Goal: Information Seeking & Learning: Learn about a topic

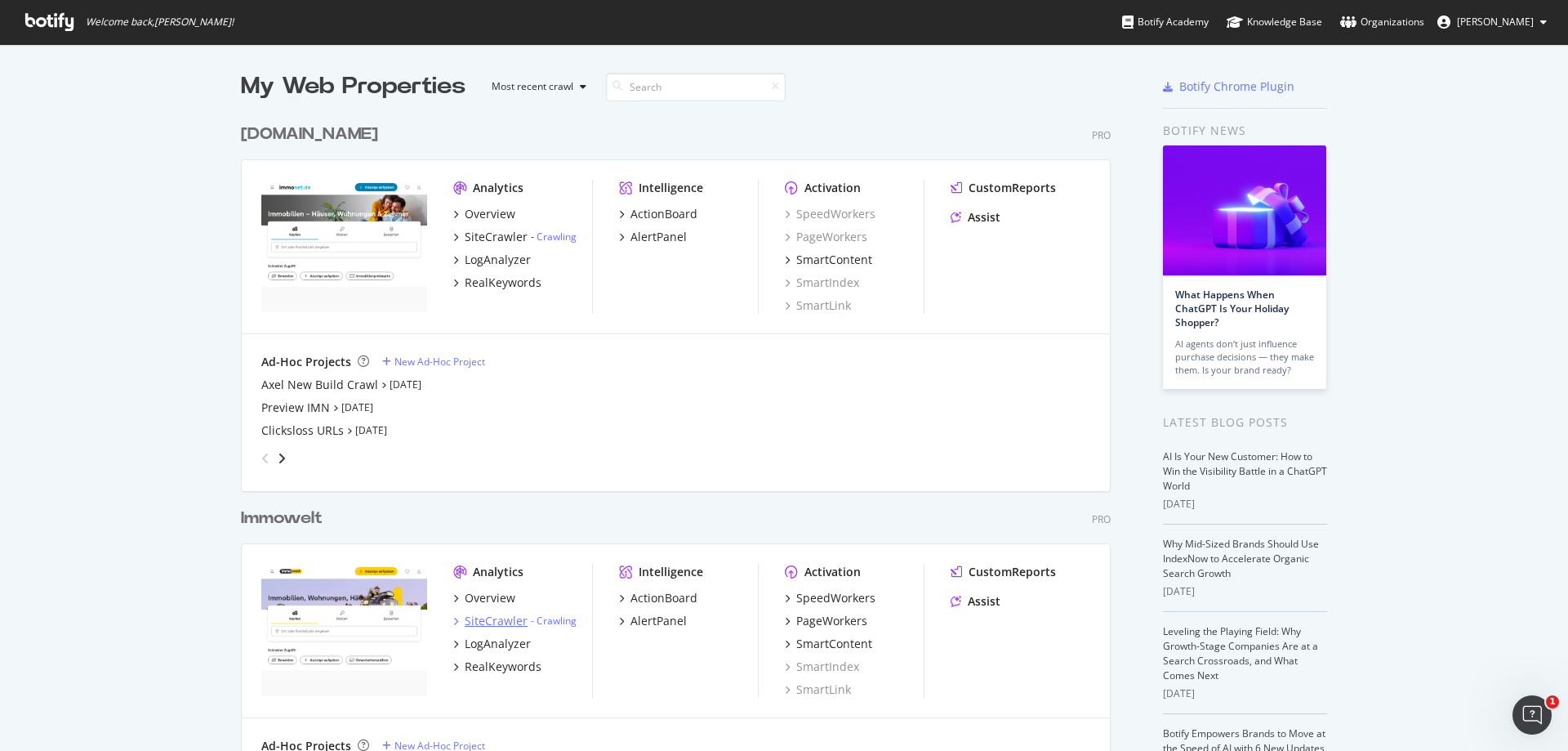
click at [495, 618] on div "SiteCrawler" at bounding box center [496, 620] width 63 height 16
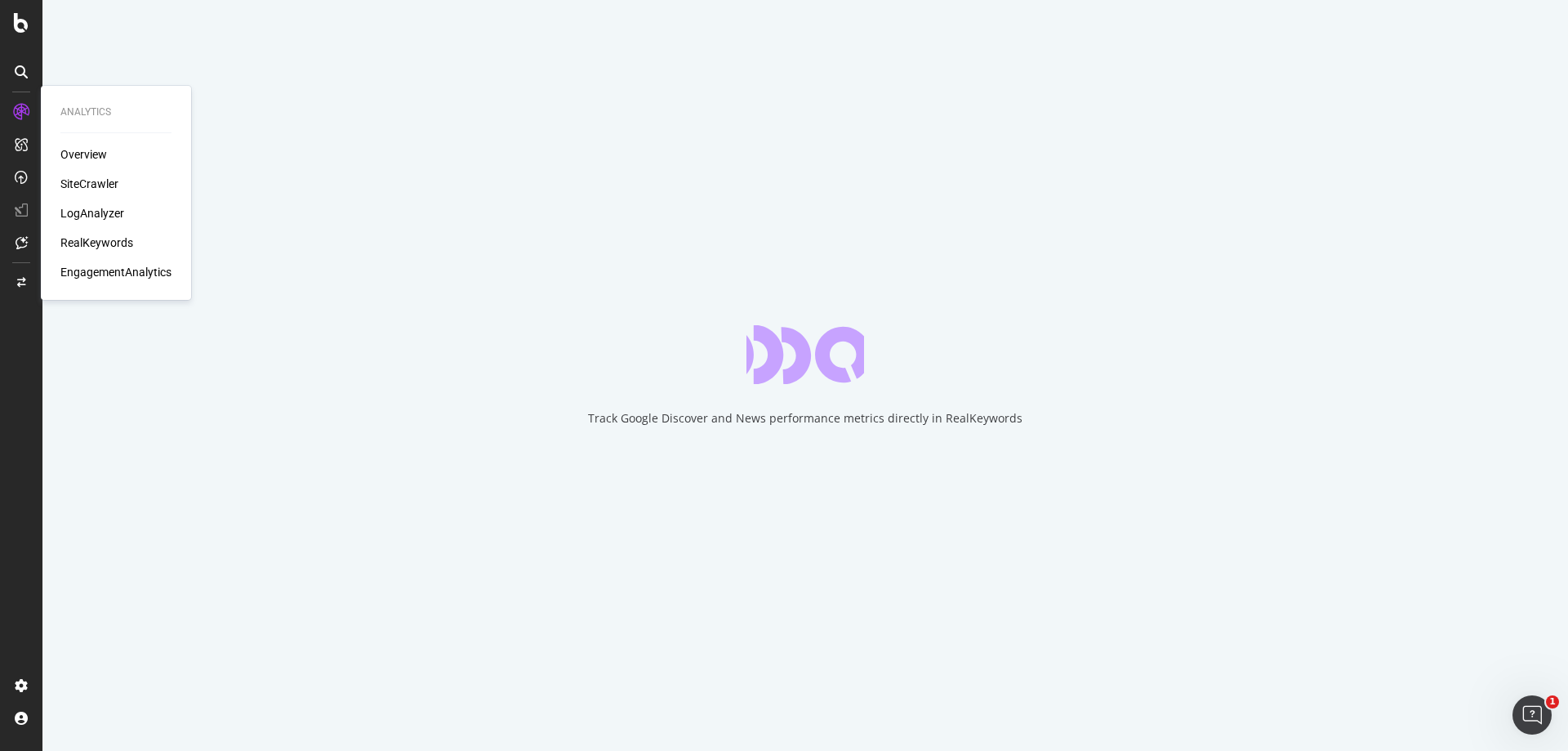
click at [97, 213] on div "LogAnalyzer" at bounding box center [92, 213] width 63 height 16
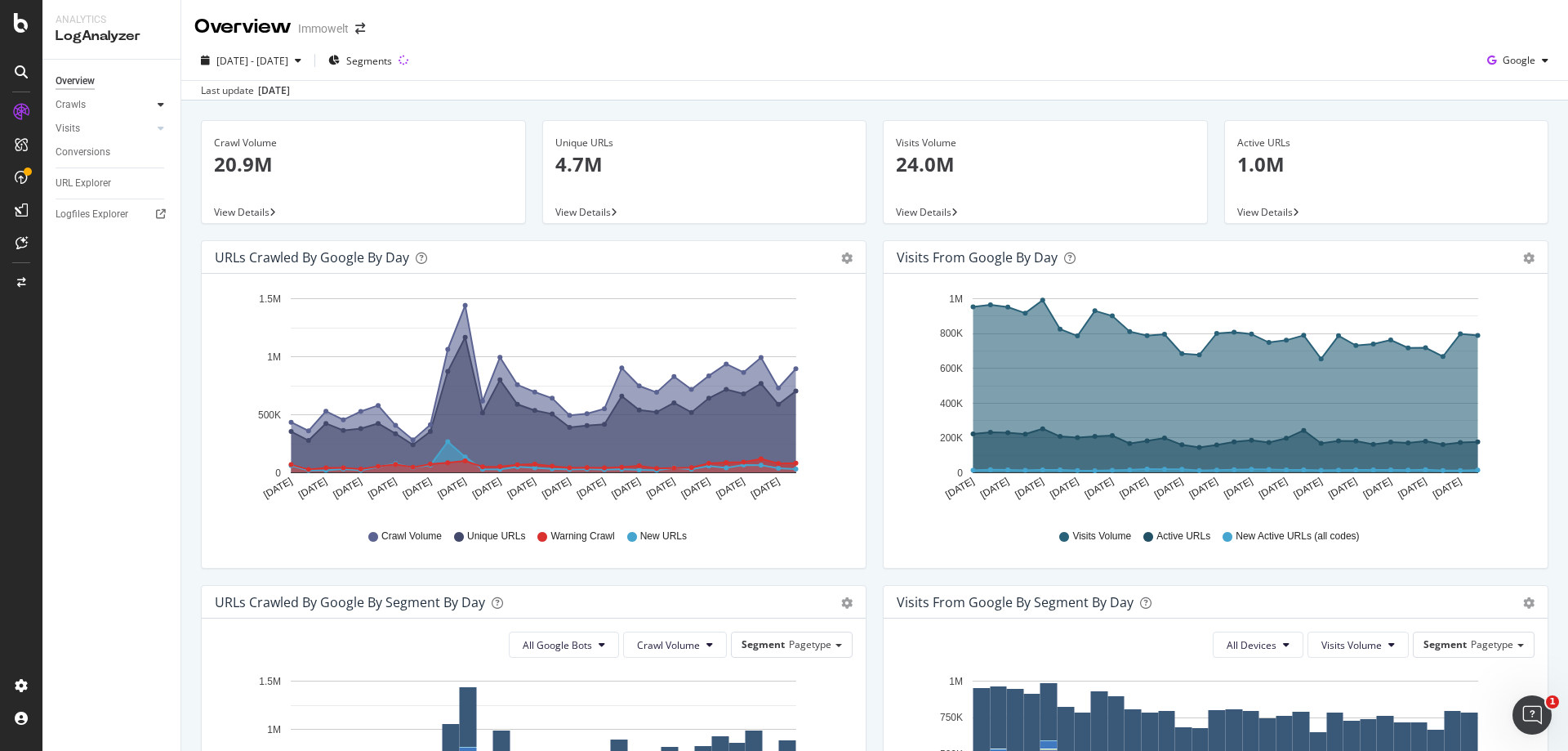
click at [163, 106] on icon at bounding box center [161, 104] width 7 height 9
click at [107, 130] on div "Daily Distribution" at bounding box center [101, 128] width 76 height 17
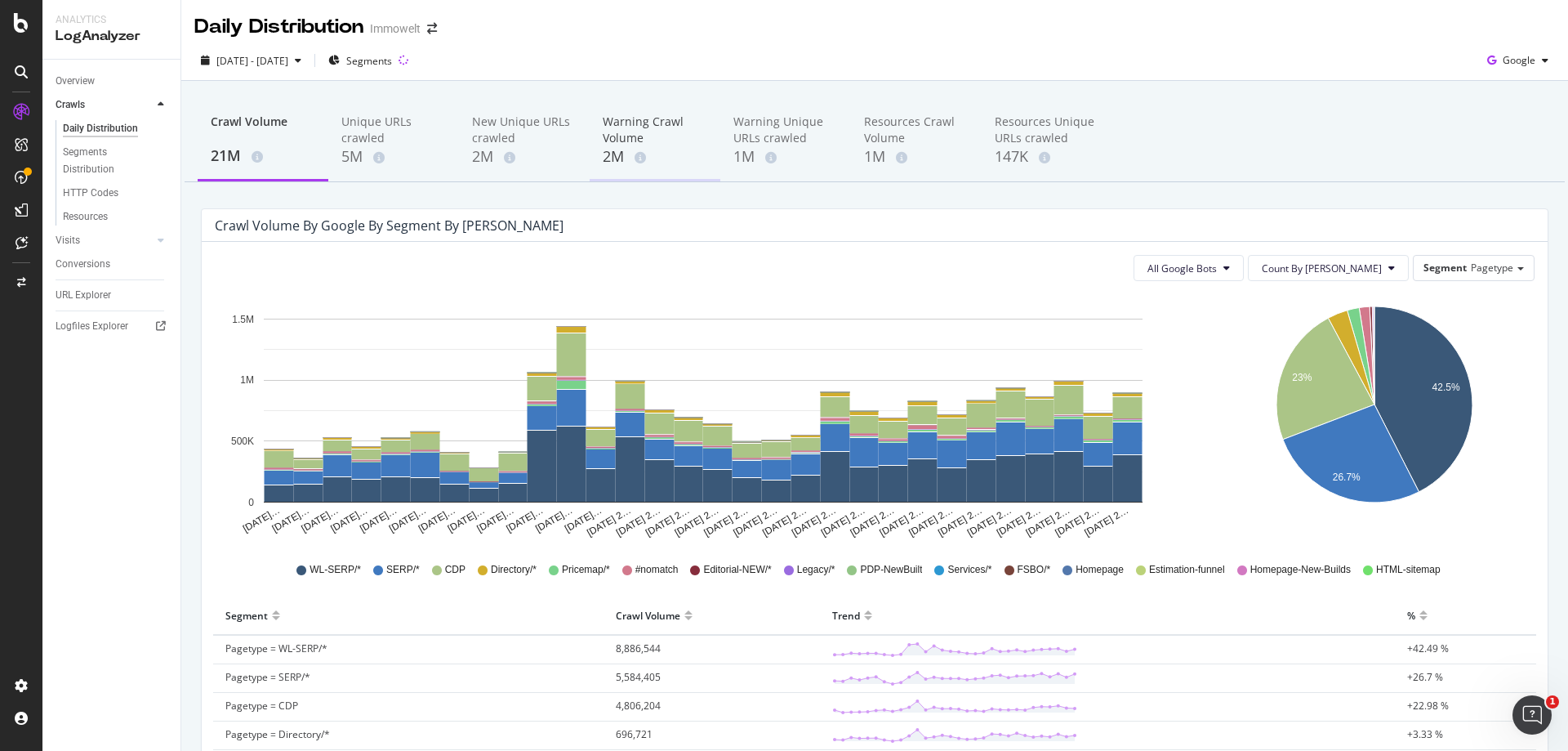
click at [637, 124] on div "Warning Crawl Volume" at bounding box center [655, 130] width 104 height 33
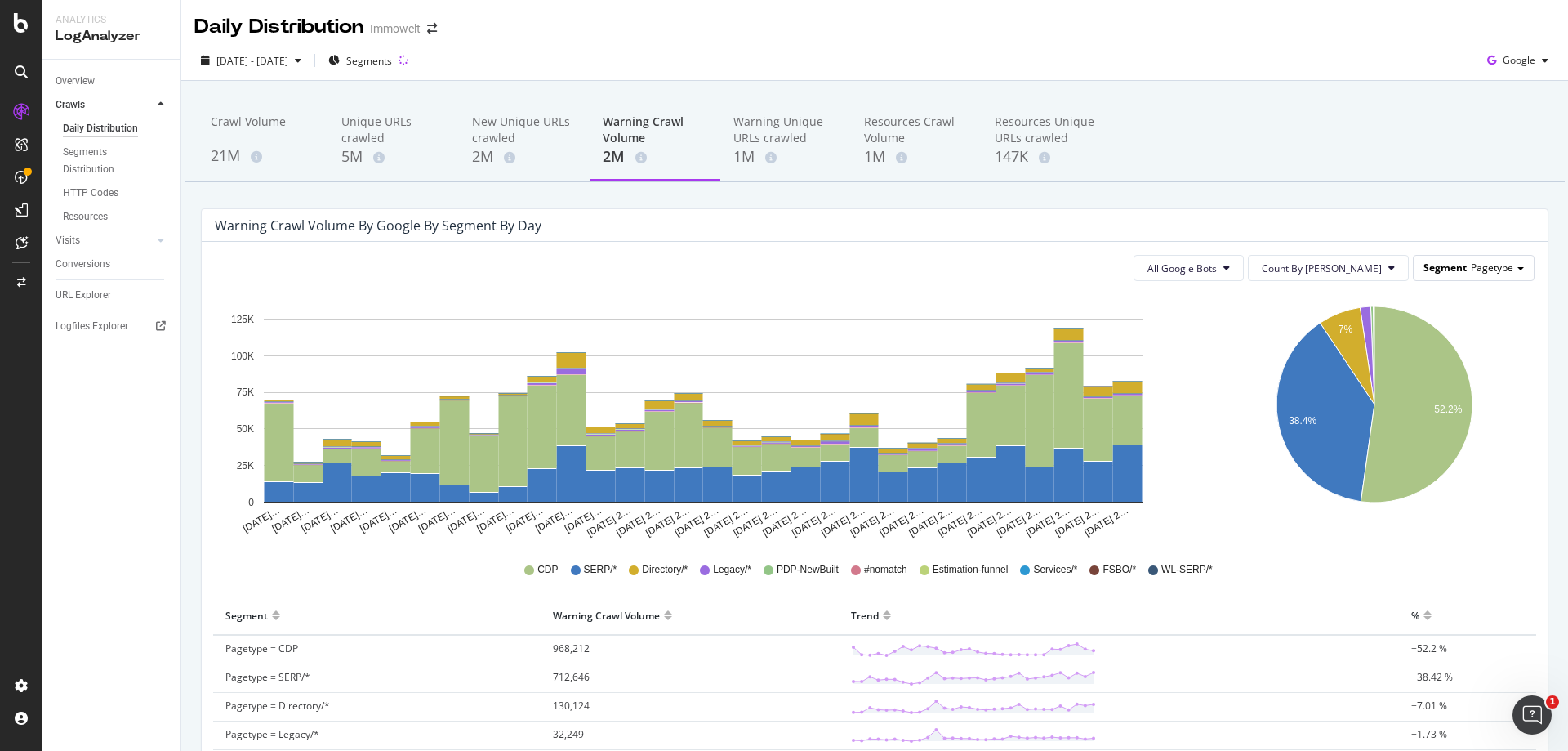
click at [1471, 267] on span "Pagetype" at bounding box center [1492, 268] width 43 height 14
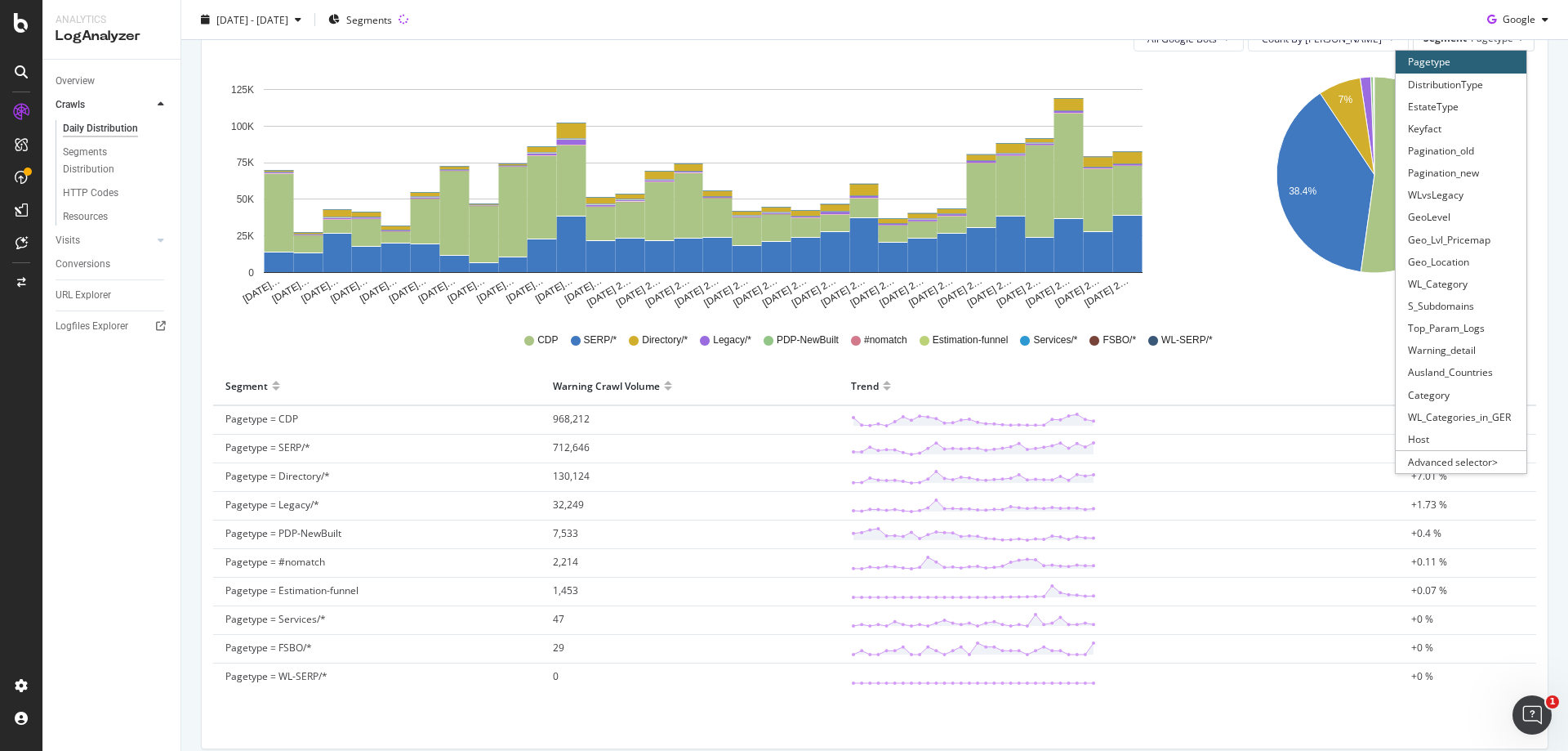
scroll to position [245, 0]
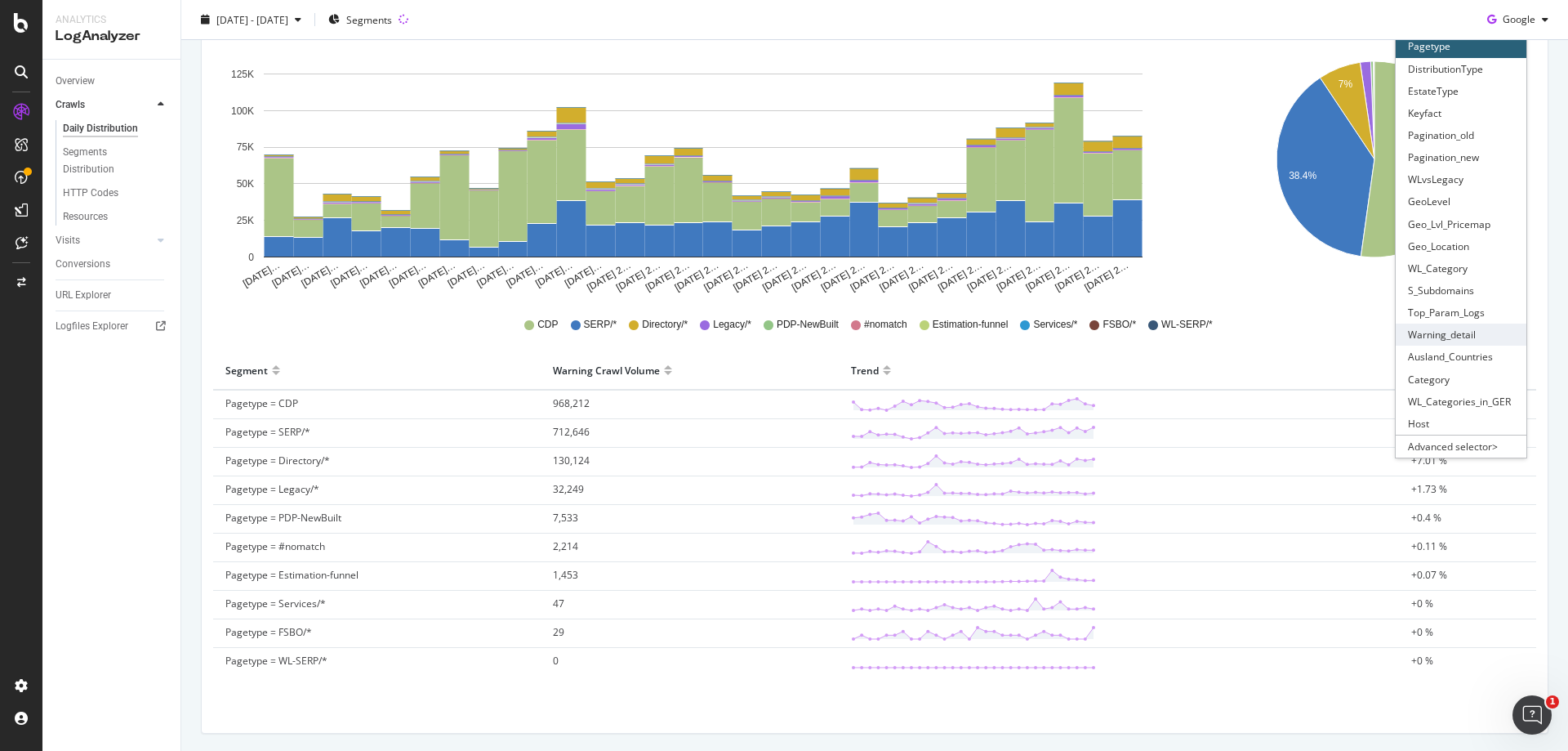
click at [1446, 338] on div "Warning_detail" at bounding box center [1460, 334] width 131 height 22
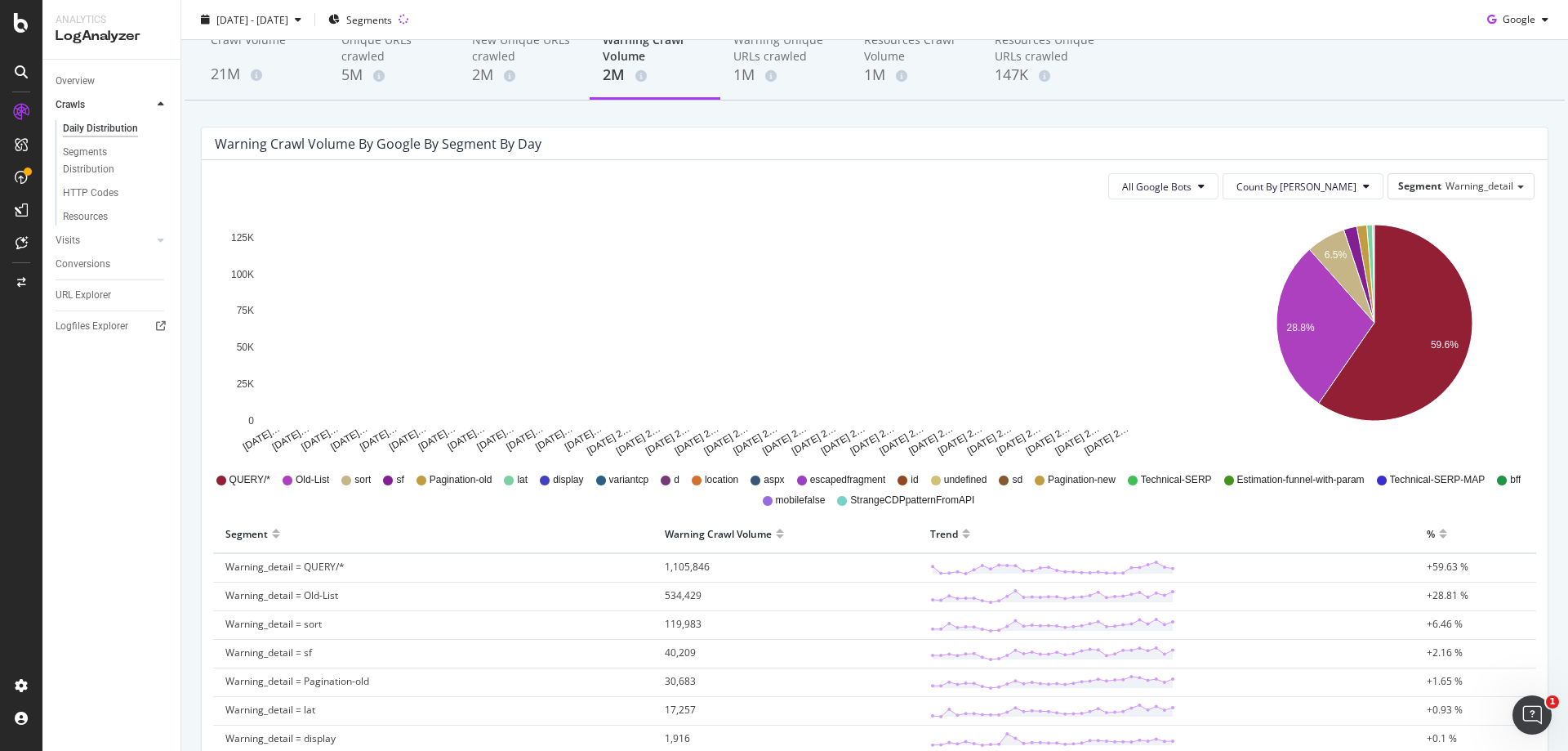
scroll to position [163, 0]
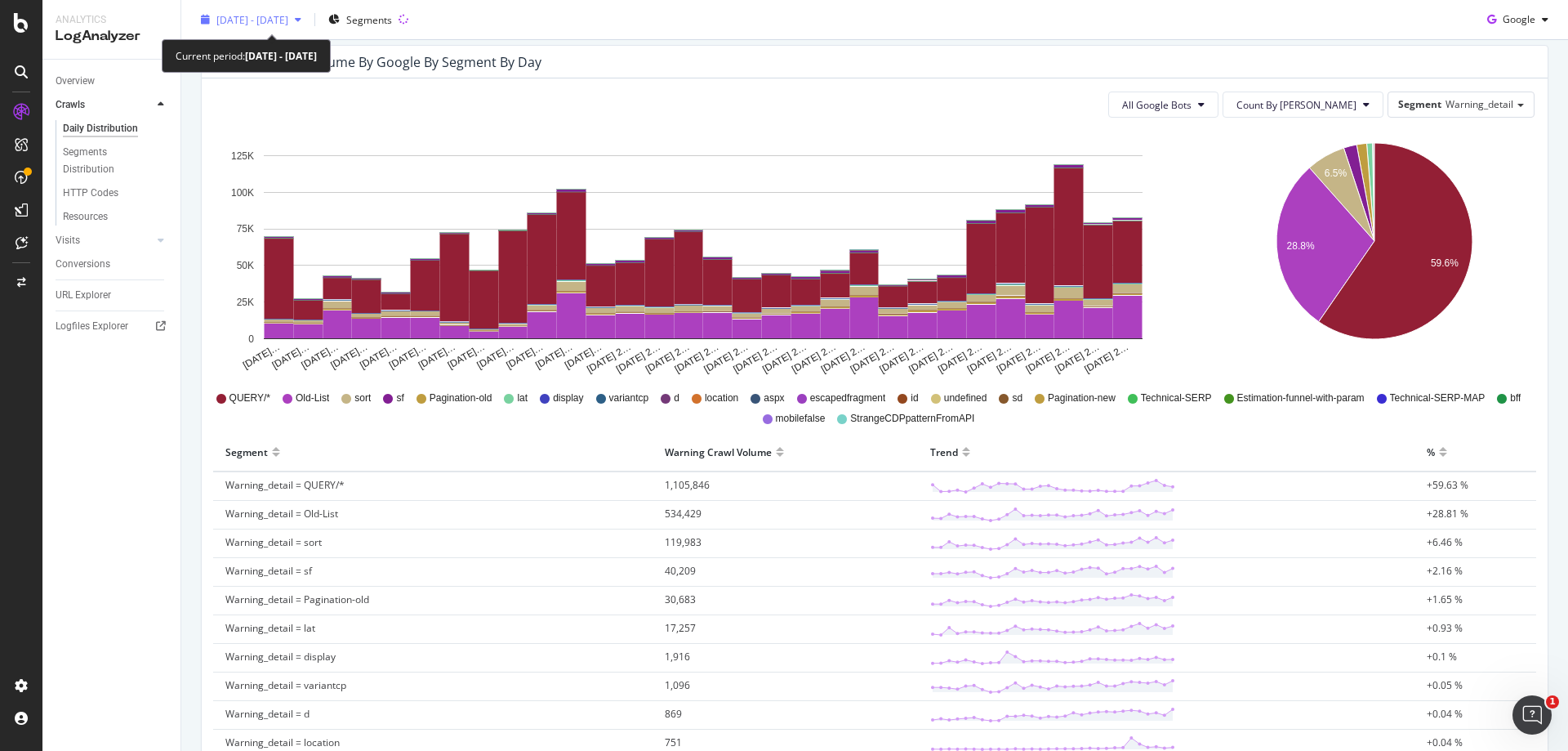
click at [288, 17] on span "2025 Jul. 20th - Aug. 18th" at bounding box center [252, 19] width 72 height 14
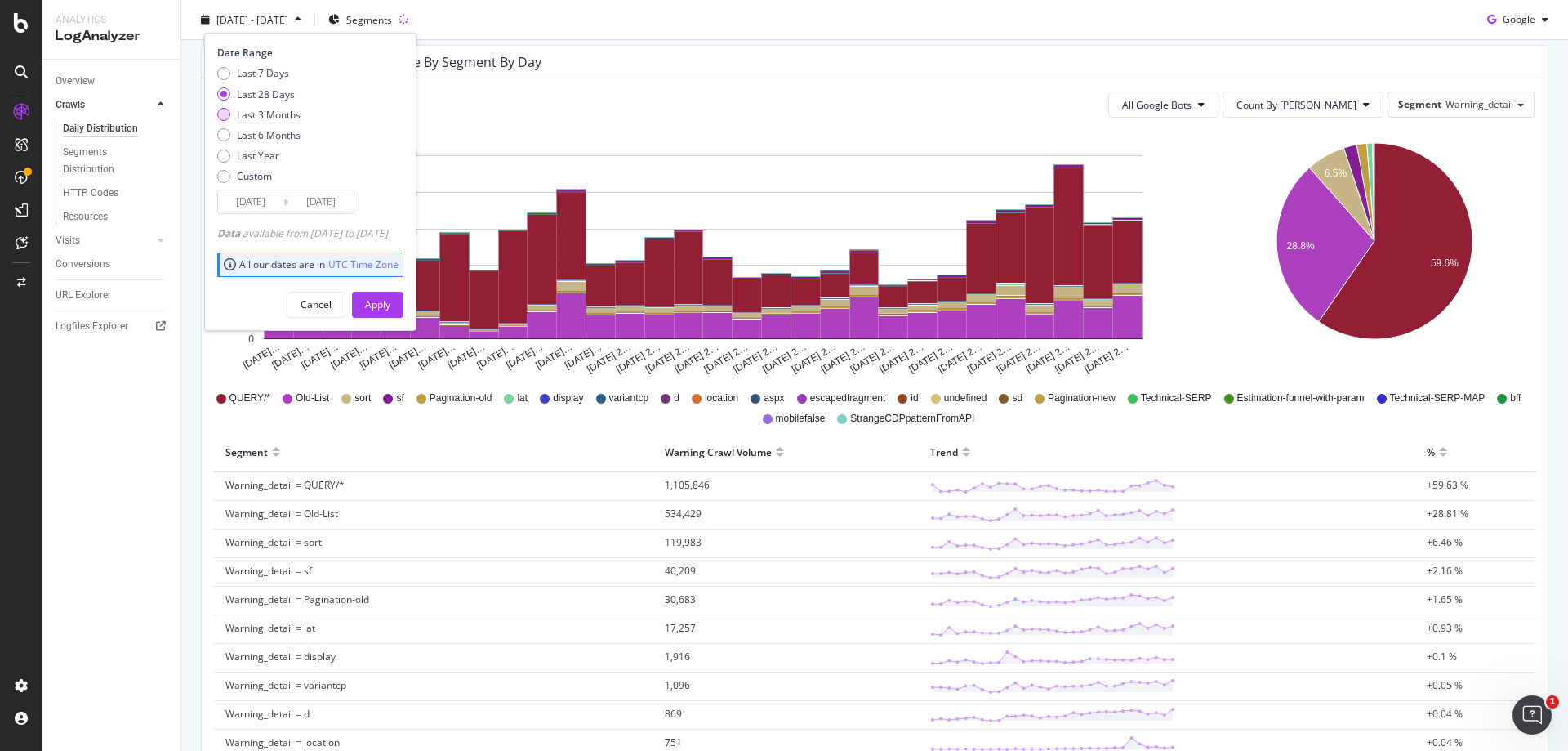
click at [279, 116] on div "Last 3 Months" at bounding box center [268, 114] width 63 height 14
type input "2025/05/19"
click at [390, 295] on div "Apply" at bounding box center [378, 304] width 26 height 25
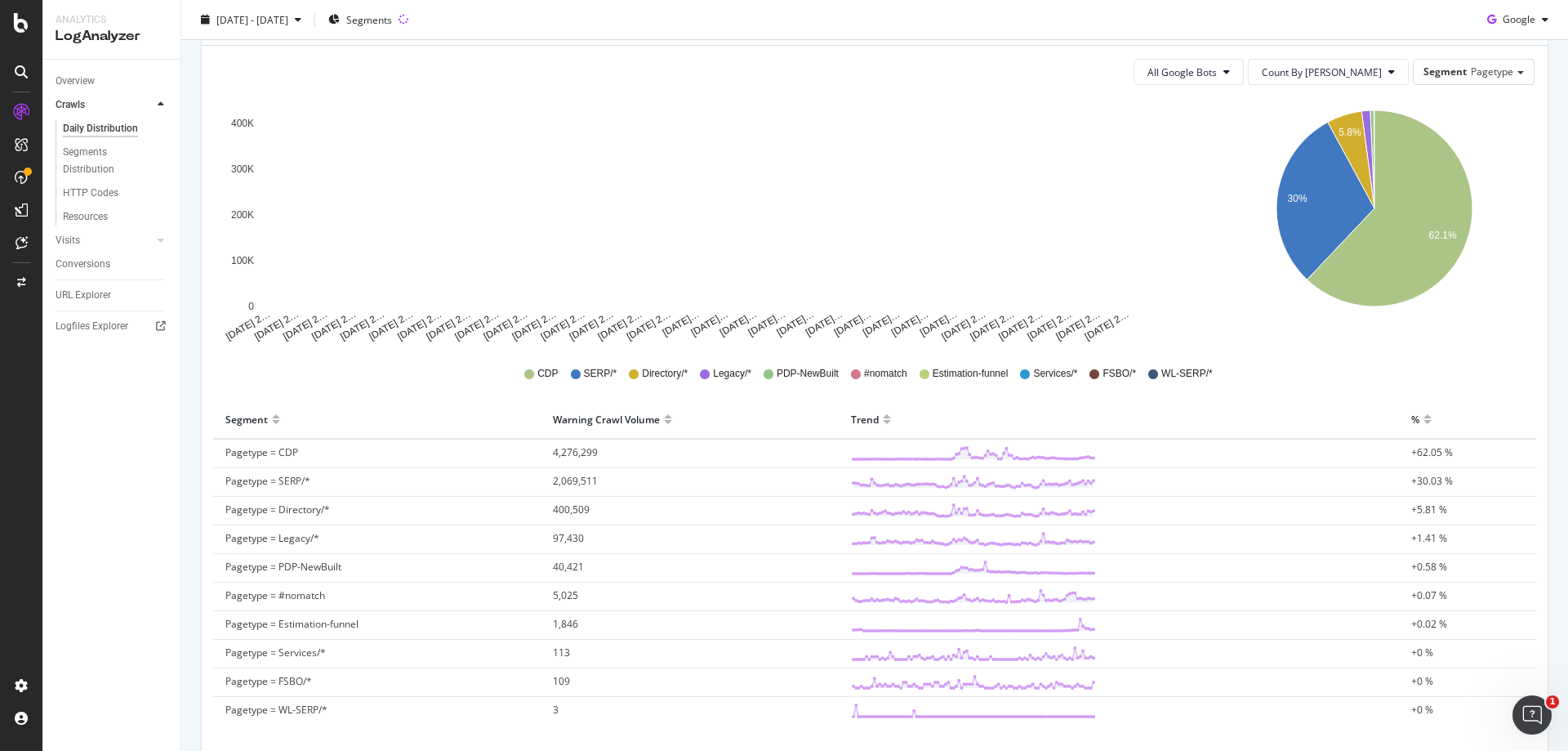
scroll to position [56, 0]
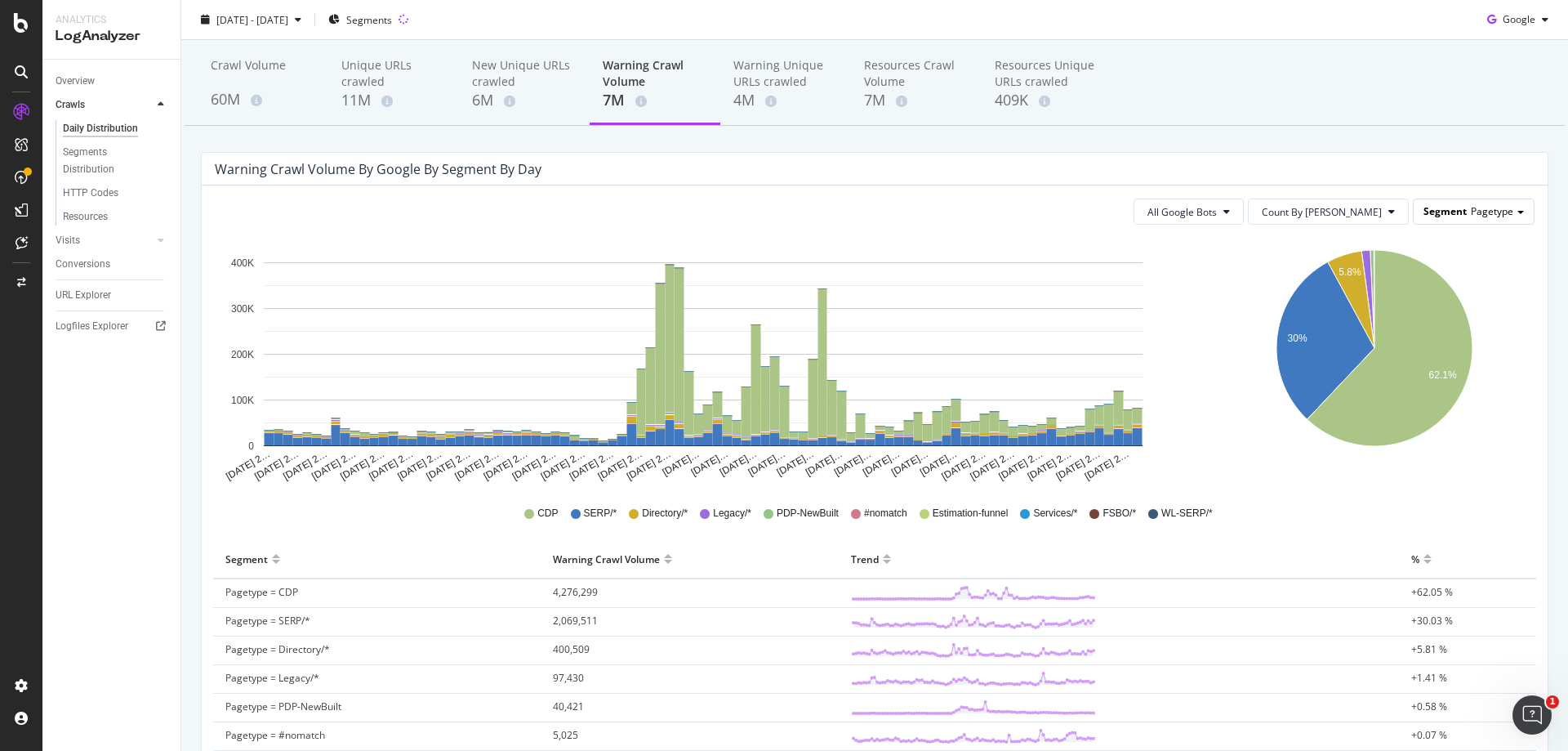
click at [1494, 205] on span "Pagetype" at bounding box center [1492, 211] width 43 height 14
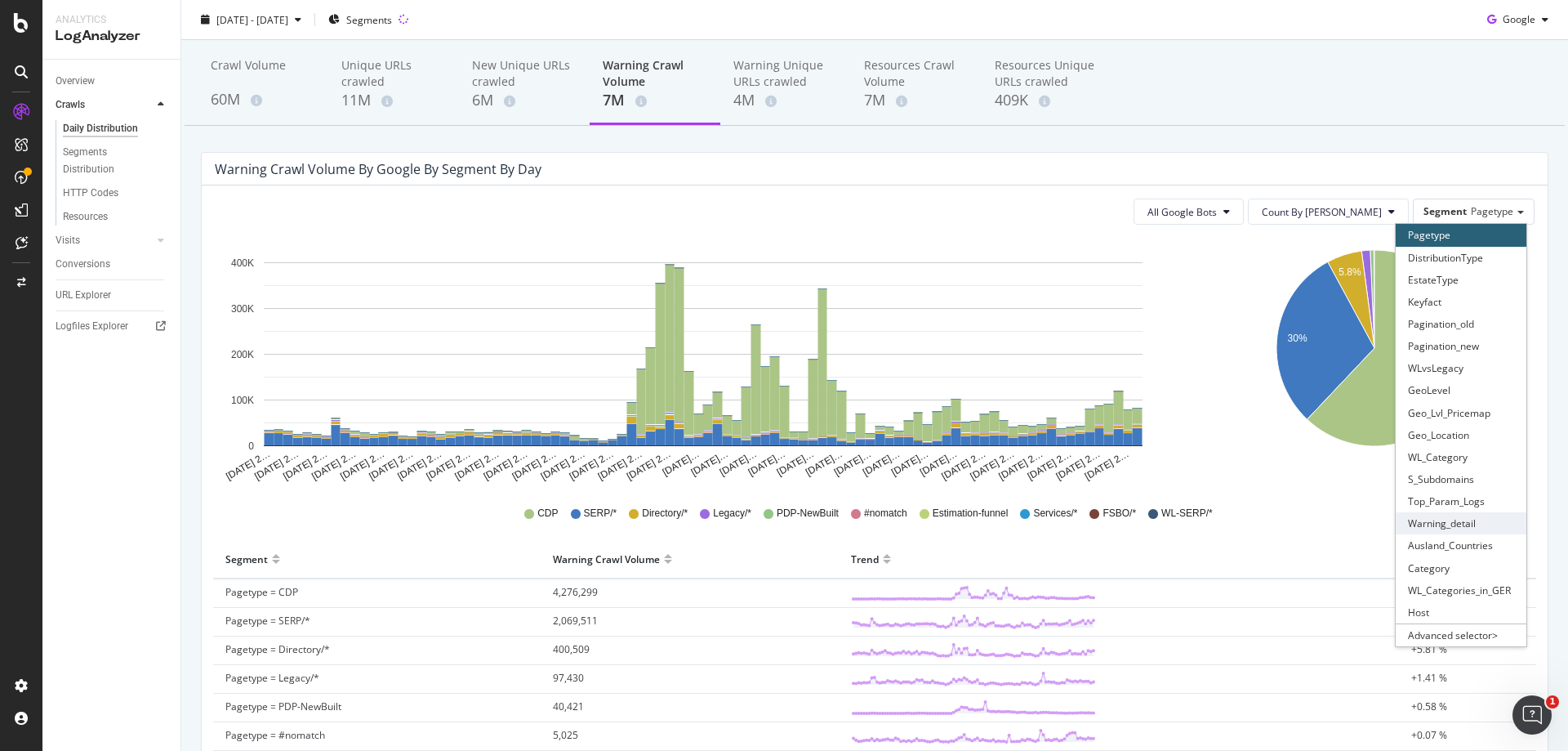
click at [1464, 518] on div "Warning_detail" at bounding box center [1460, 523] width 131 height 22
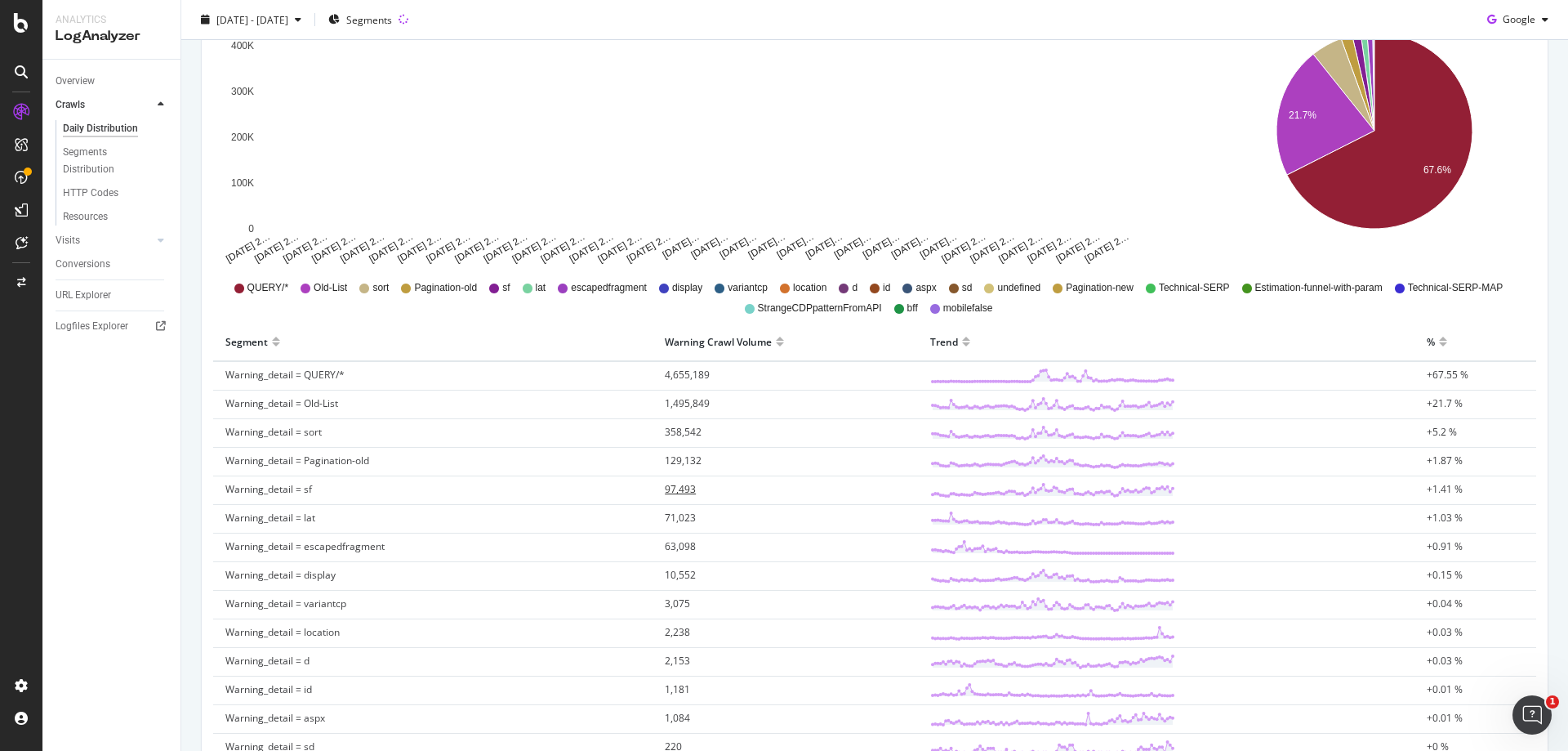
scroll to position [245, 0]
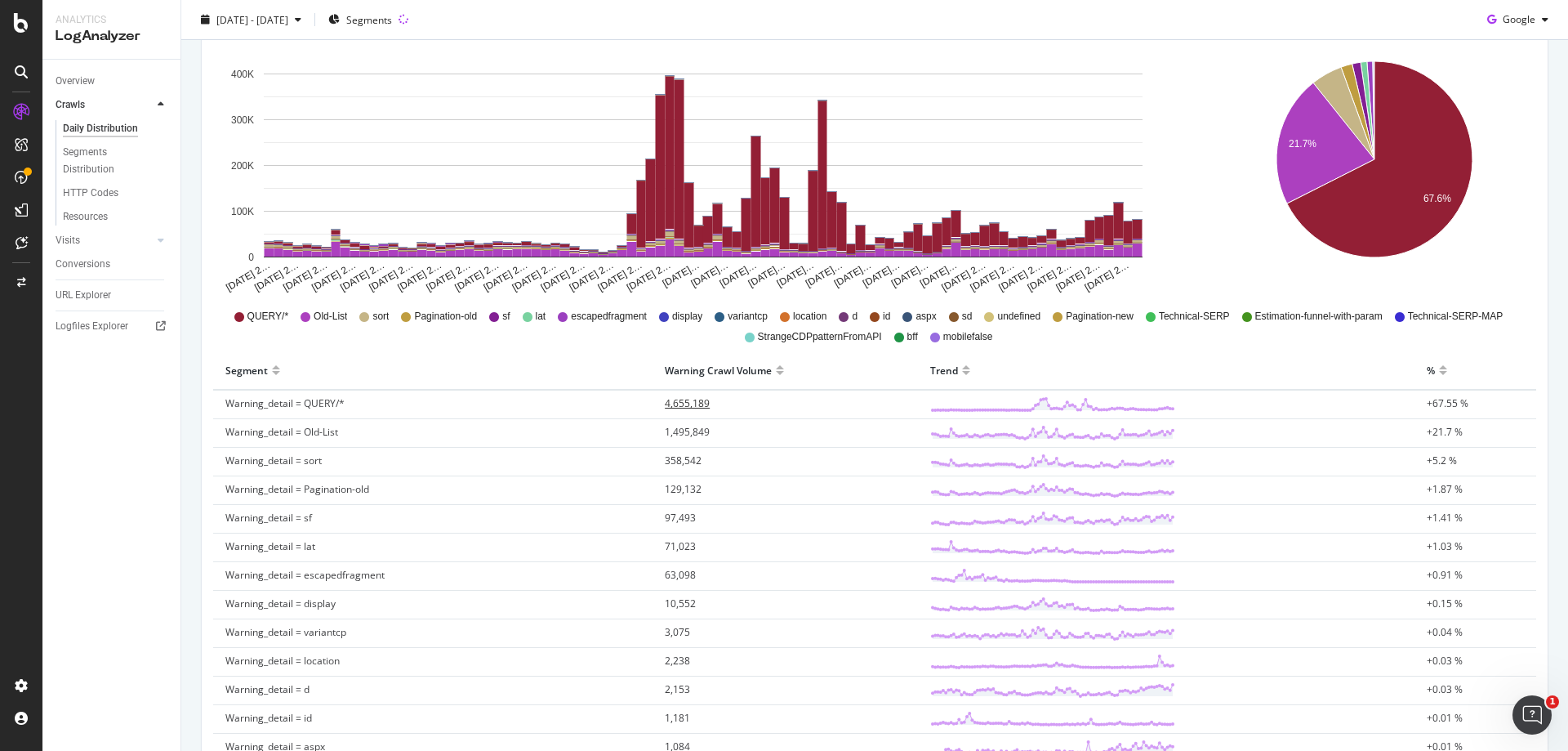
click at [706, 402] on span "4,655,189" at bounding box center [687, 403] width 45 height 14
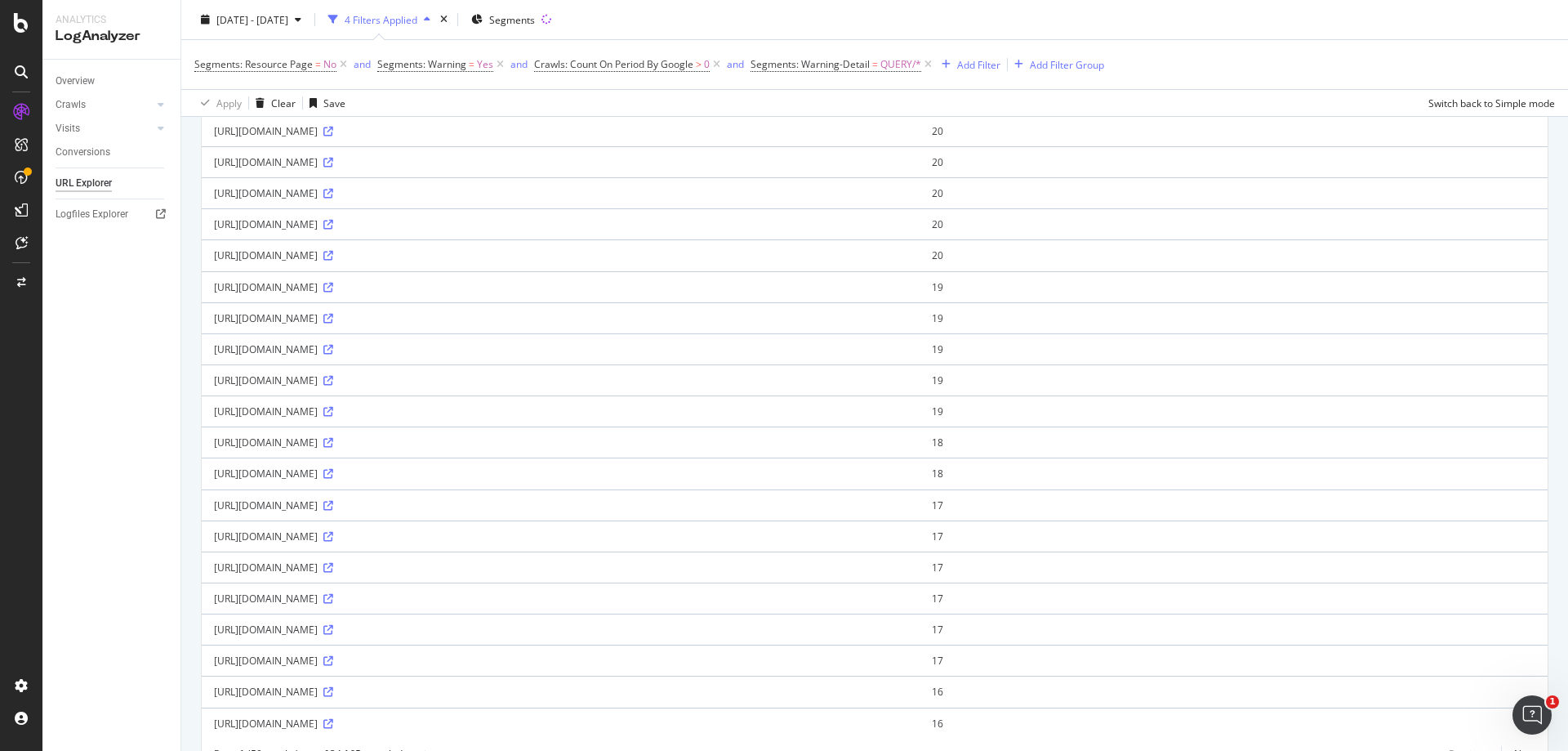
scroll to position [1319, 0]
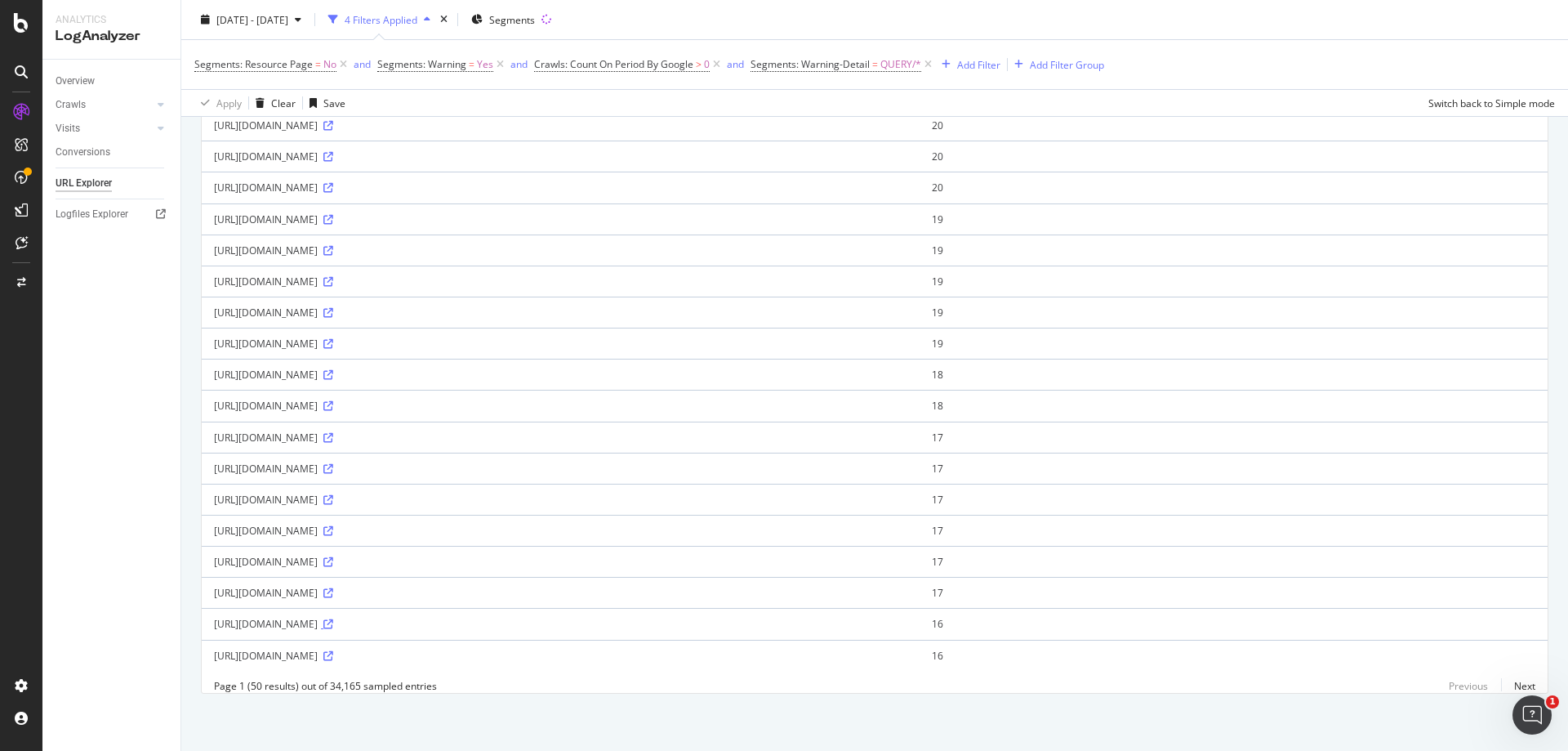
click at [333, 619] on icon at bounding box center [327, 624] width 9 height 9
click at [333, 495] on icon at bounding box center [327, 500] width 9 height 9
drag, startPoint x: 743, startPoint y: 348, endPoint x: 210, endPoint y: 342, distance: 533.0
click at [210, 358] on td "https://www.immowelt.de/profil/id-17958?ln=agency_card&m=price_map_contact_agen…" at bounding box center [560, 374] width 717 height 31
copy div "https://www.immowelt.de/profil/id-17958?ln=agency_card&m=price_map_contact_agen…"
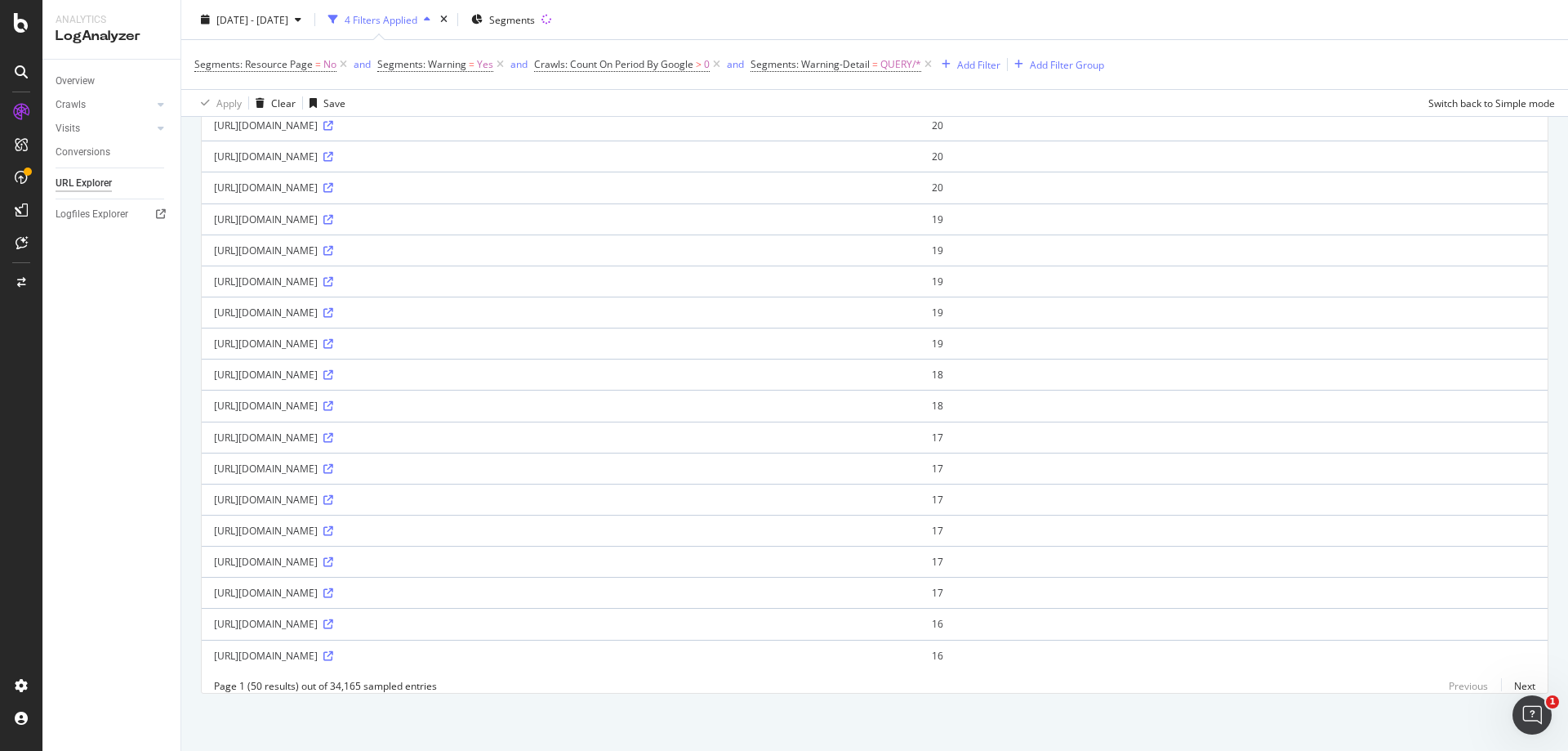
click at [919, 236] on td "https://www.immowelt.de/profil/id-969926?ln=agency_card" at bounding box center [560, 250] width 717 height 31
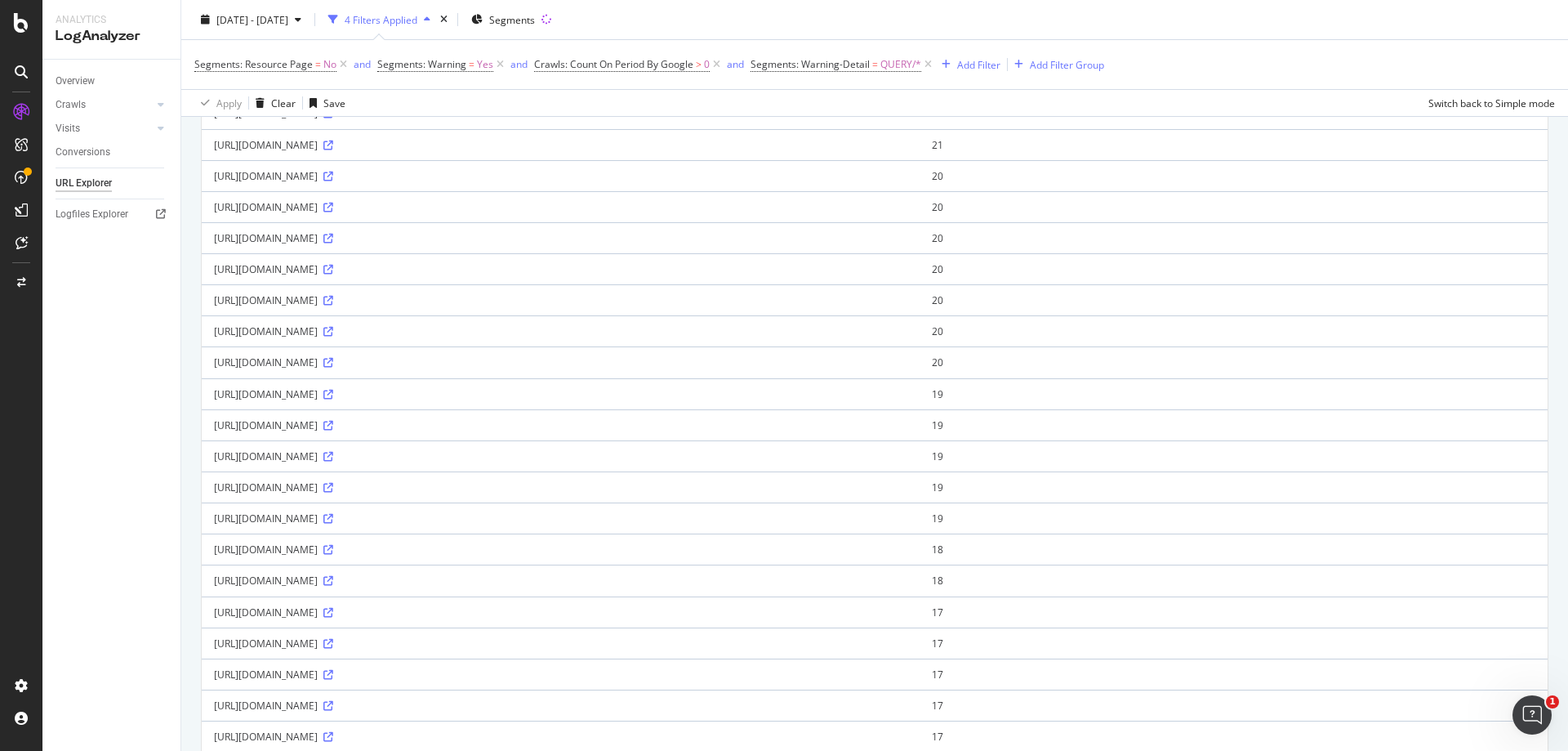
scroll to position [992, 0]
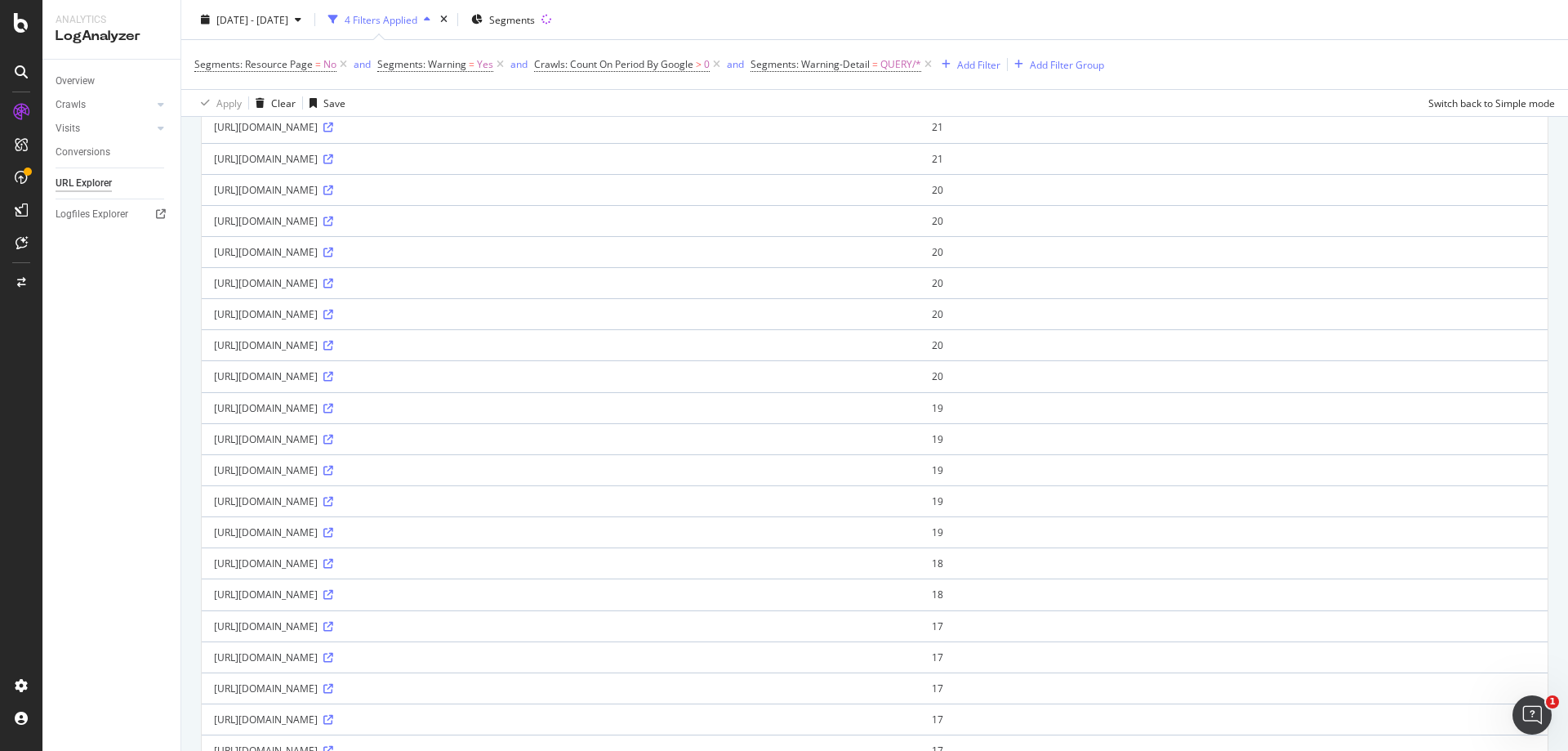
drag, startPoint x: 214, startPoint y: 304, endPoint x: 695, endPoint y: 303, distance: 481.0
click at [695, 205] on td "https://www.immowelt.de/profil/id-48225?ln=agency_card&m=price_map_logo_interme…" at bounding box center [560, 189] width 717 height 31
copy div "https://www.immowelt.de/profil/id-48225?ln=agency_card&m=price_map_logo_interme…"
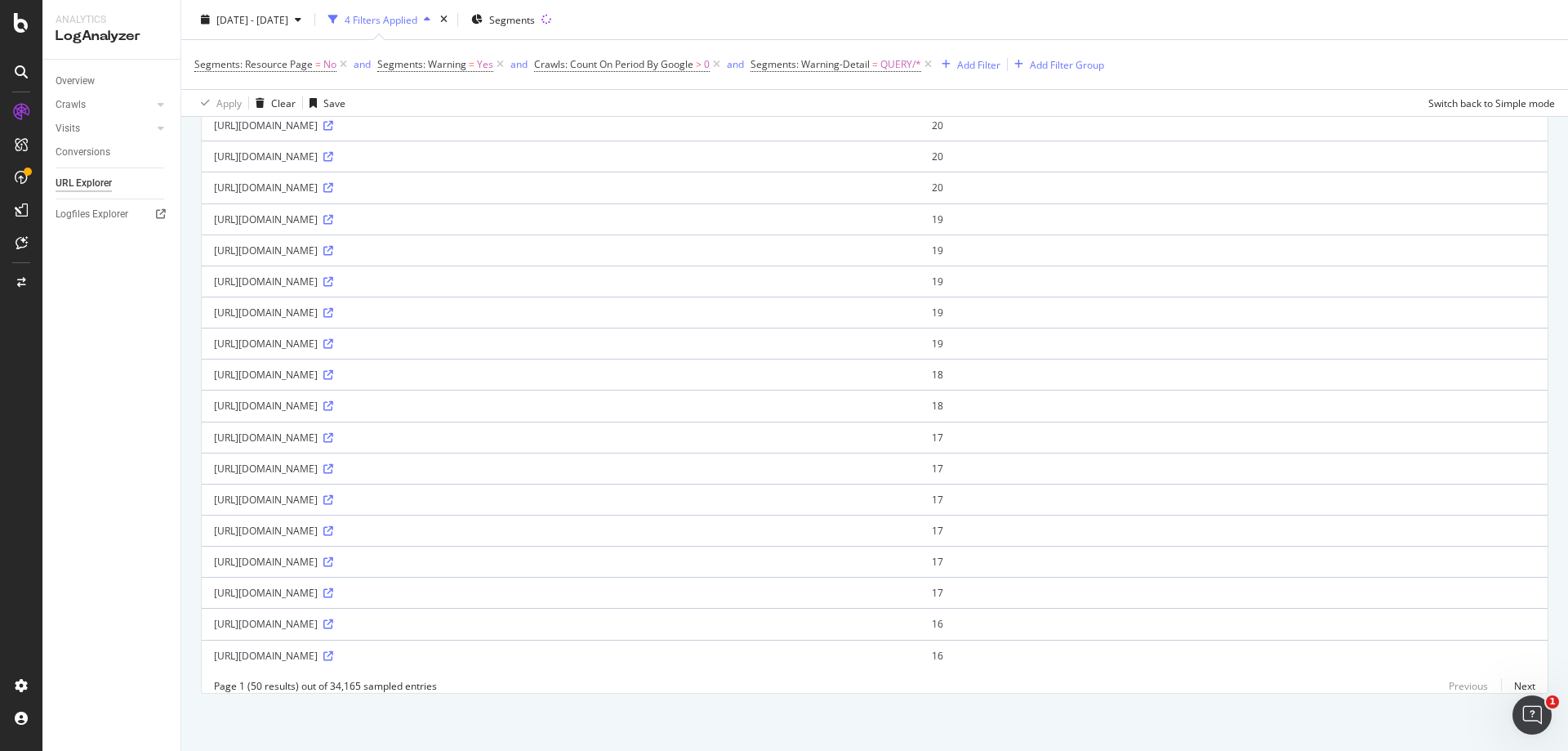
scroll to position [1319, 0]
click at [1519, 684] on link "Next" at bounding box center [1518, 686] width 34 height 24
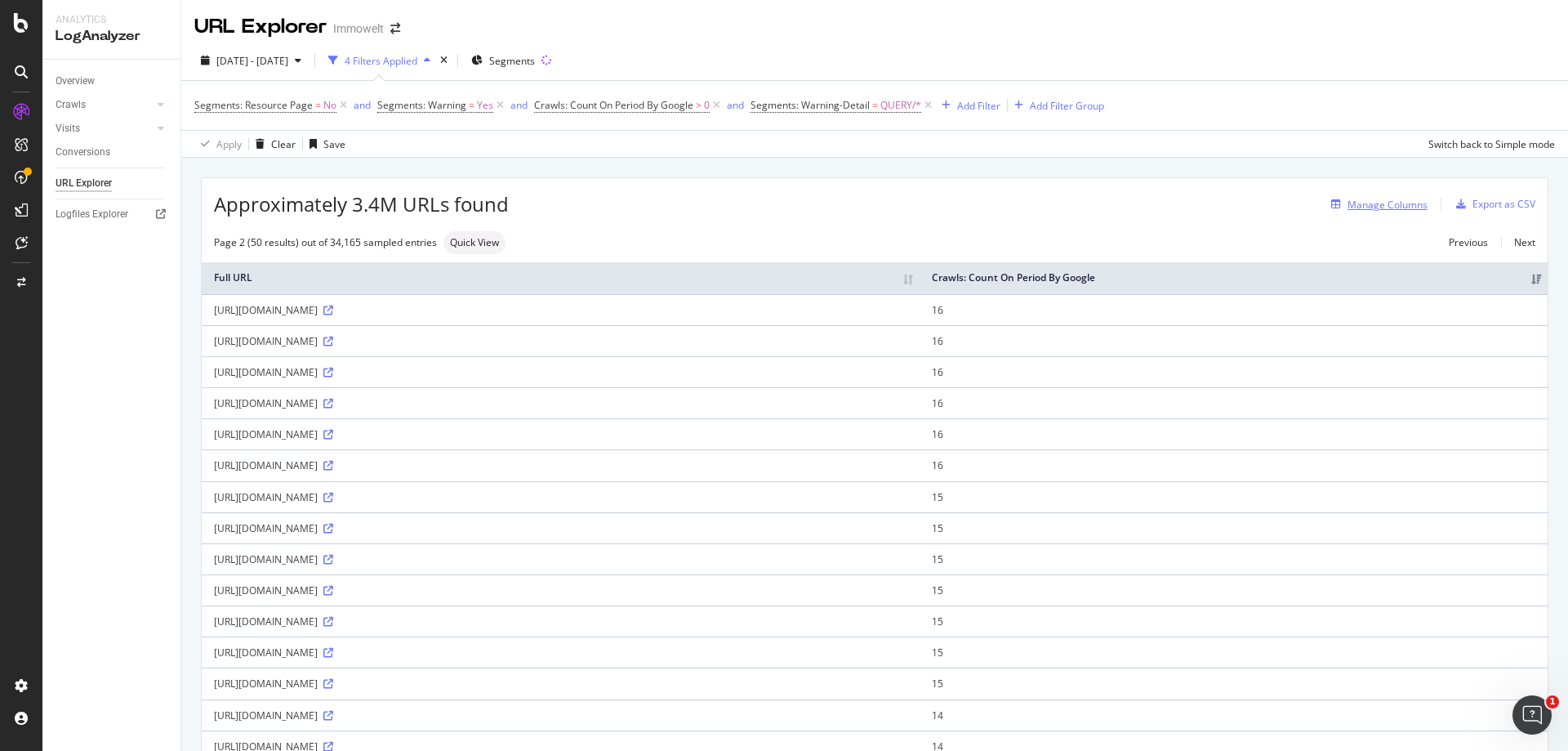
click at [1395, 201] on div "Manage Columns" at bounding box center [1388, 204] width 80 height 14
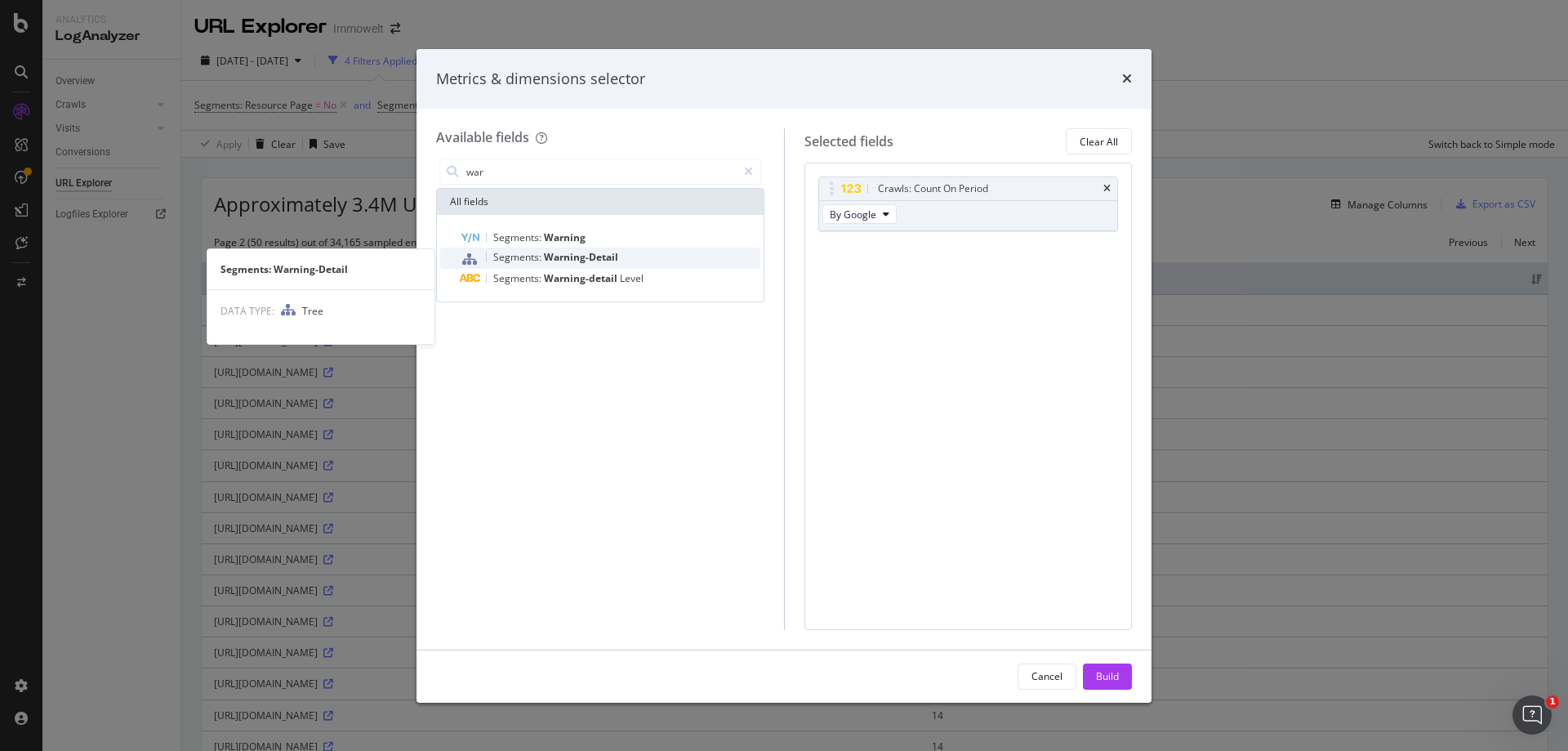
type input "war"
click at [648, 261] on div "Segments: Warning-Detail" at bounding box center [610, 257] width 300 height 21
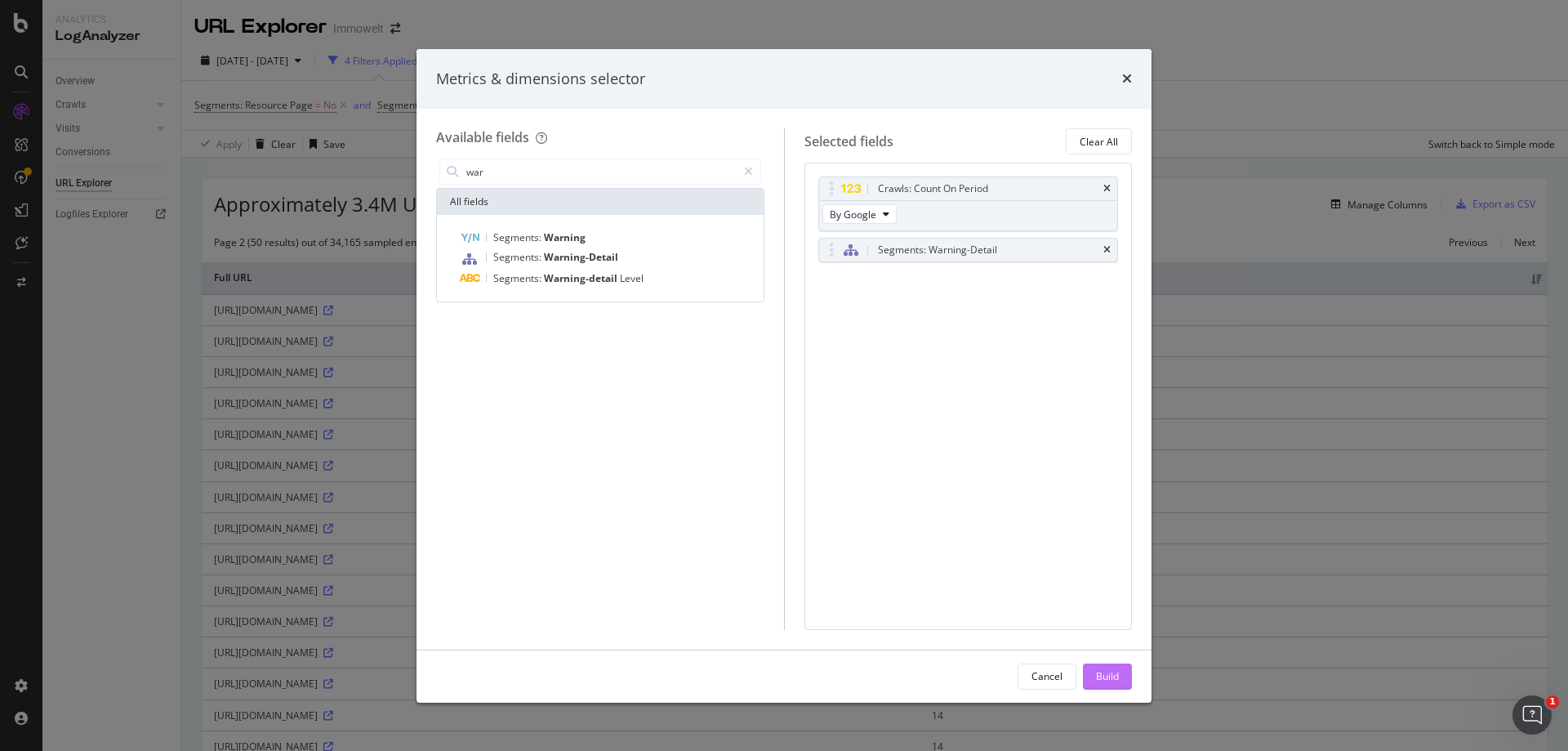
click at [1106, 674] on div "Build" at bounding box center [1107, 676] width 23 height 14
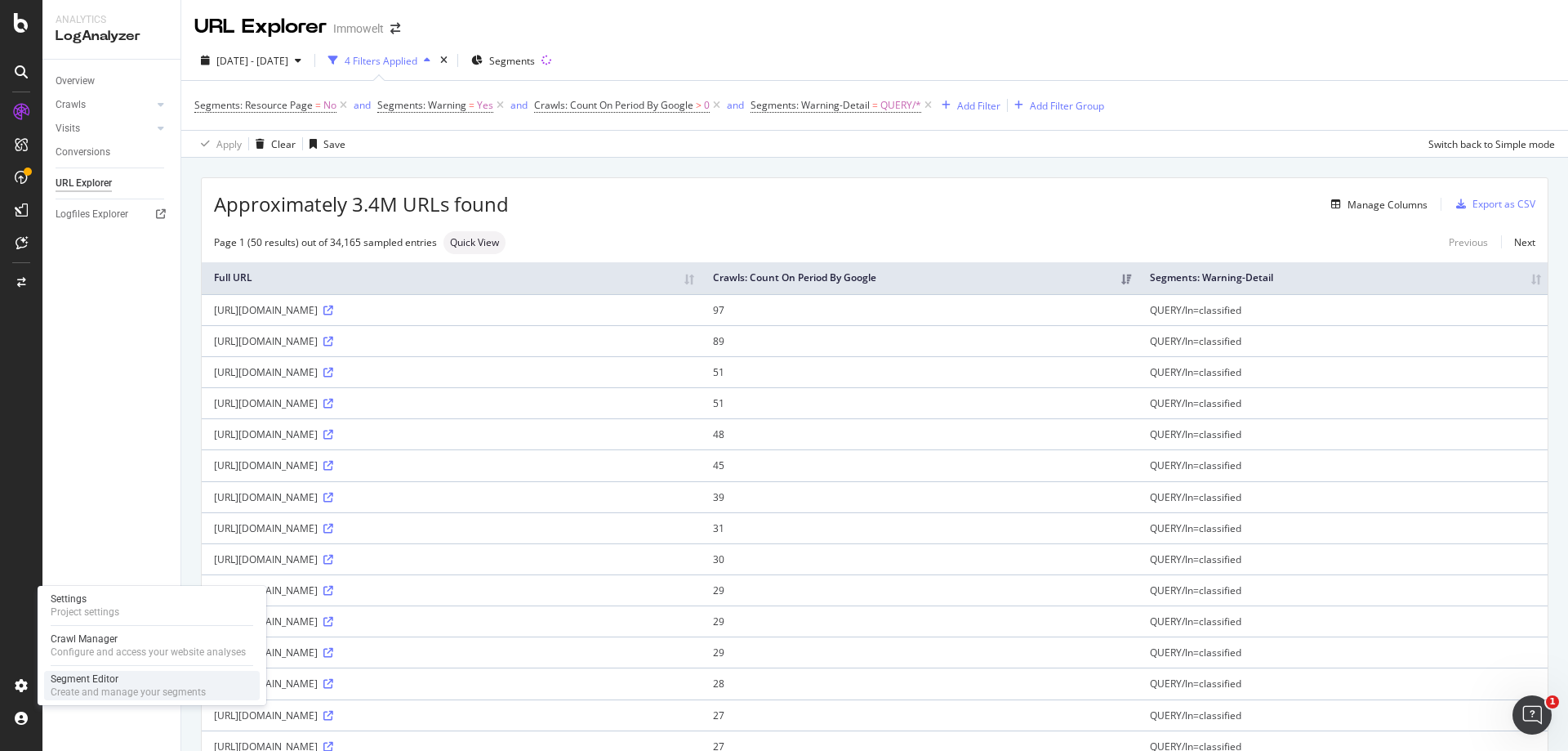
click at [66, 681] on div "Segment Editor" at bounding box center [127, 678] width 155 height 13
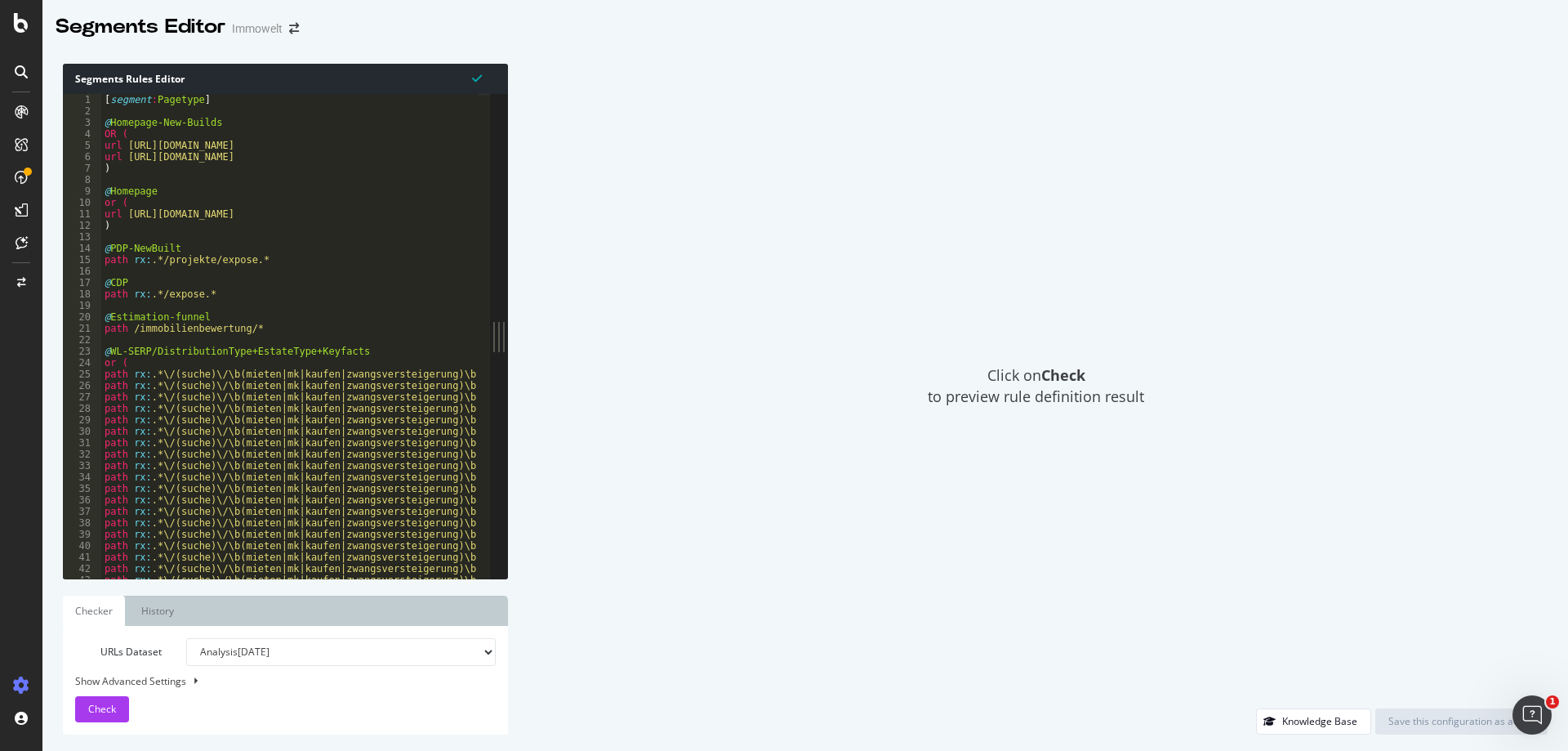
type textarea "path rx:.*\/(suche)\/\b(mieten|mk|kaufen|zwangsversteigerung)\b.*\/\b(mit-garte…"
click at [366, 459] on div "[ segment : Pagetype ] @ Homepage-New-Builds OR ( url https://www.immowelt.de/p…" at bounding box center [599, 341] width 998 height 495
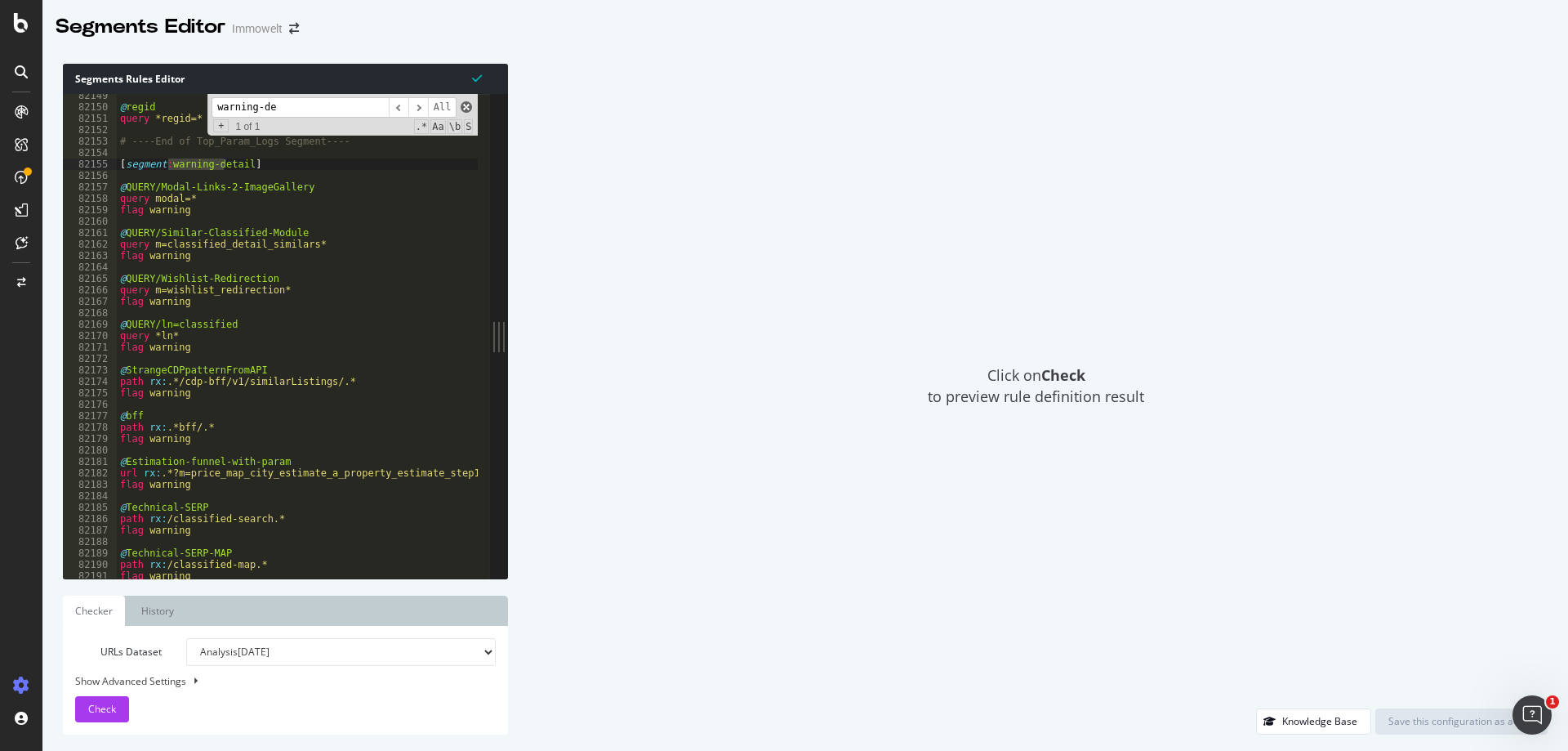
type input "warning-de"
click at [469, 104] on span at bounding box center [466, 106] width 11 height 11
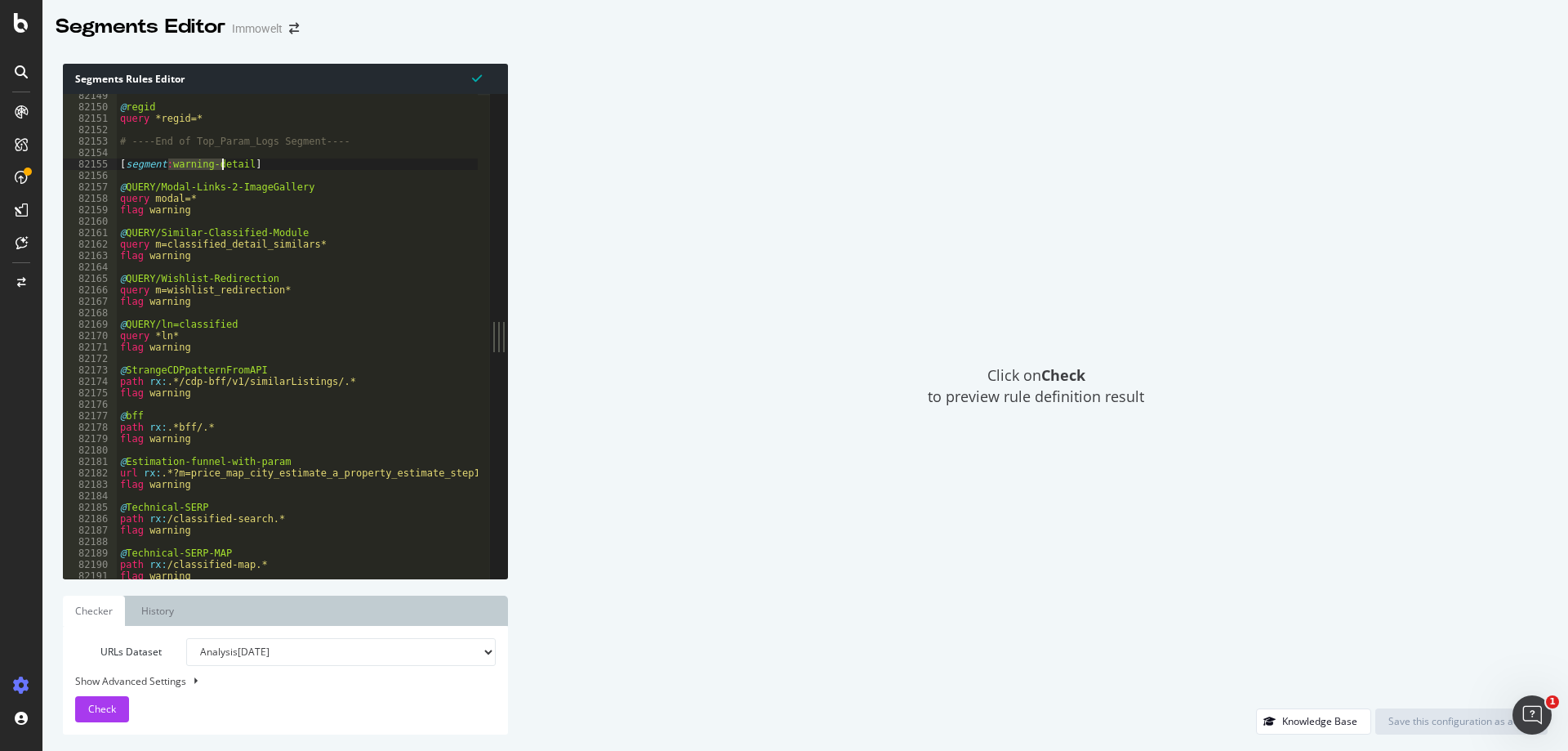
click at [249, 346] on div "@ regid query *regid=* # ----End of Top_Param_Logs Segment---- [ segment : warn…" at bounding box center [616, 337] width 998 height 495
type textarea "flag warning"
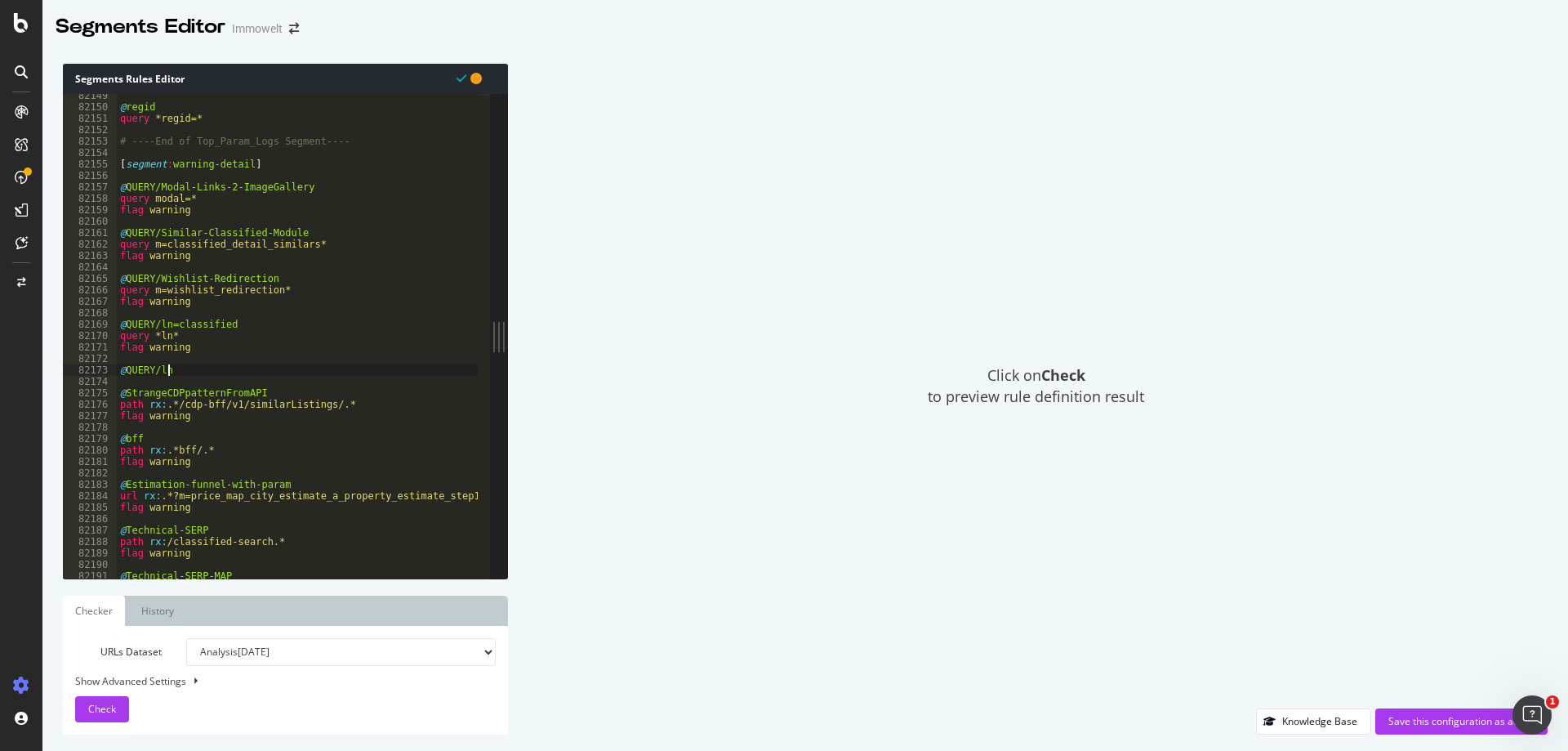
scroll to position [0, 3]
type textarea "@QUERY/ln="
drag, startPoint x: 200, startPoint y: 369, endPoint x: 121, endPoint y: 371, distance: 79.0
click at [121, 371] on div "@ regid query *regid=* # ----End of Top_Param_Logs Segment---- [ segment : warn…" at bounding box center [616, 337] width 998 height 495
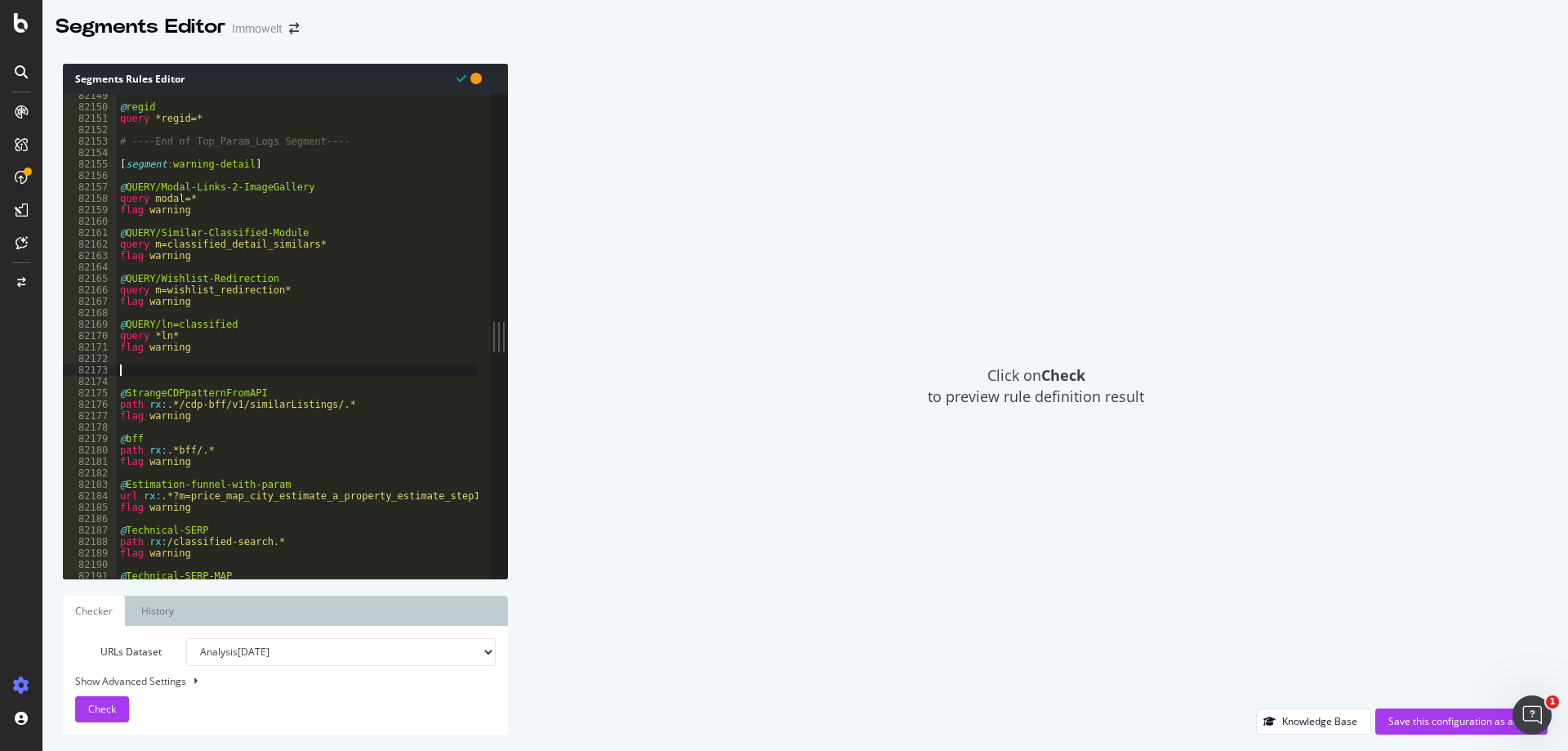
scroll to position [0, 0]
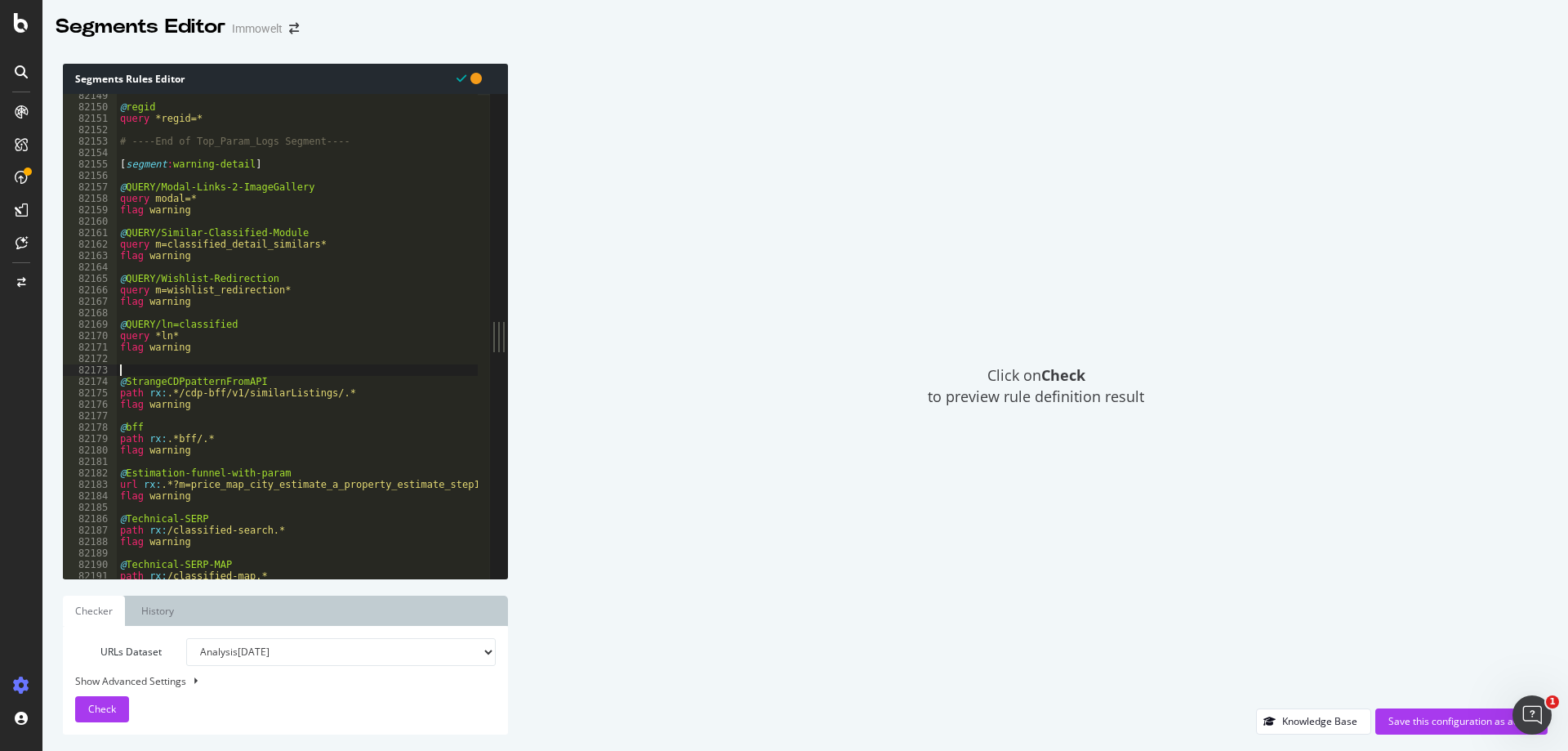
type textarea "@StrangeCDPpatternFromAPI"
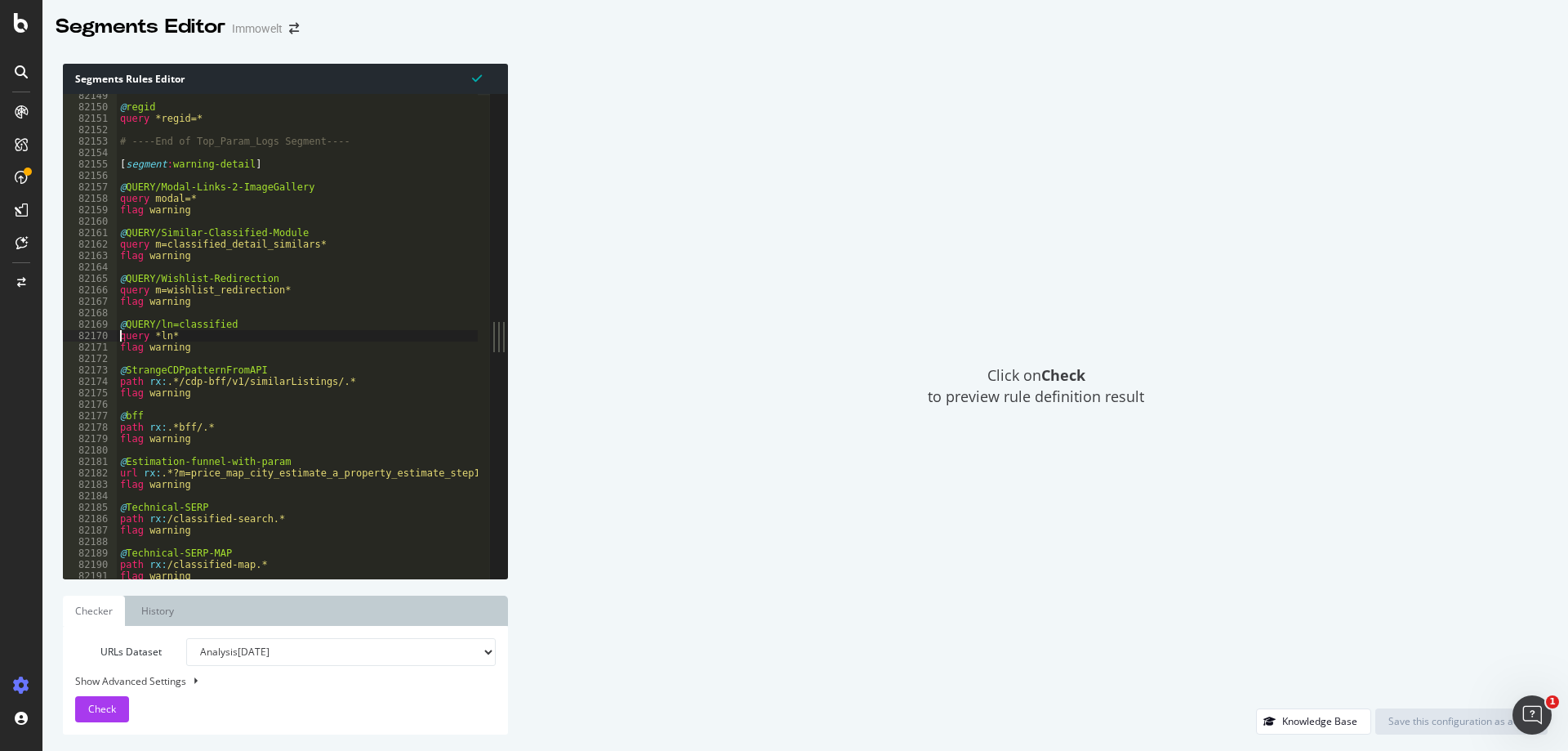
type textarea "@QUERY/ln=classified"
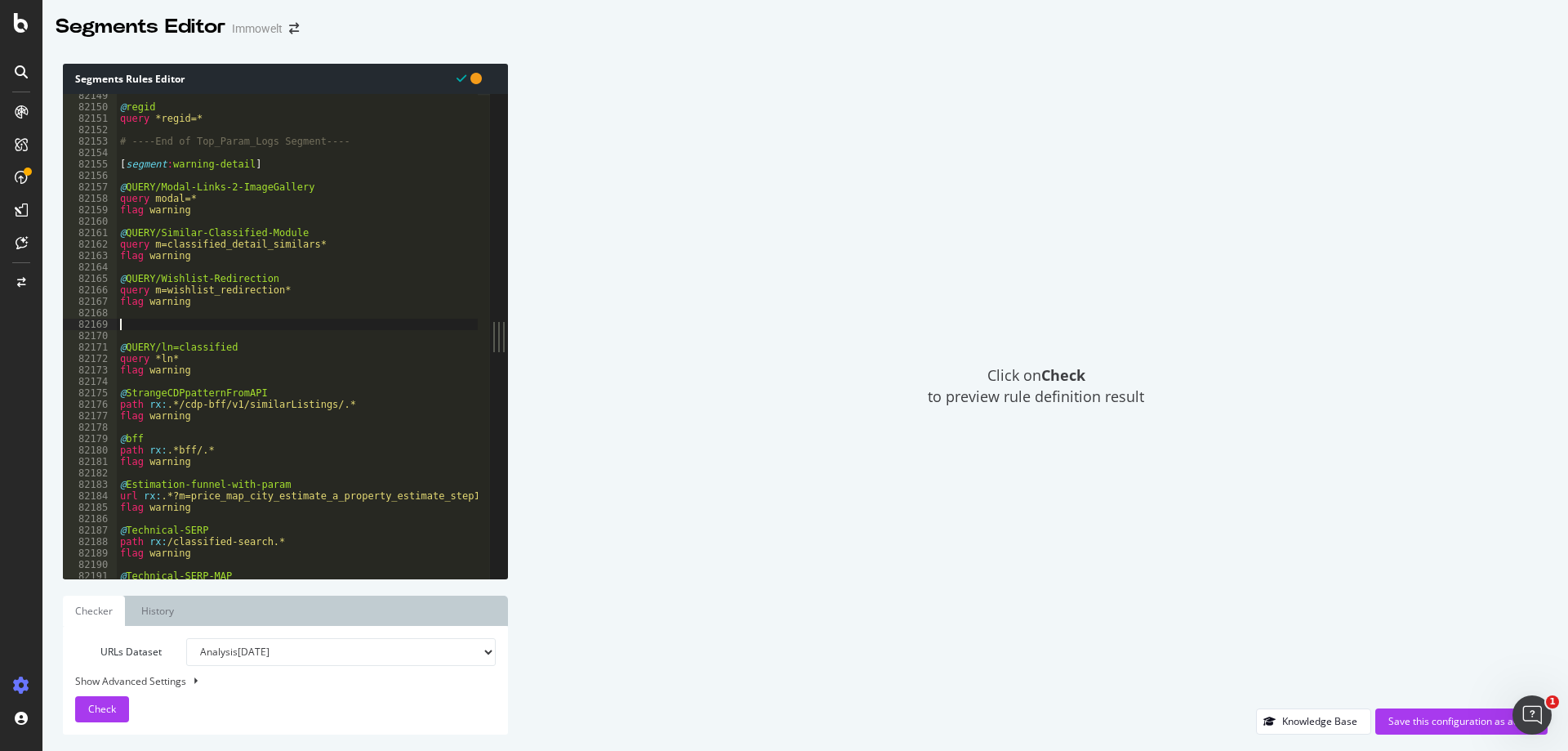
paste textarea "@QUERY/ln="
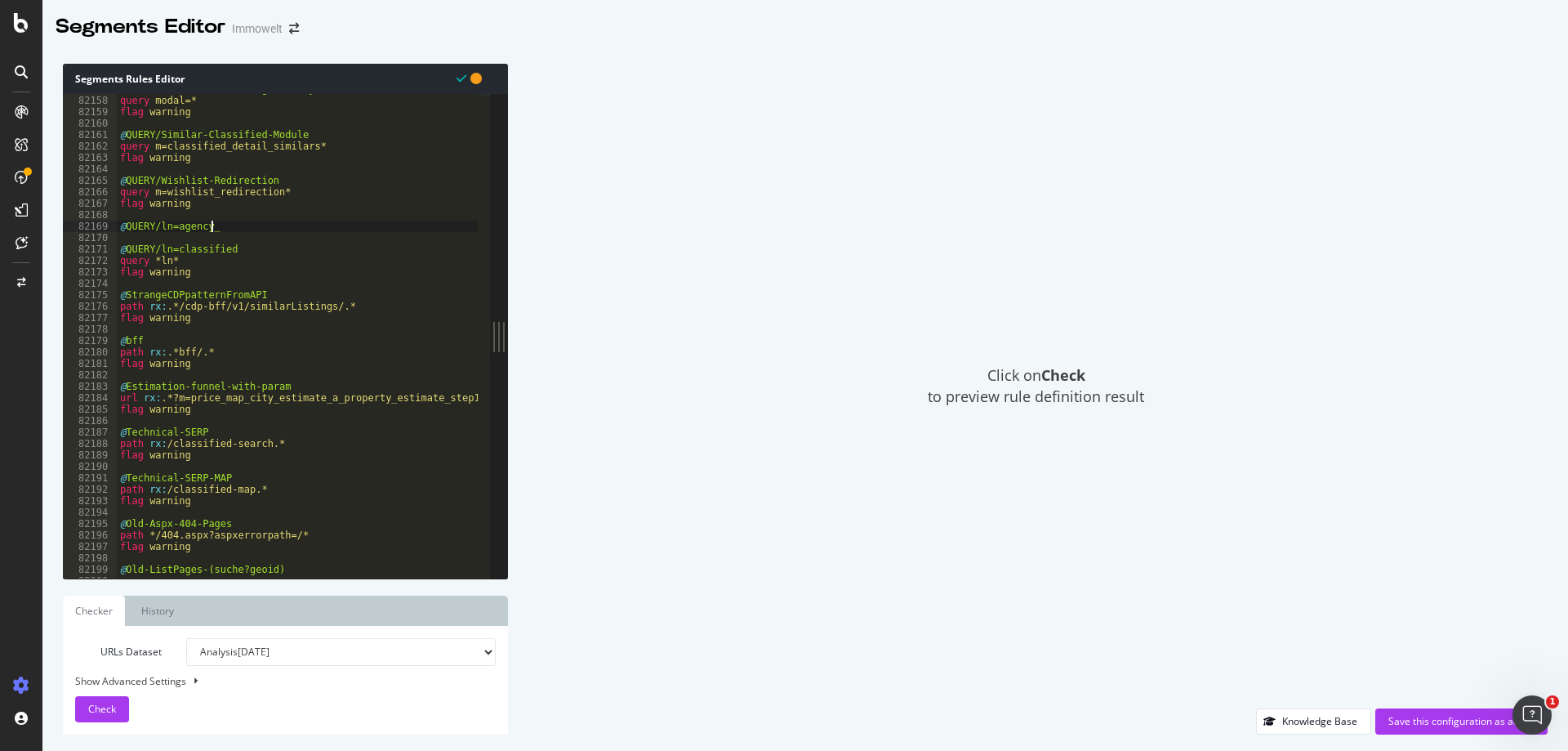
scroll to position [0, 7]
type textarea "@QUERY/ln=agency_card"
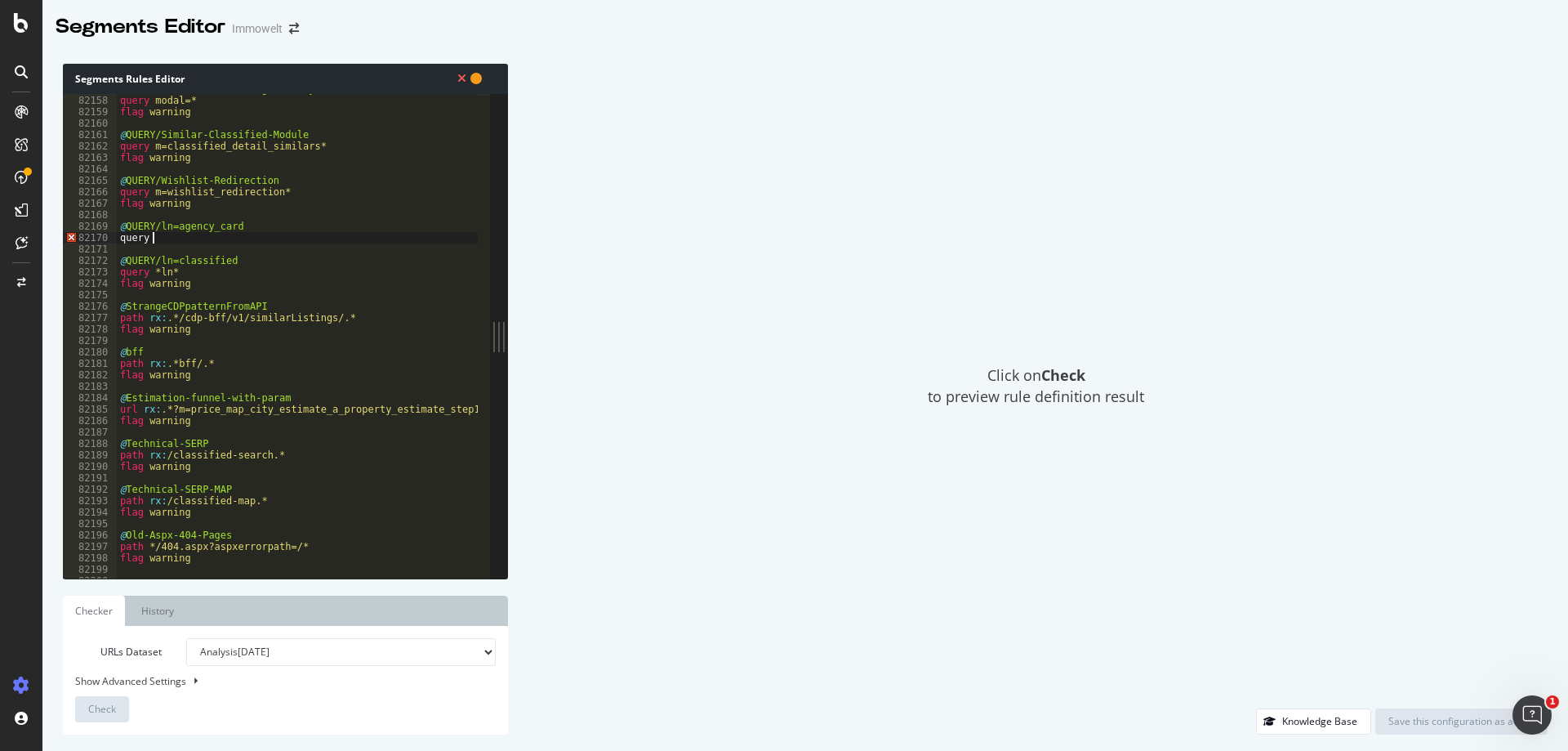
scroll to position [0, 2]
type textarea "query *ln*"
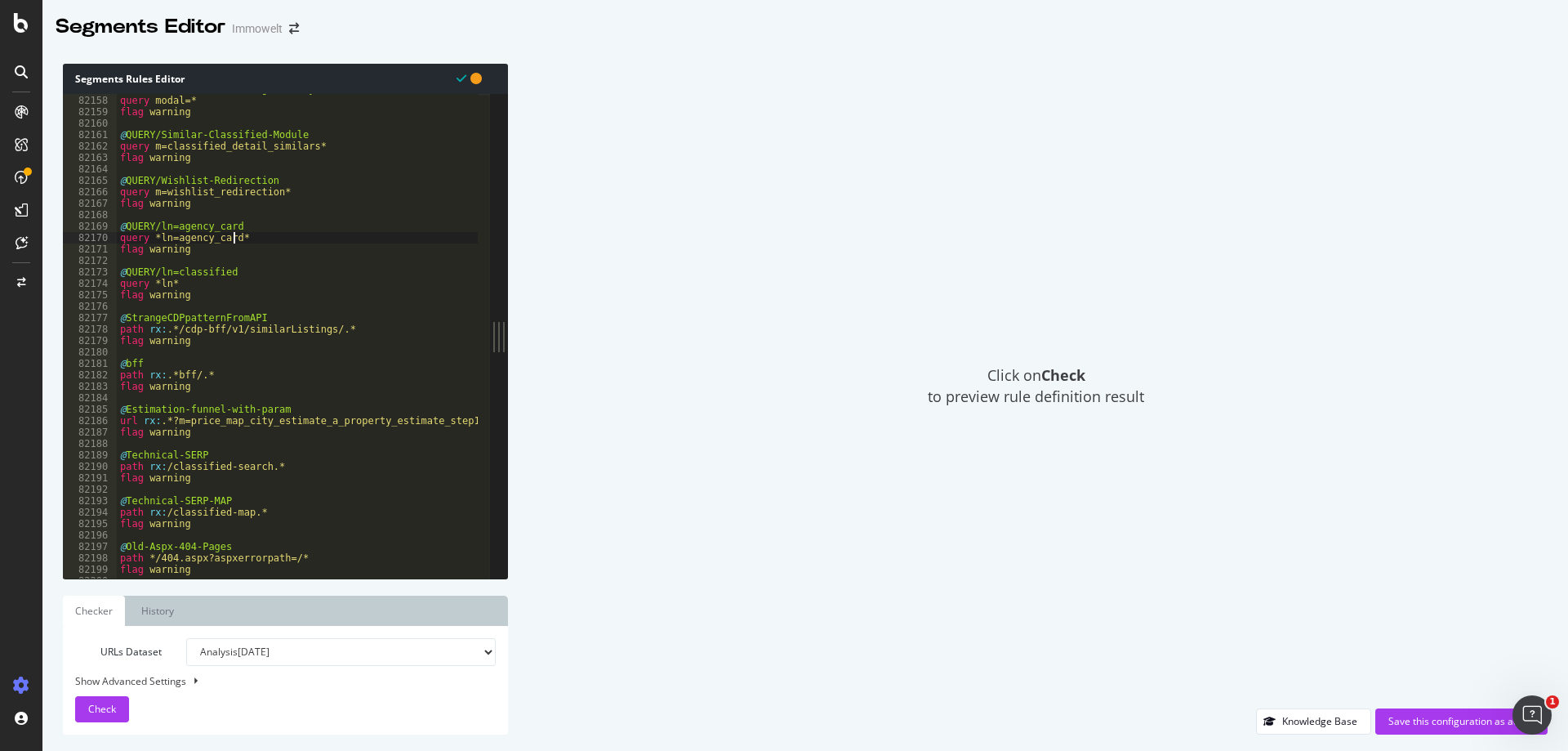
scroll to position [26262, 0]
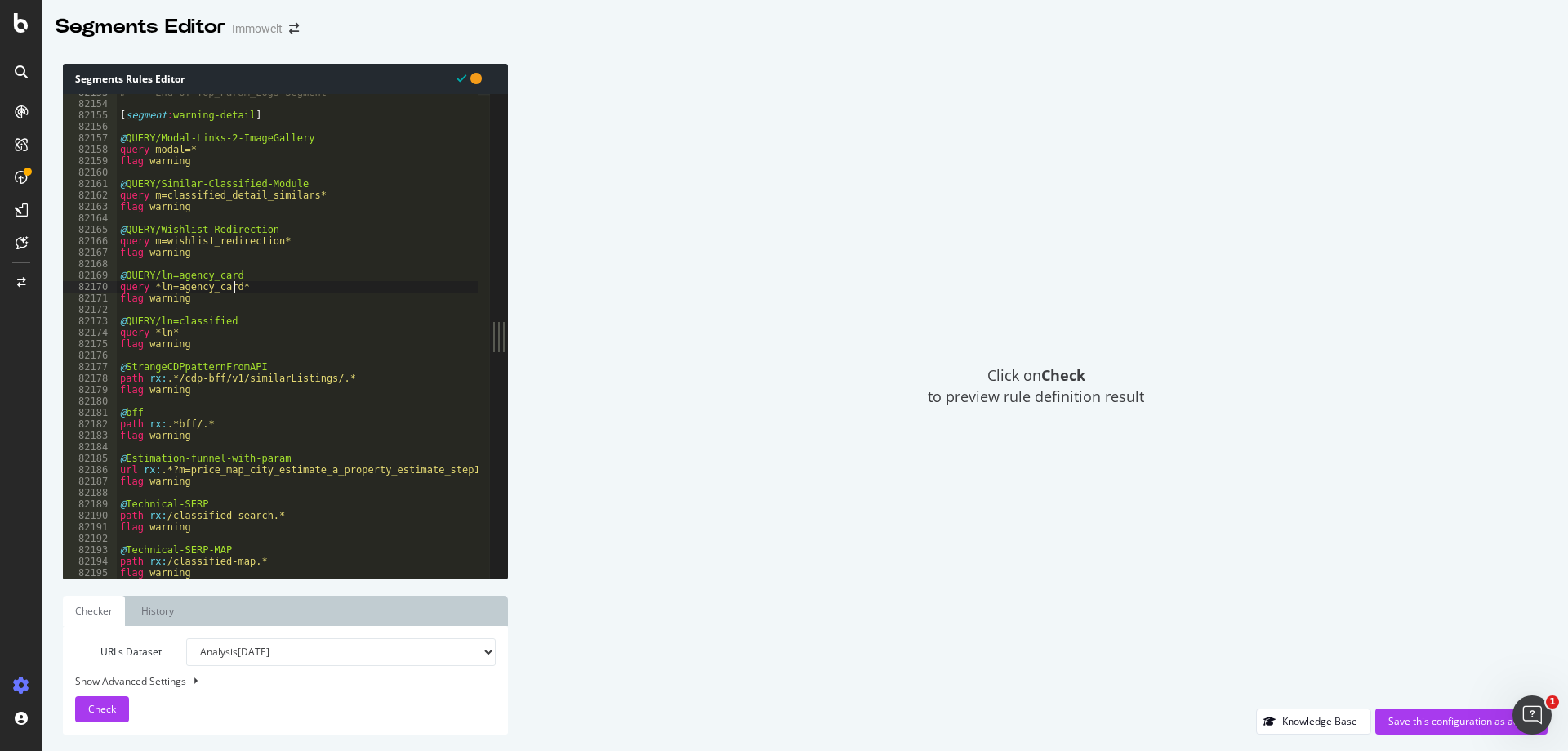
type textarea "query *ln=agency_card*"
click at [1440, 722] on div "Save this configuration as active" at bounding box center [1460, 721] width 146 height 14
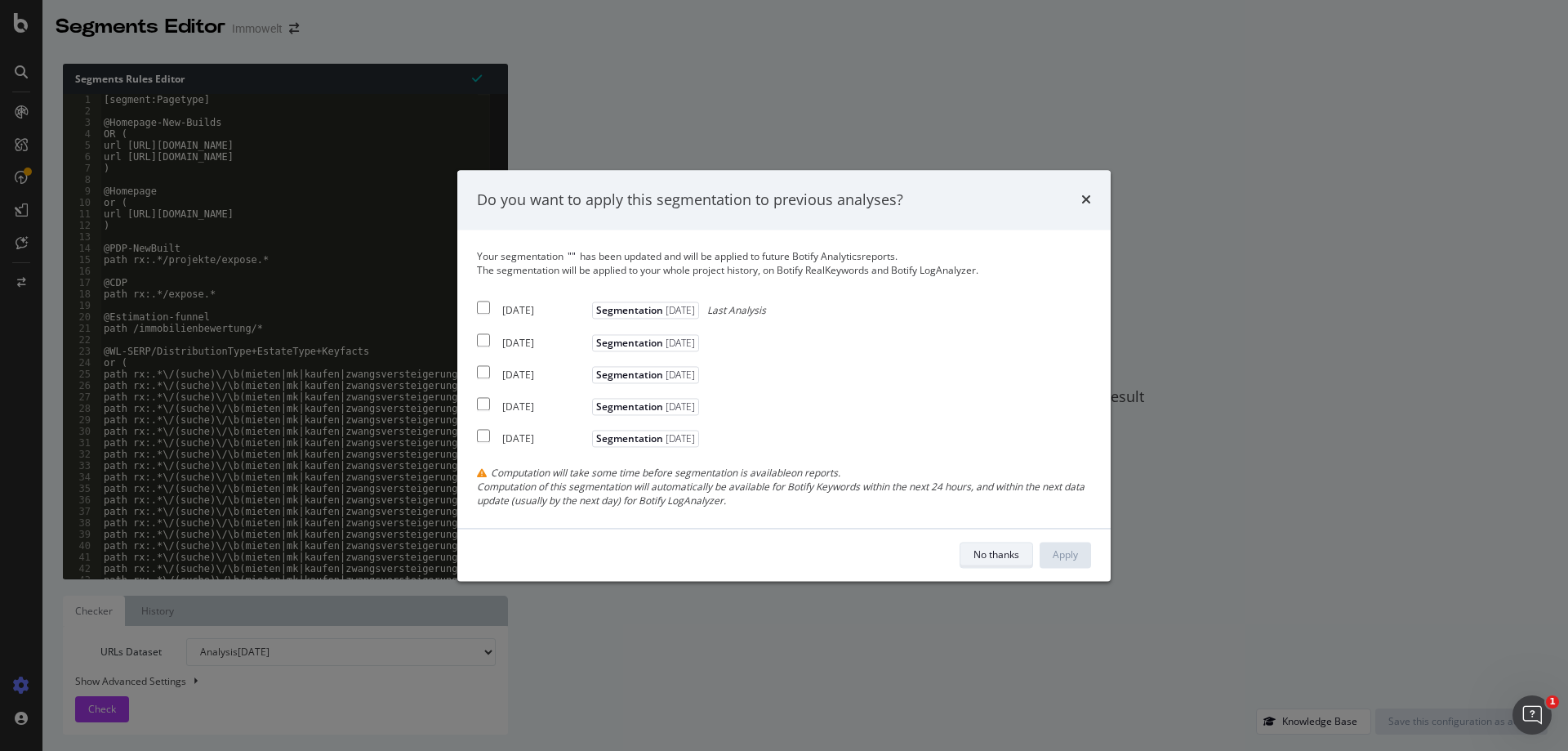
click at [1005, 553] on div "No thanks" at bounding box center [995, 554] width 45 height 14
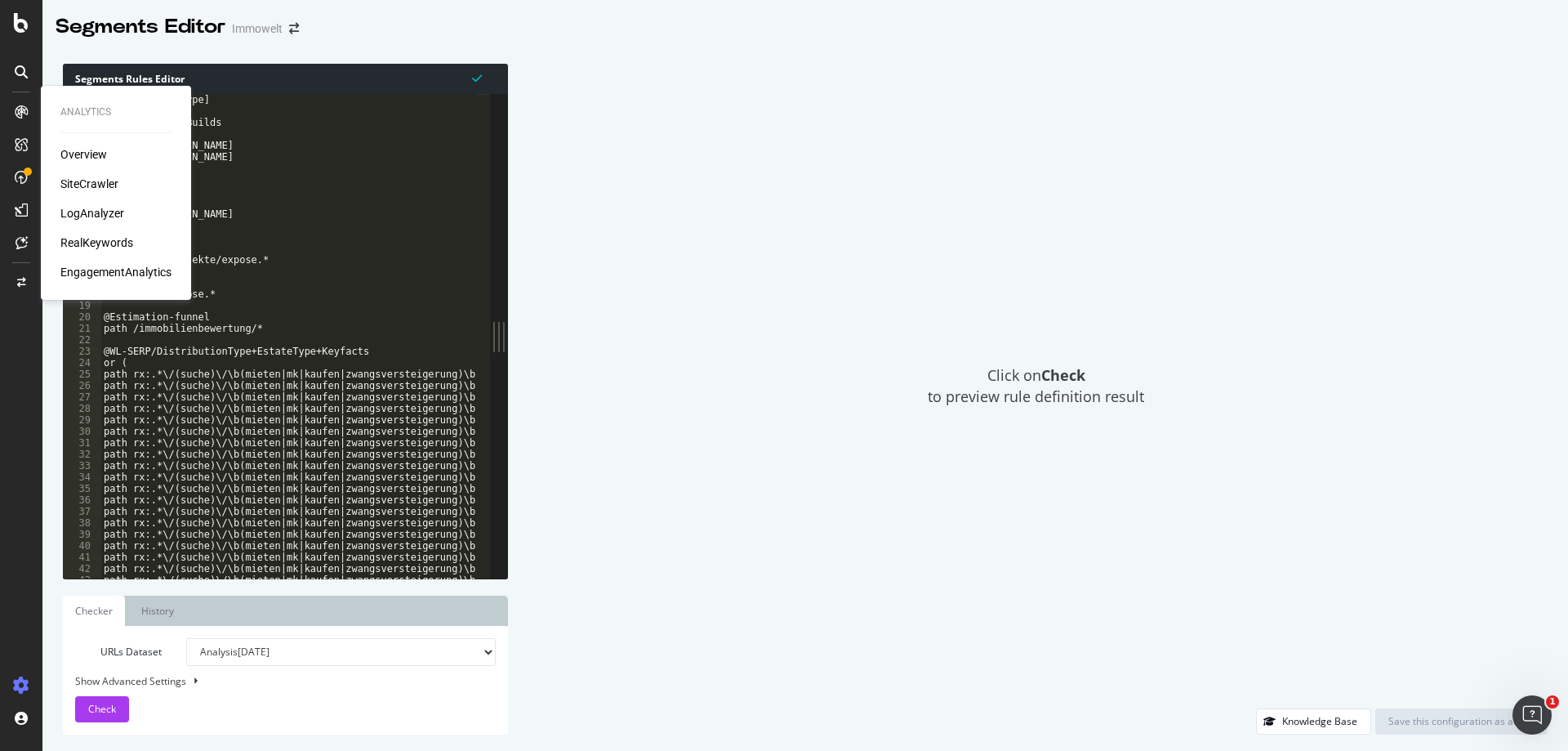
click at [96, 210] on div "LogAnalyzer" at bounding box center [92, 213] width 63 height 16
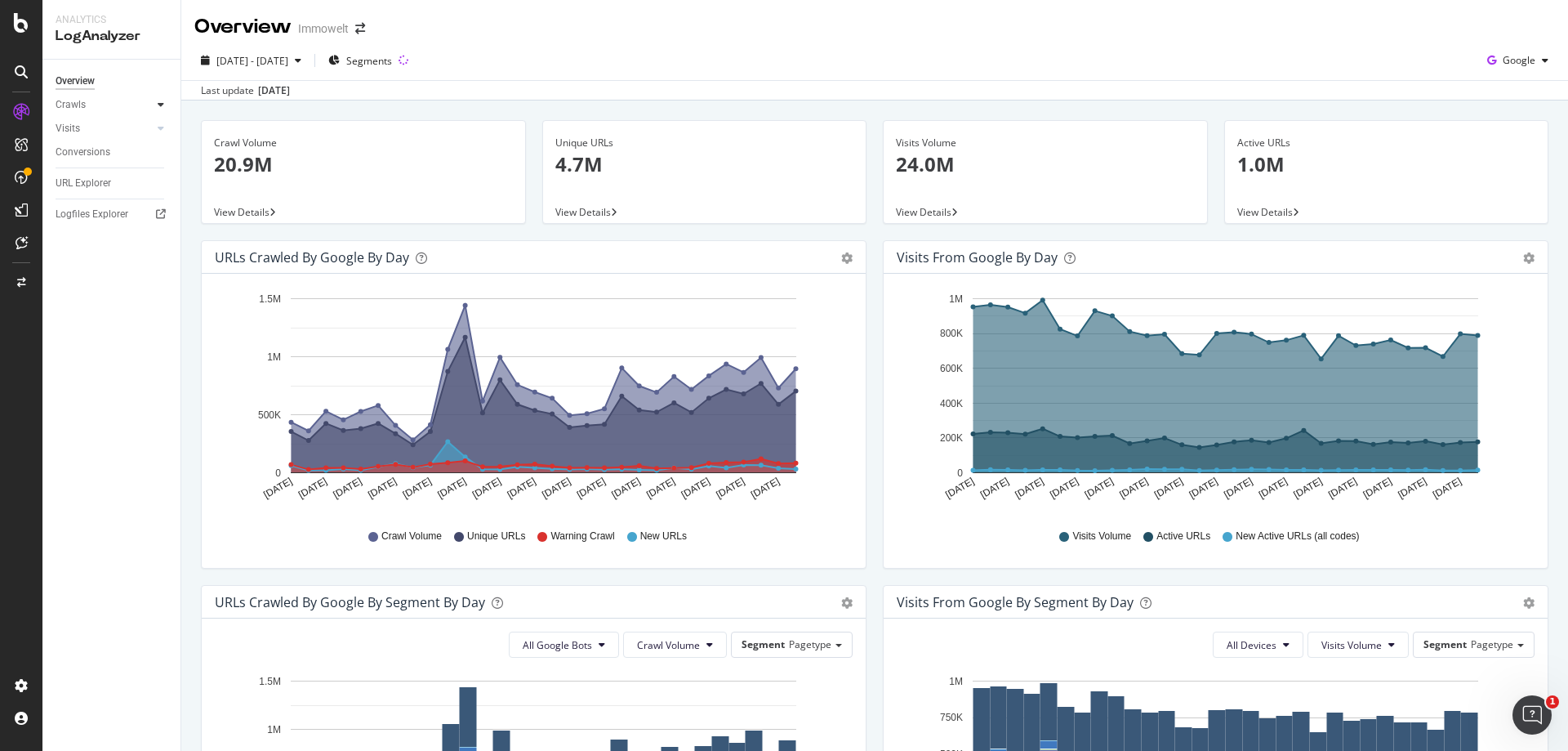
click at [155, 101] on div at bounding box center [161, 104] width 16 height 16
click at [118, 124] on div "Daily Distribution" at bounding box center [101, 128] width 76 height 17
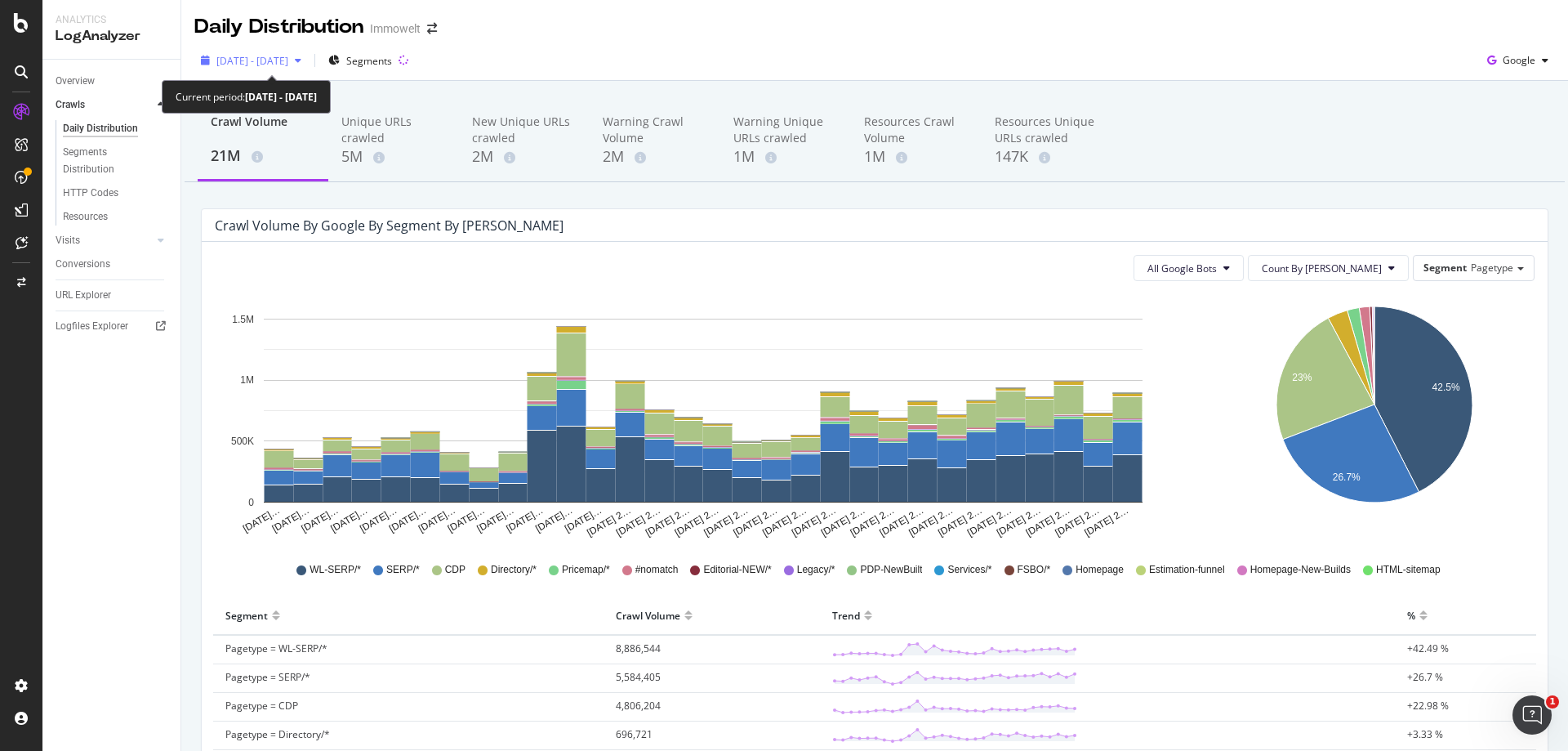
click at [301, 56] on icon "button" at bounding box center [298, 60] width 7 height 9
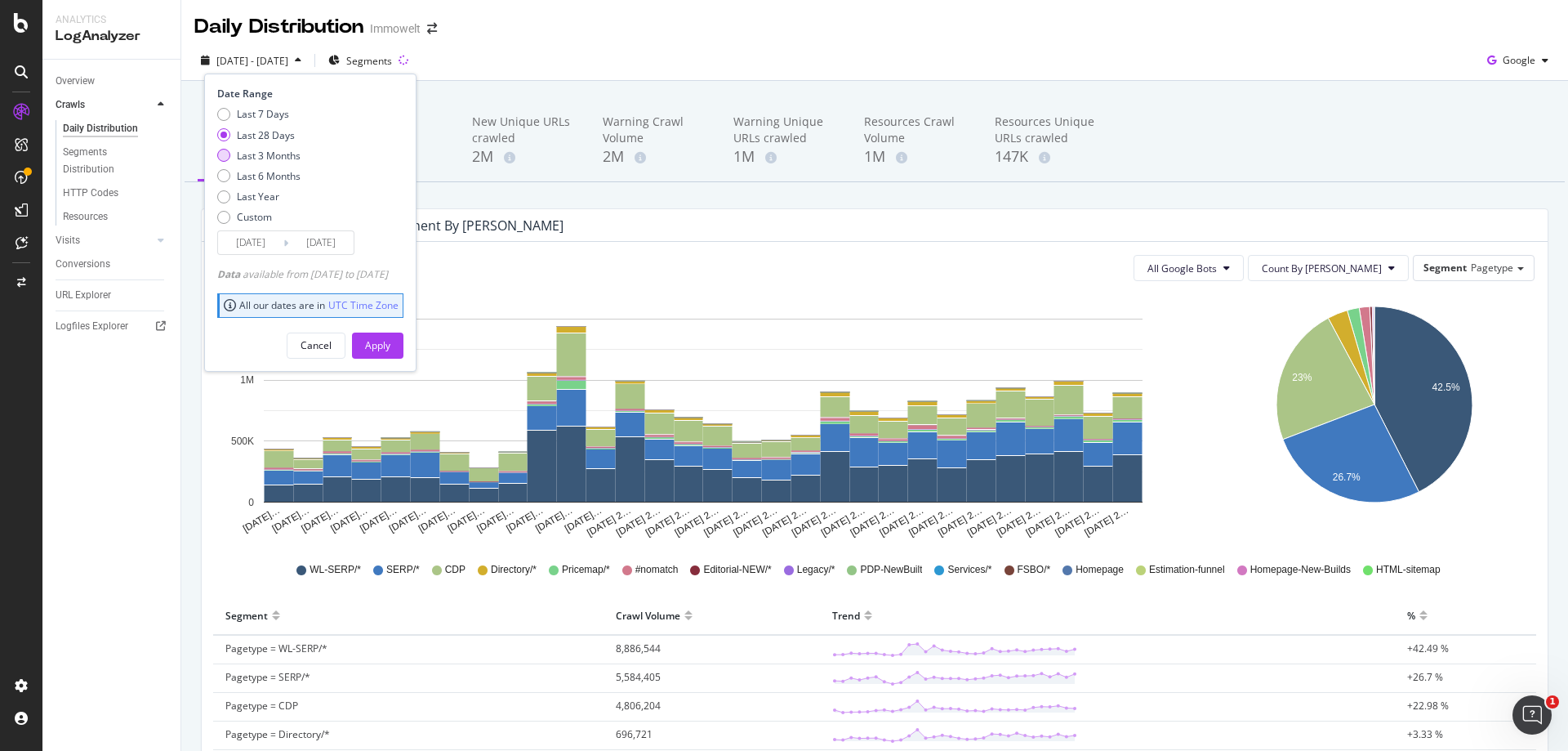
click at [269, 157] on div "Last 3 Months" at bounding box center [268, 156] width 63 height 14
type input "2025/05/19"
click at [390, 338] on div "Apply" at bounding box center [378, 345] width 26 height 14
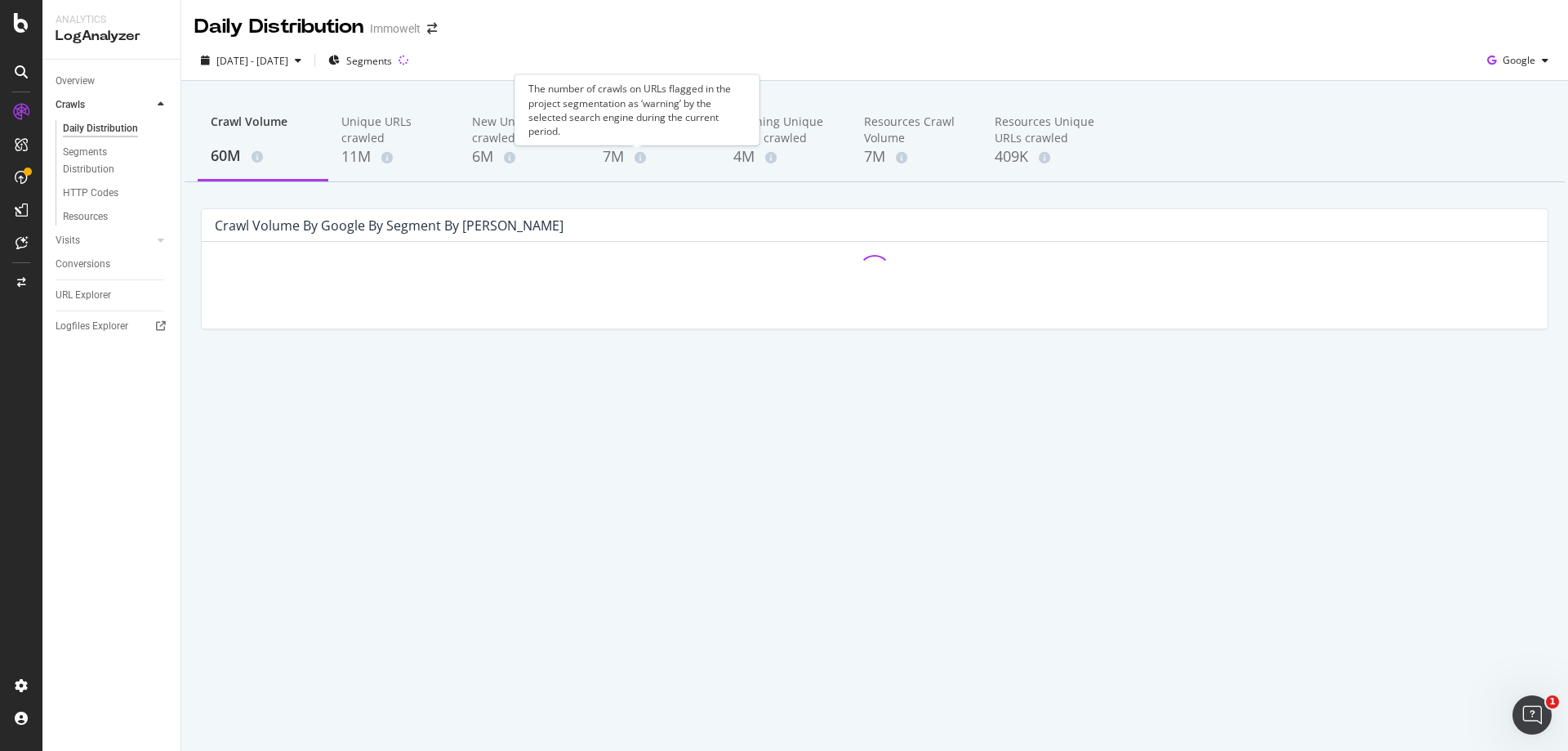
click at [636, 136] on div "The number of crawls on URLs flagged in the project segmentation as ‘warning’ b…" at bounding box center [637, 109] width 245 height 71
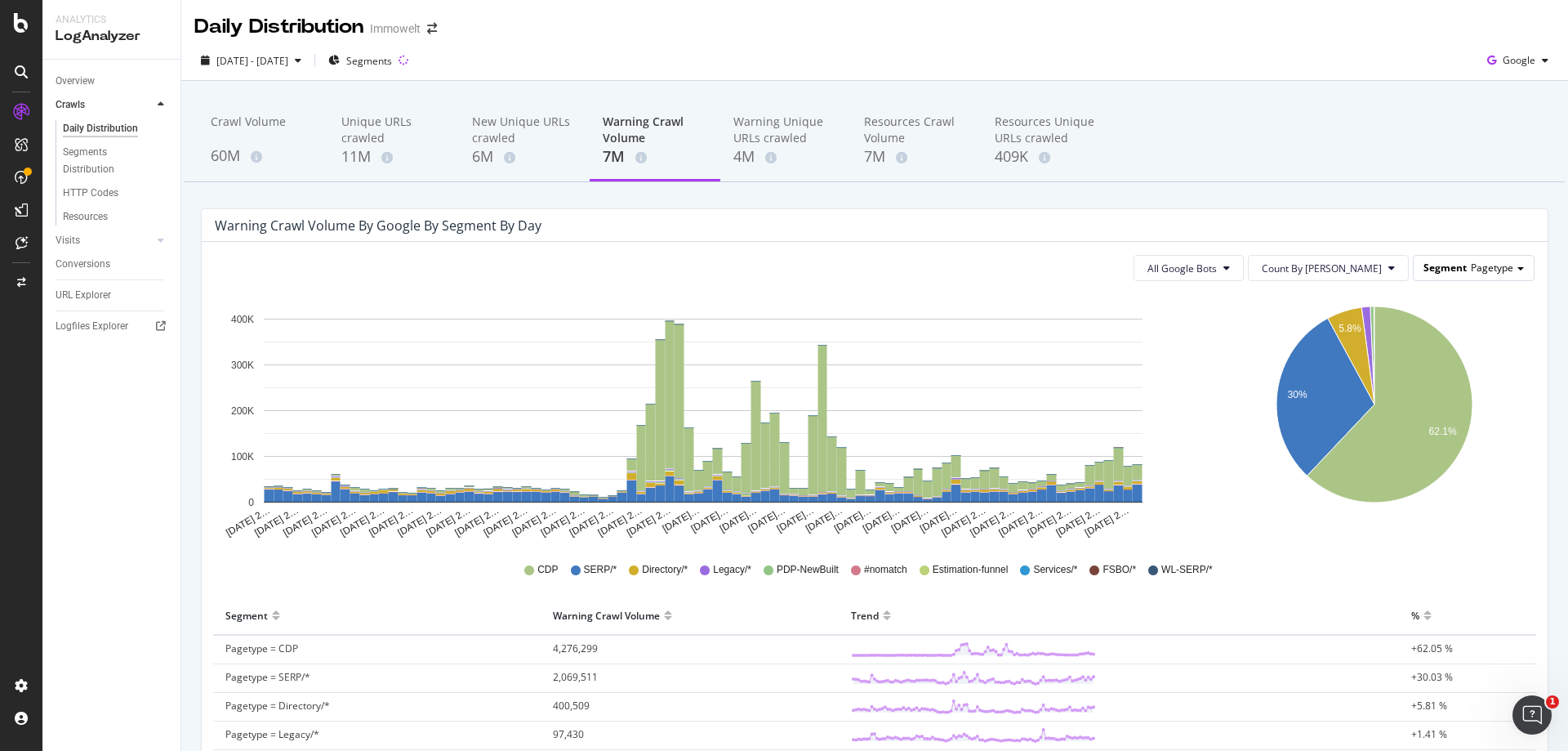
click at [1452, 267] on span "Segment" at bounding box center [1445, 268] width 44 height 14
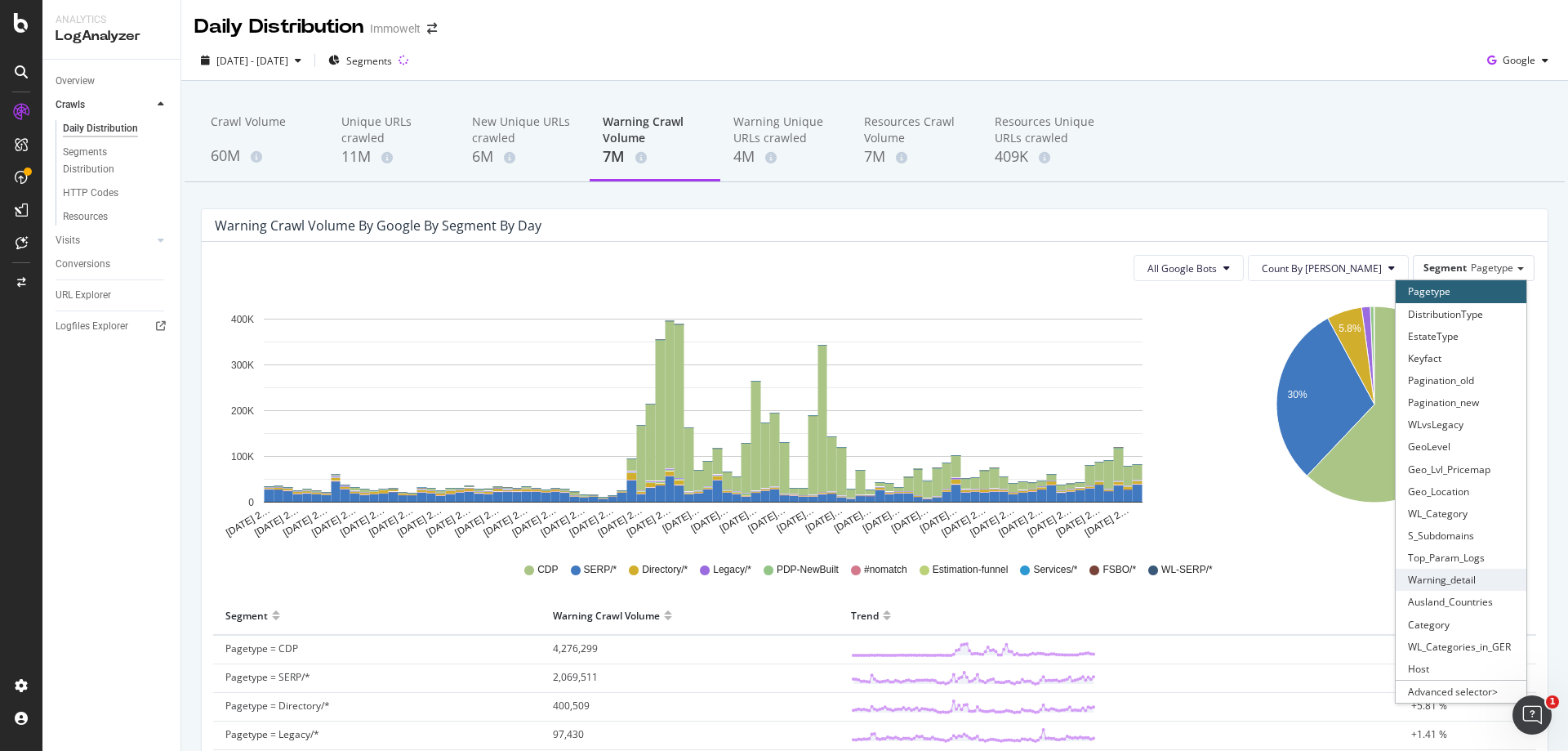
click at [1459, 576] on div "Warning_detail" at bounding box center [1460, 580] width 131 height 22
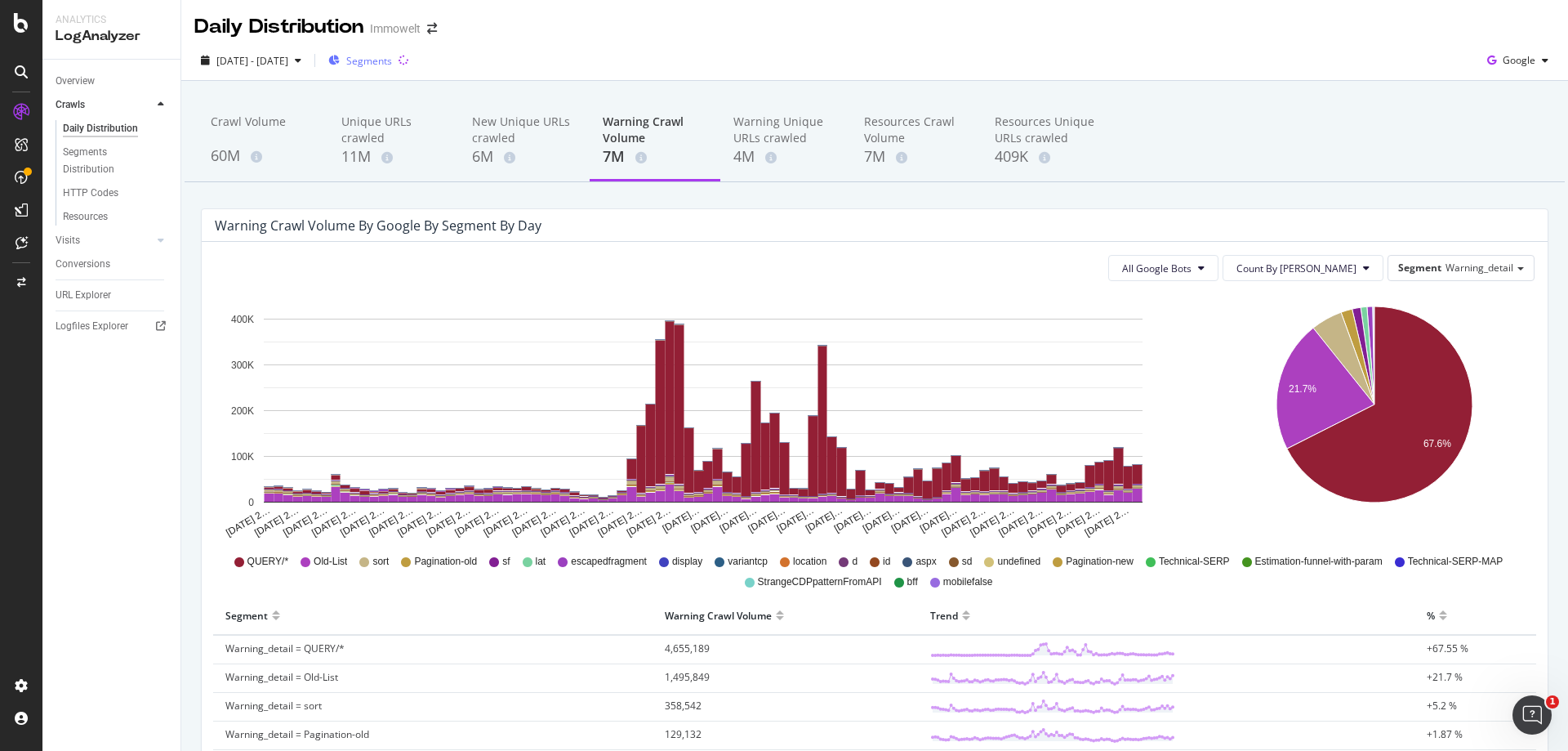
click at [392, 58] on span "Segments" at bounding box center [368, 61] width 45 height 14
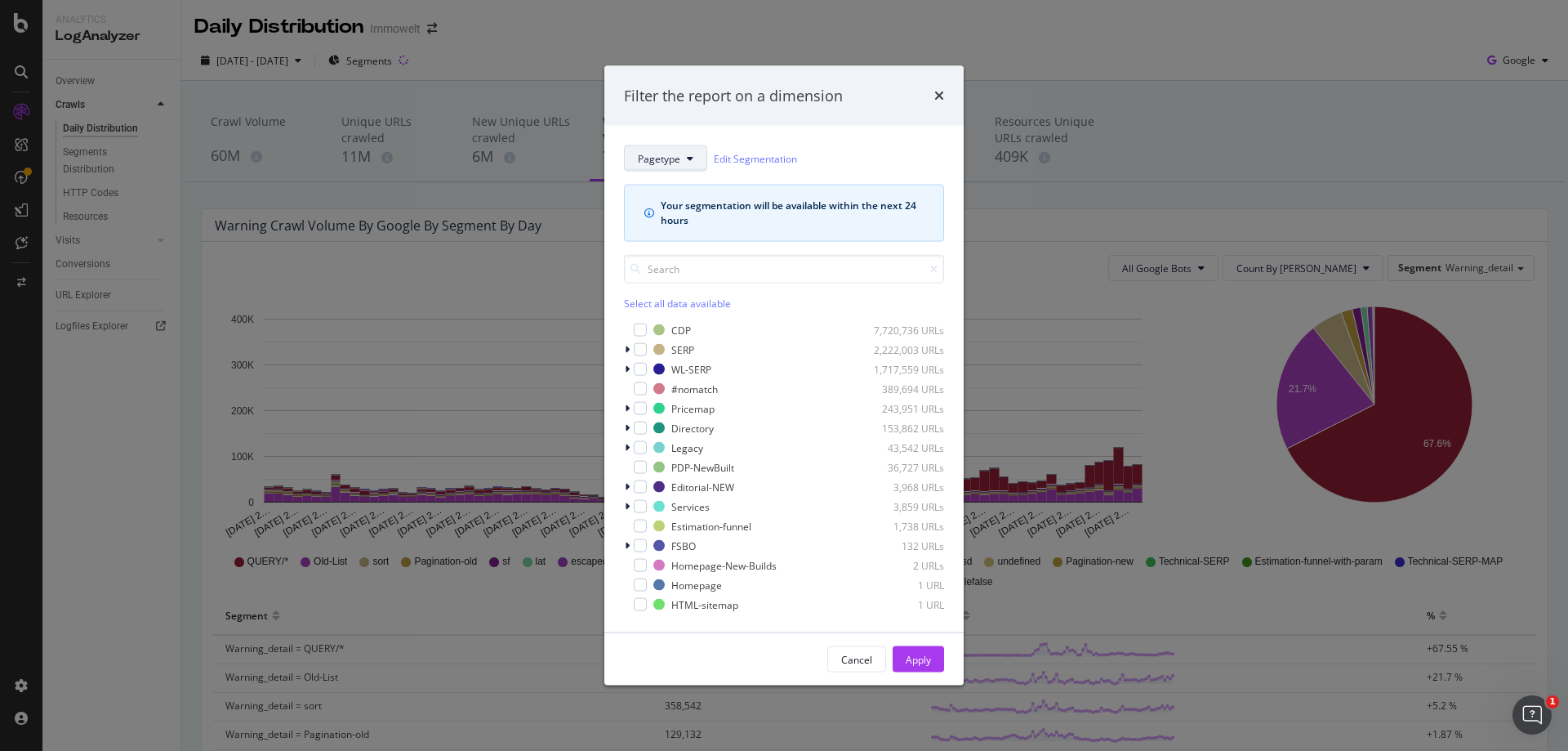
click at [679, 159] on span "Pagetype" at bounding box center [659, 158] width 43 height 14
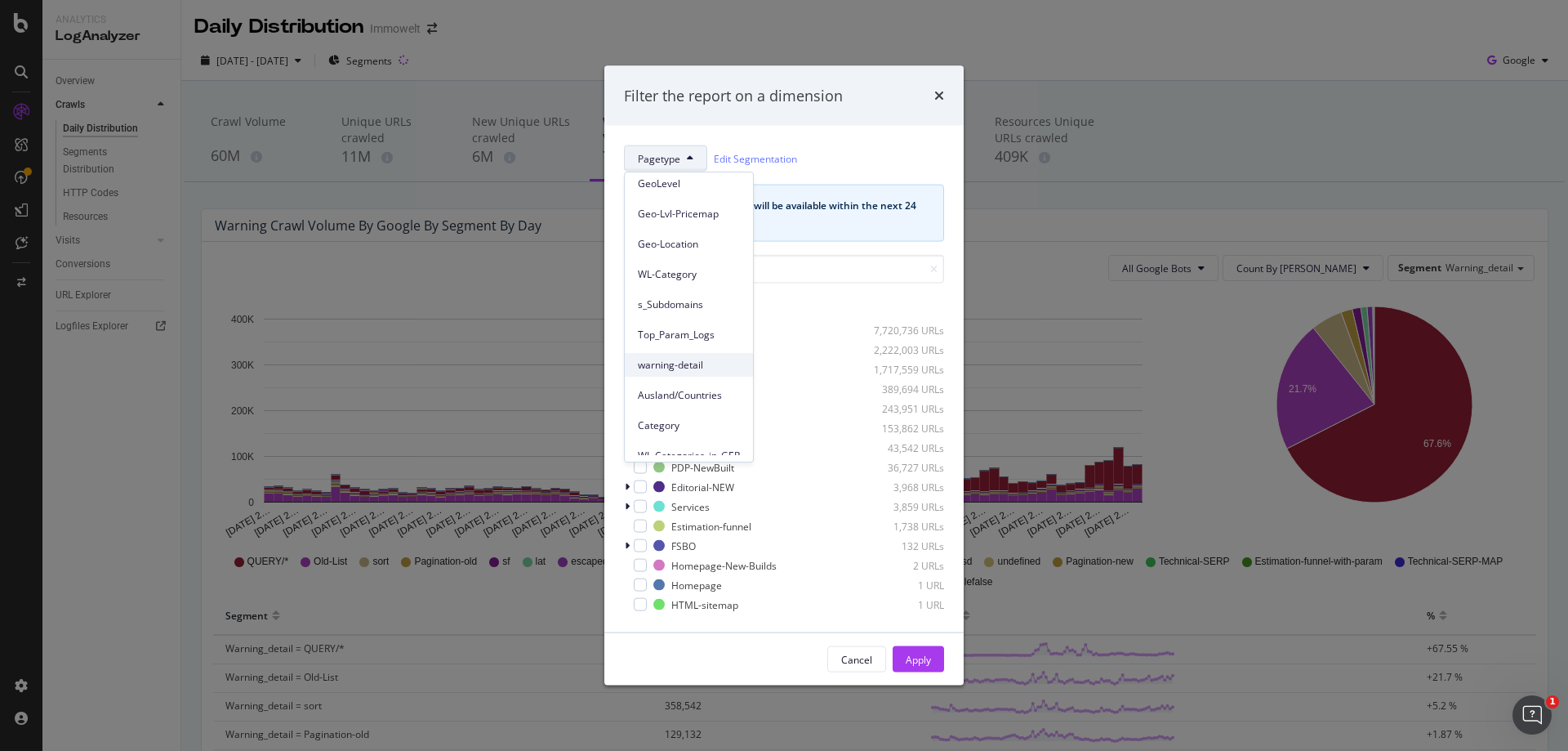
click at [704, 364] on span "warning-detail" at bounding box center [688, 364] width 102 height 15
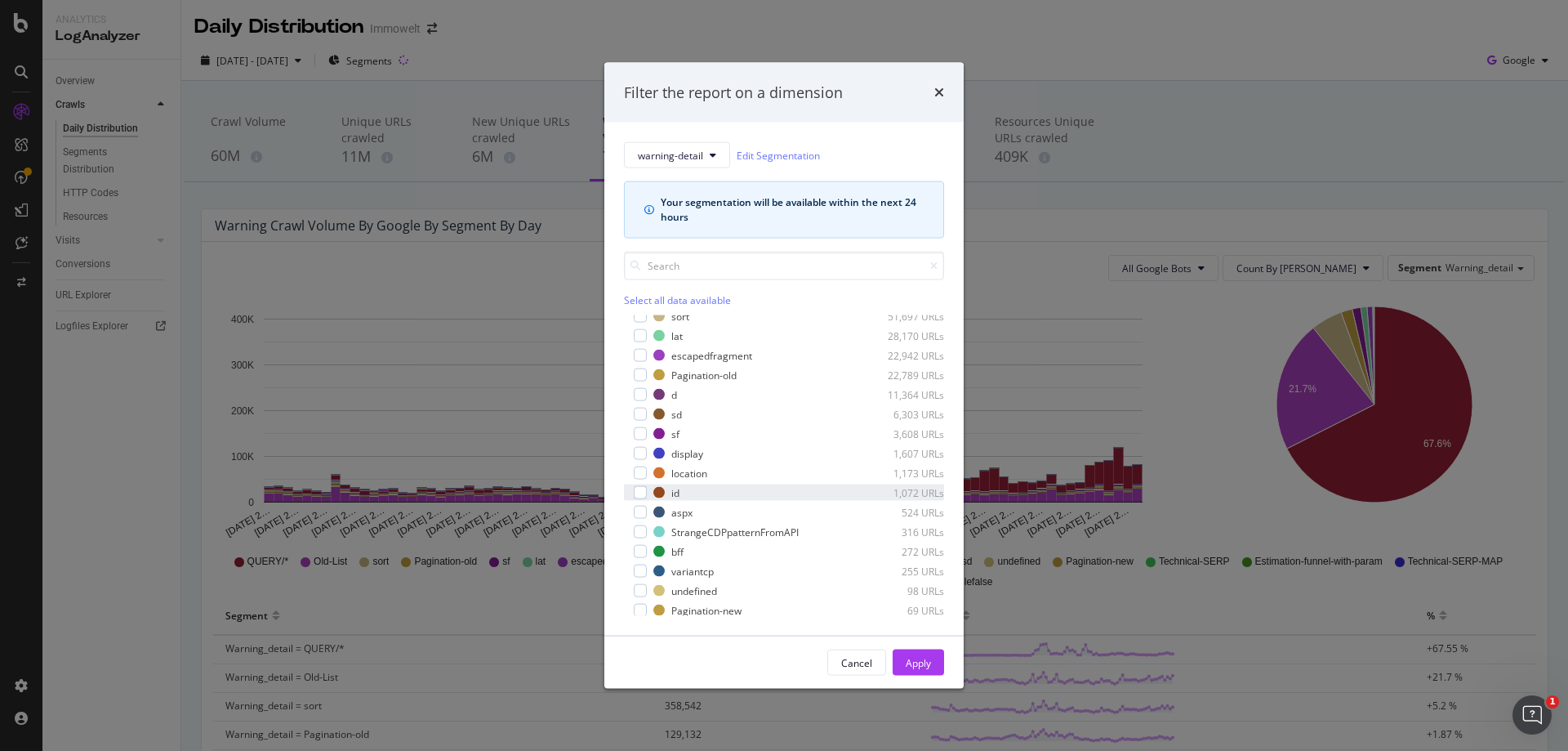
scroll to position [0, 0]
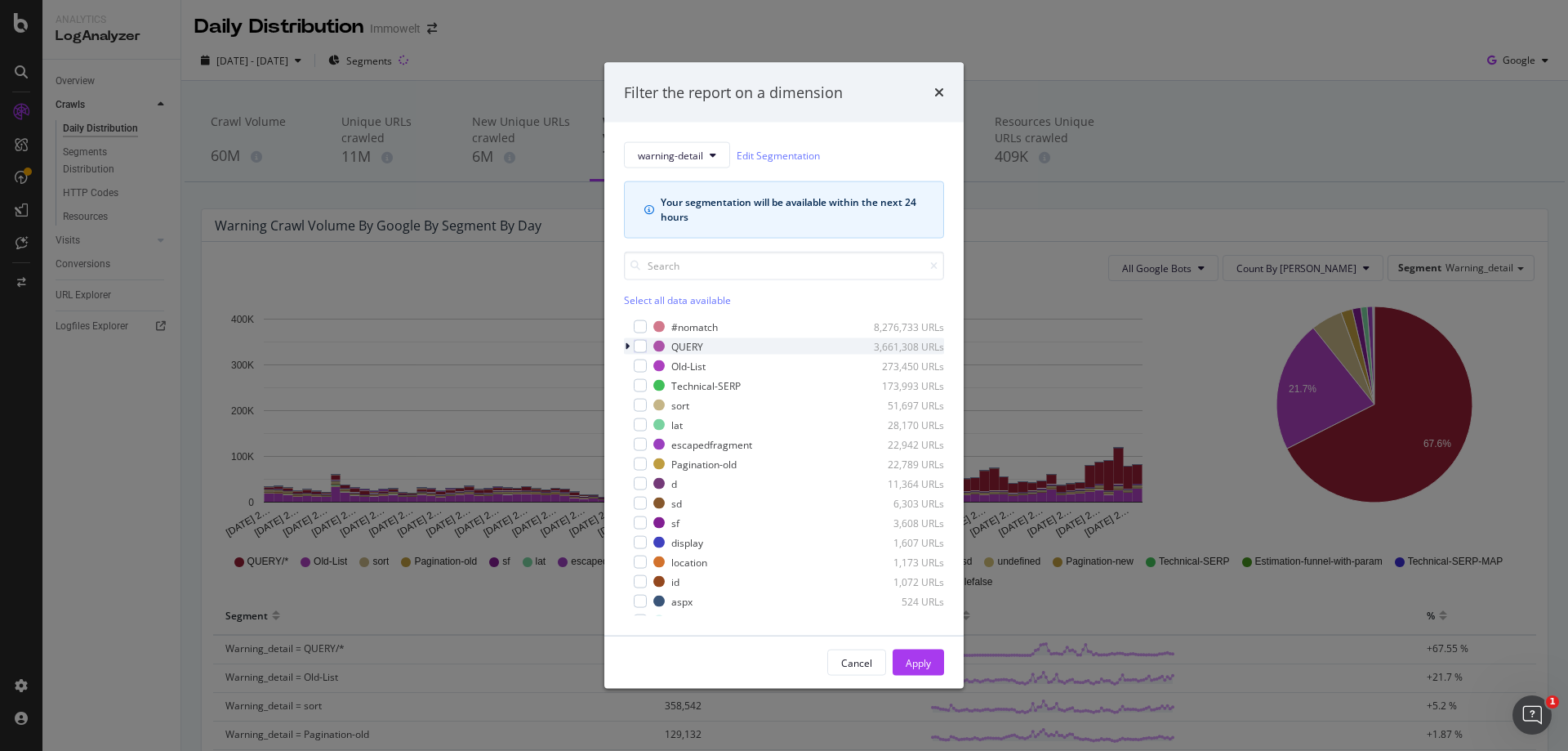
click at [630, 347] on div "modal" at bounding box center [628, 346] width 9 height 16
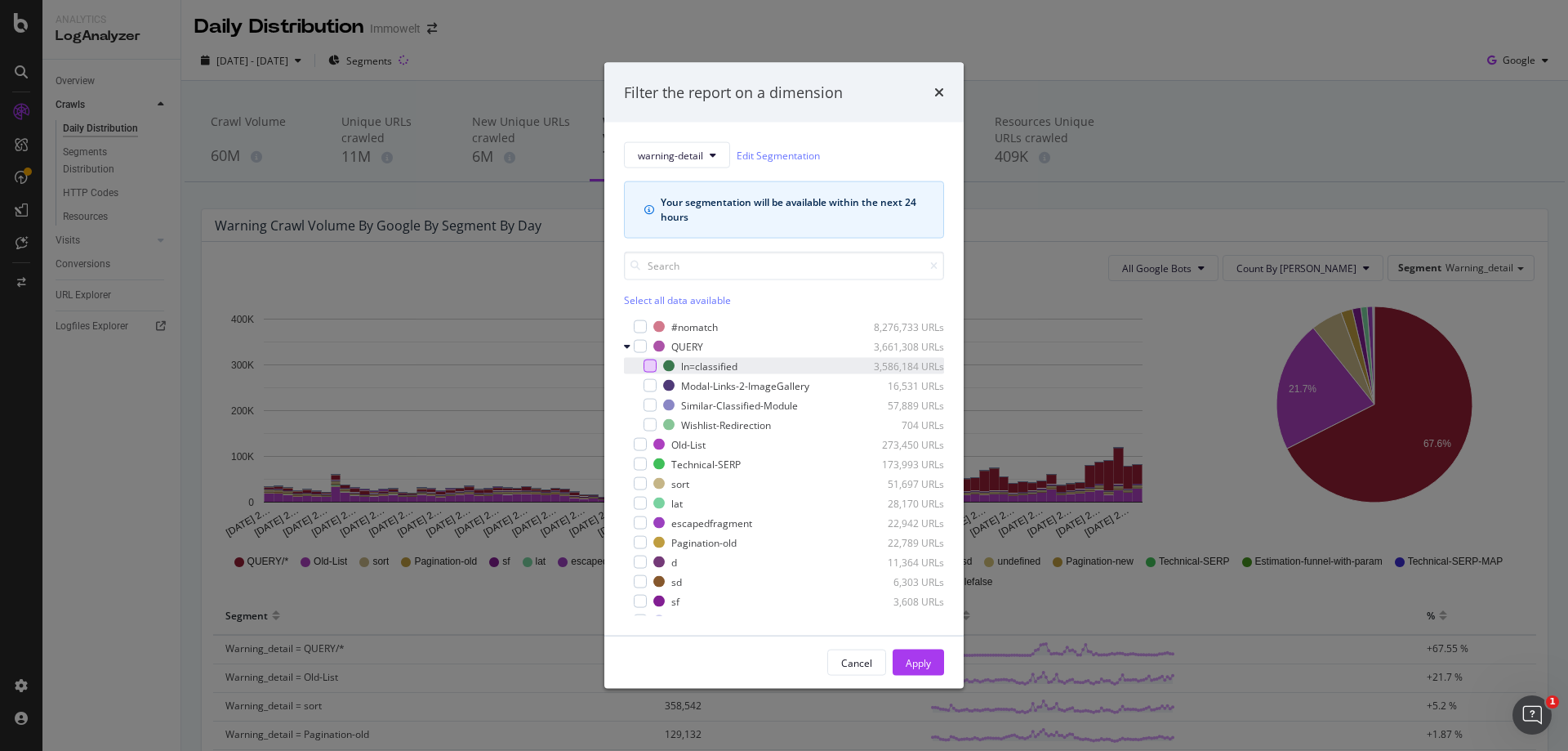
click at [650, 365] on div "modal" at bounding box center [650, 365] width 13 height 13
click at [921, 660] on div "Apply" at bounding box center [918, 662] width 26 height 14
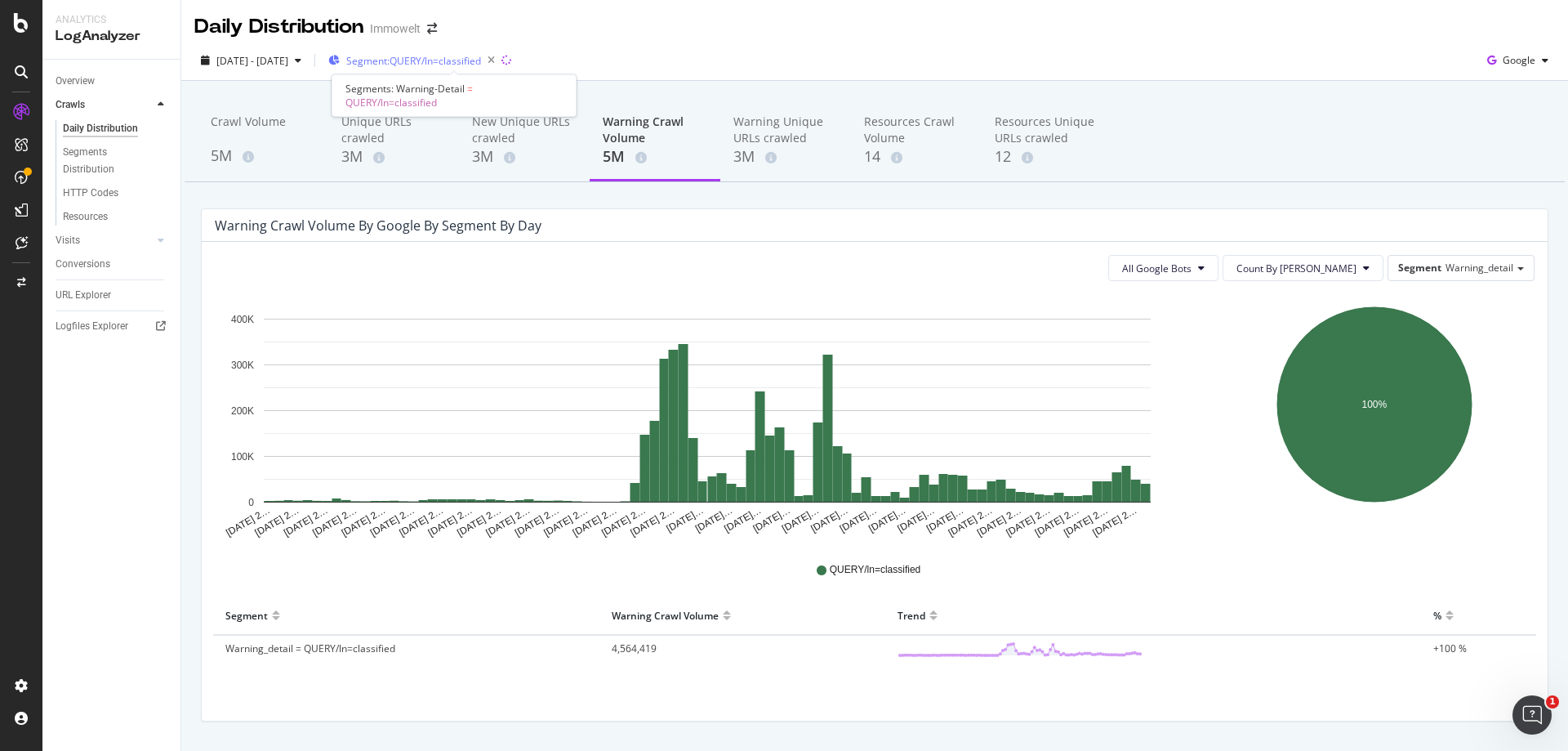
click at [480, 62] on span "Segment: QUERY/ln=classified" at bounding box center [414, 61] width 135 height 14
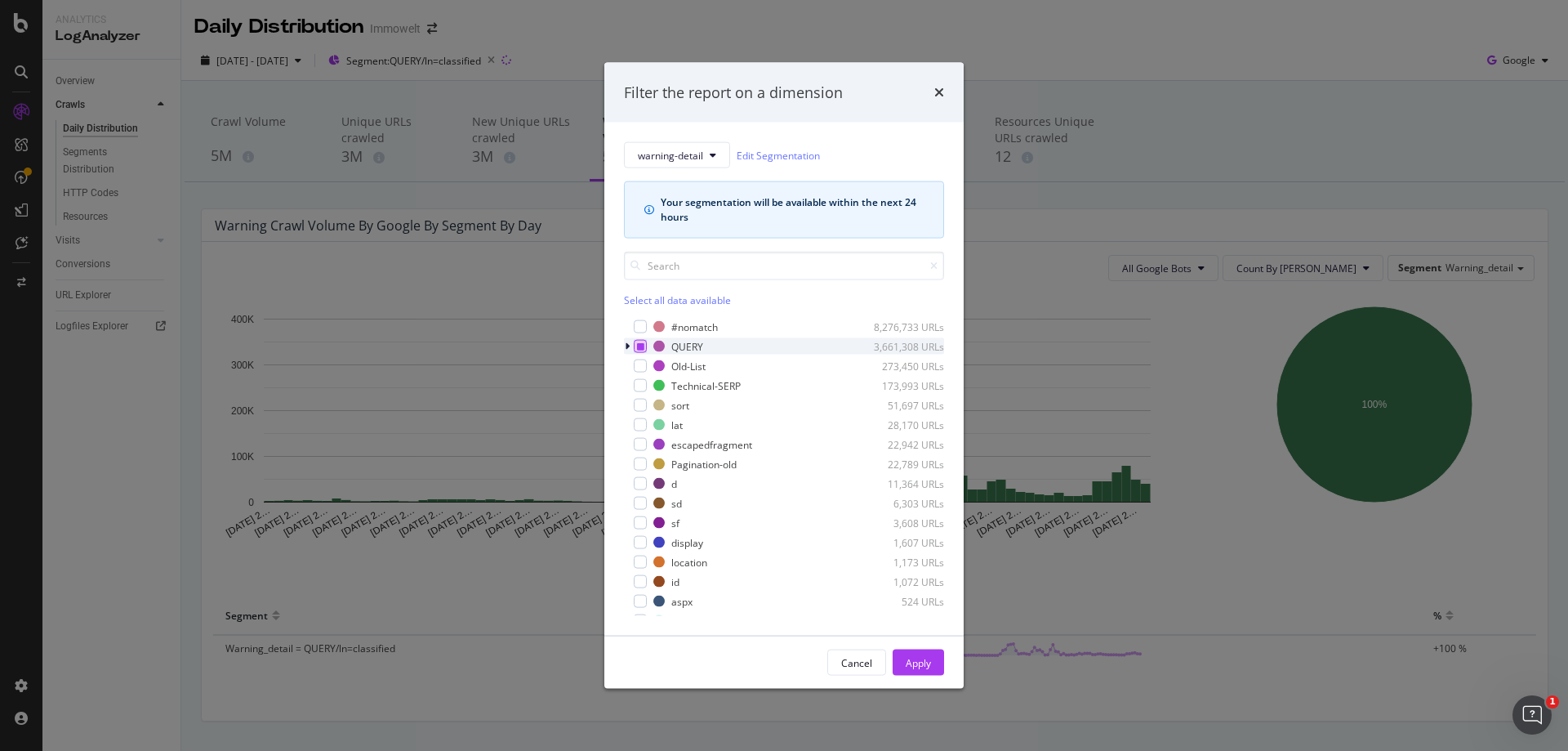
click at [644, 346] on icon "modal" at bounding box center [640, 346] width 8 height 9
click at [628, 346] on icon "modal" at bounding box center [628, 346] width 5 height 9
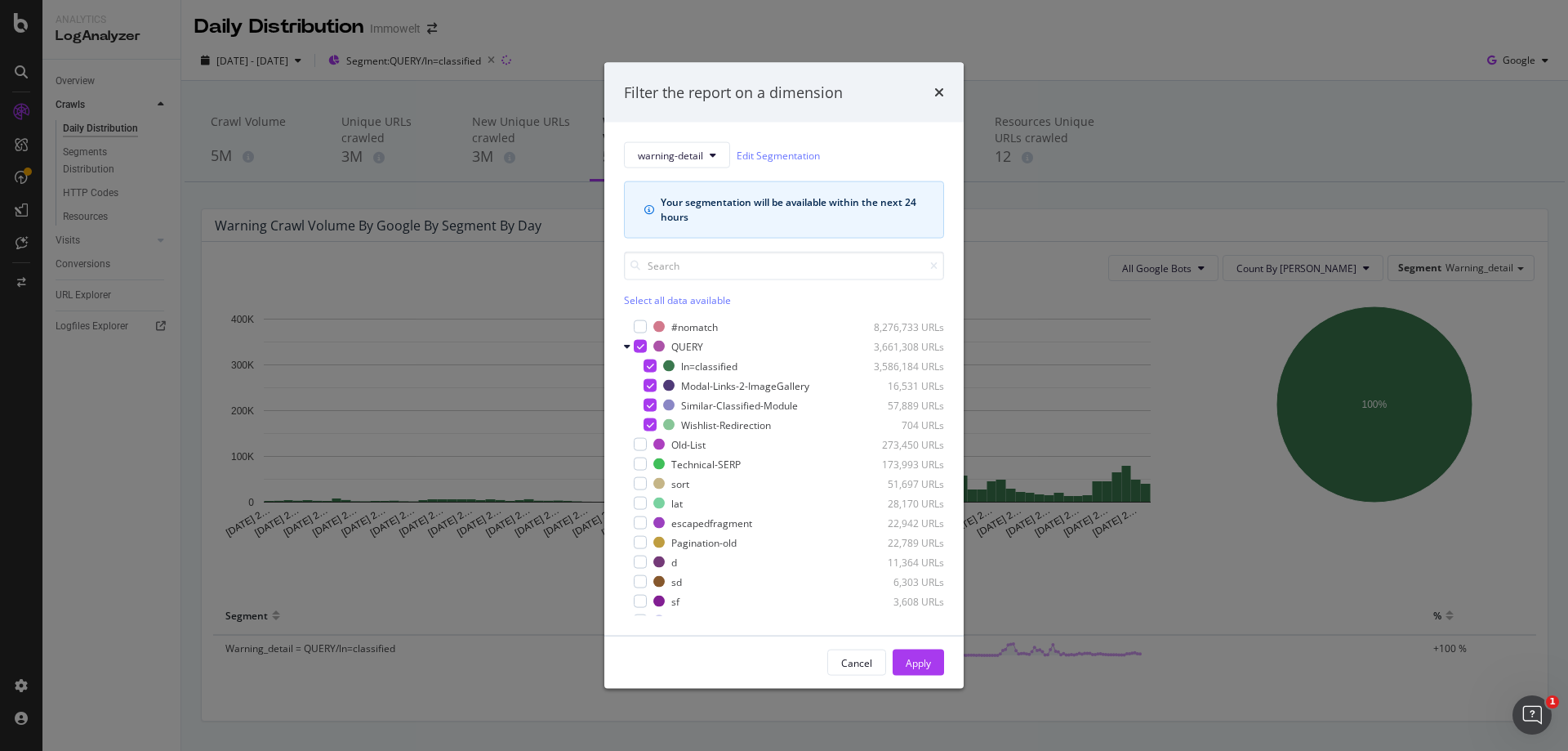
click at [916, 659] on div "Apply" at bounding box center [918, 662] width 26 height 14
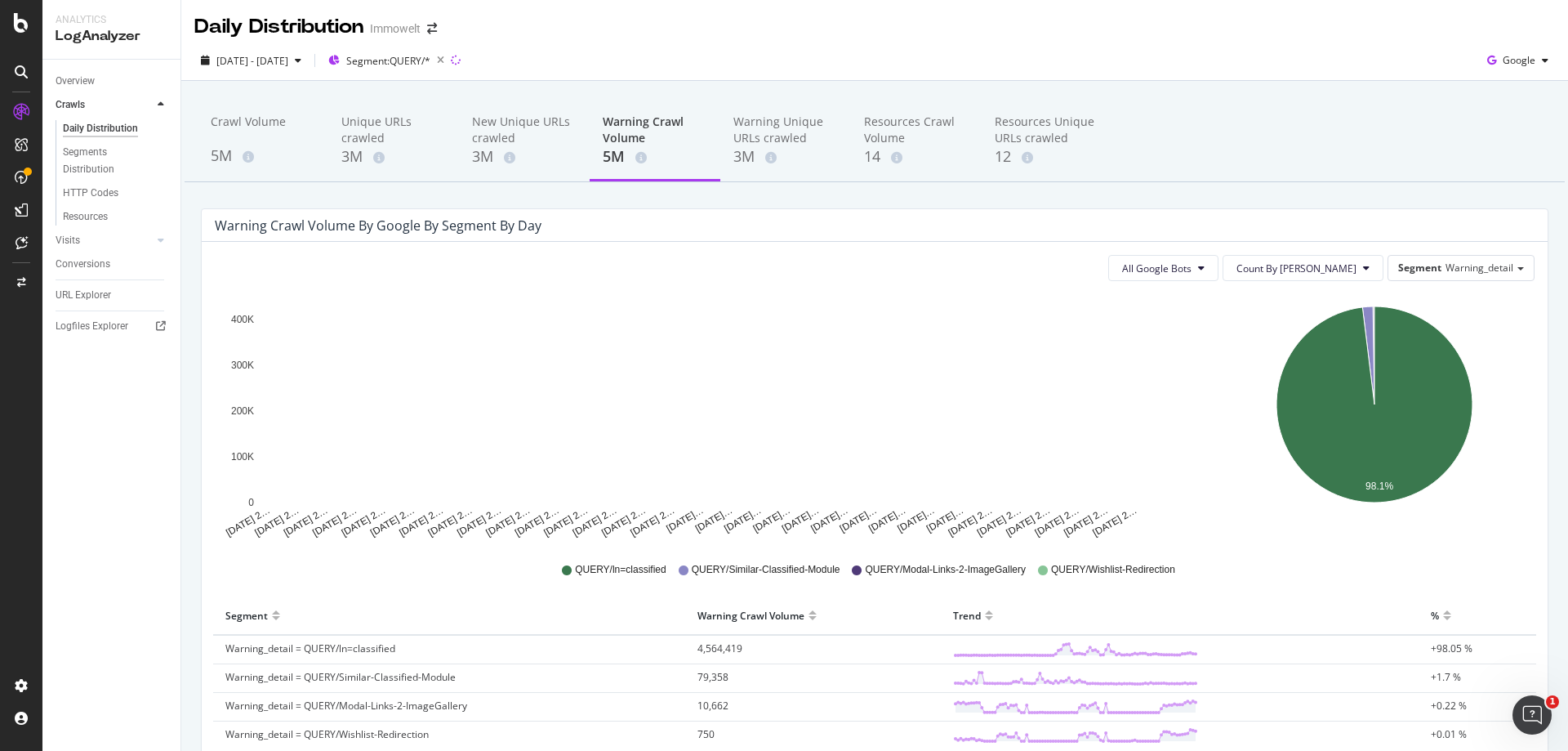
scroll to position [130, 0]
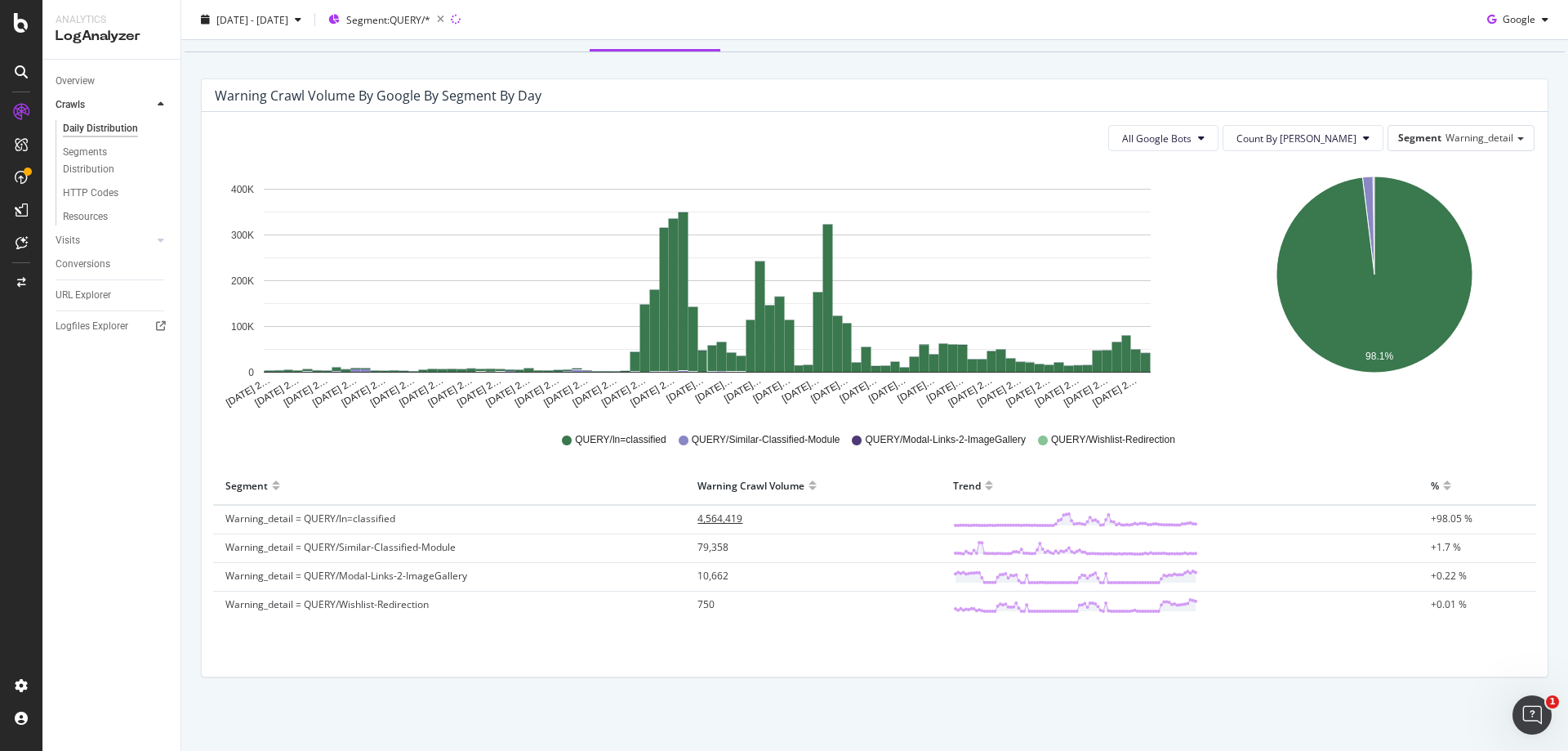
click at [729, 519] on span "4,564,419" at bounding box center [720, 518] width 45 height 14
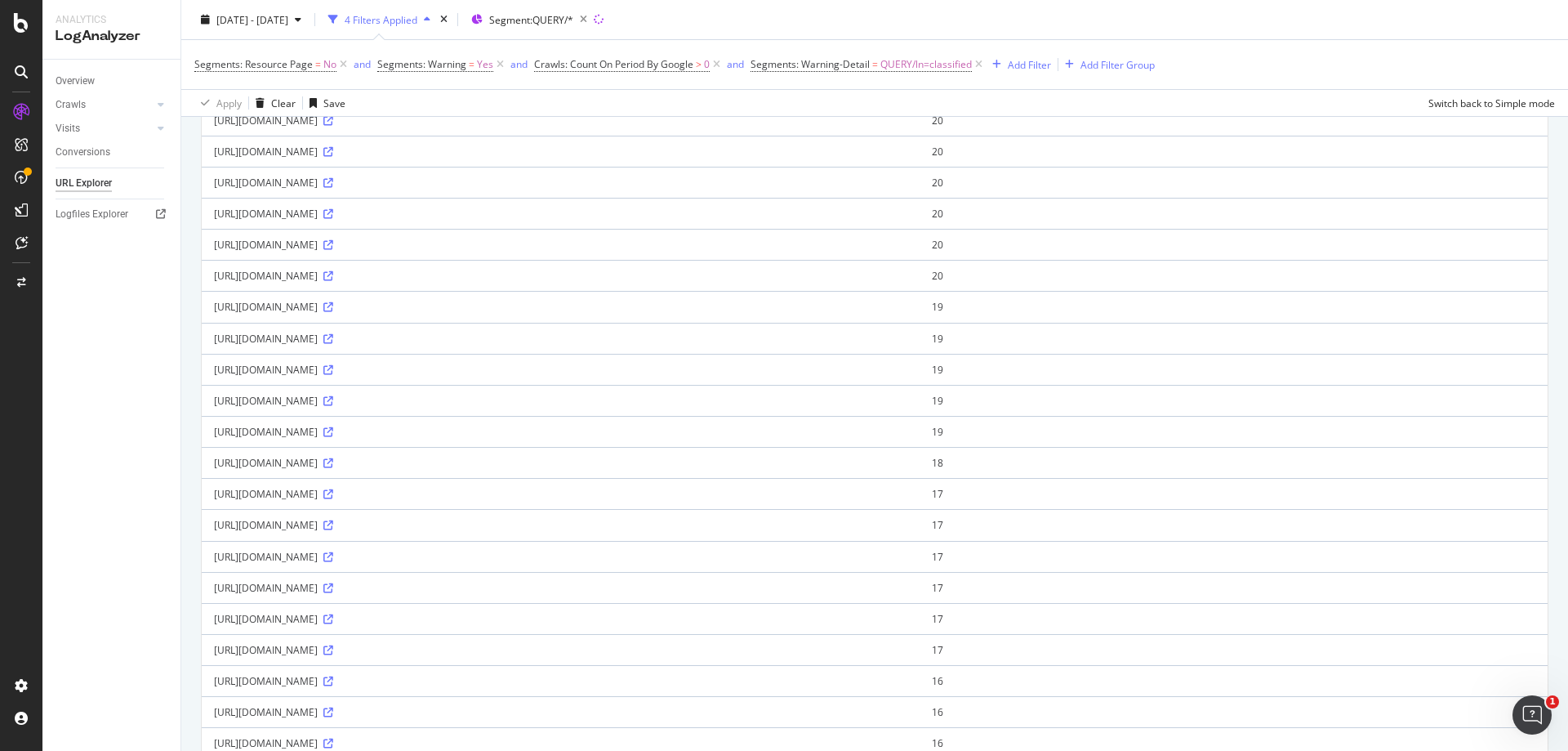
scroll to position [1319, 0]
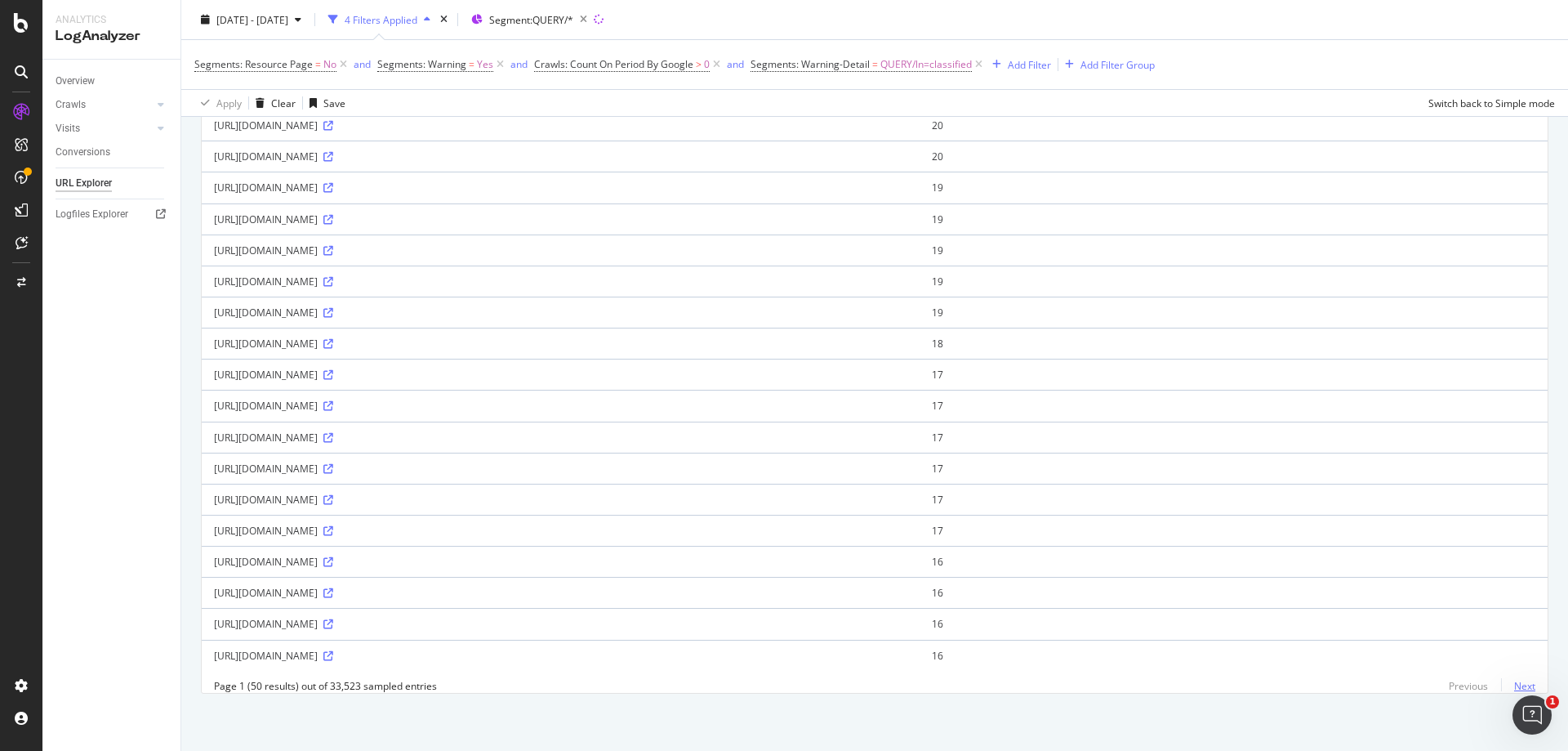
click at [1514, 690] on link "Next" at bounding box center [1518, 686] width 34 height 24
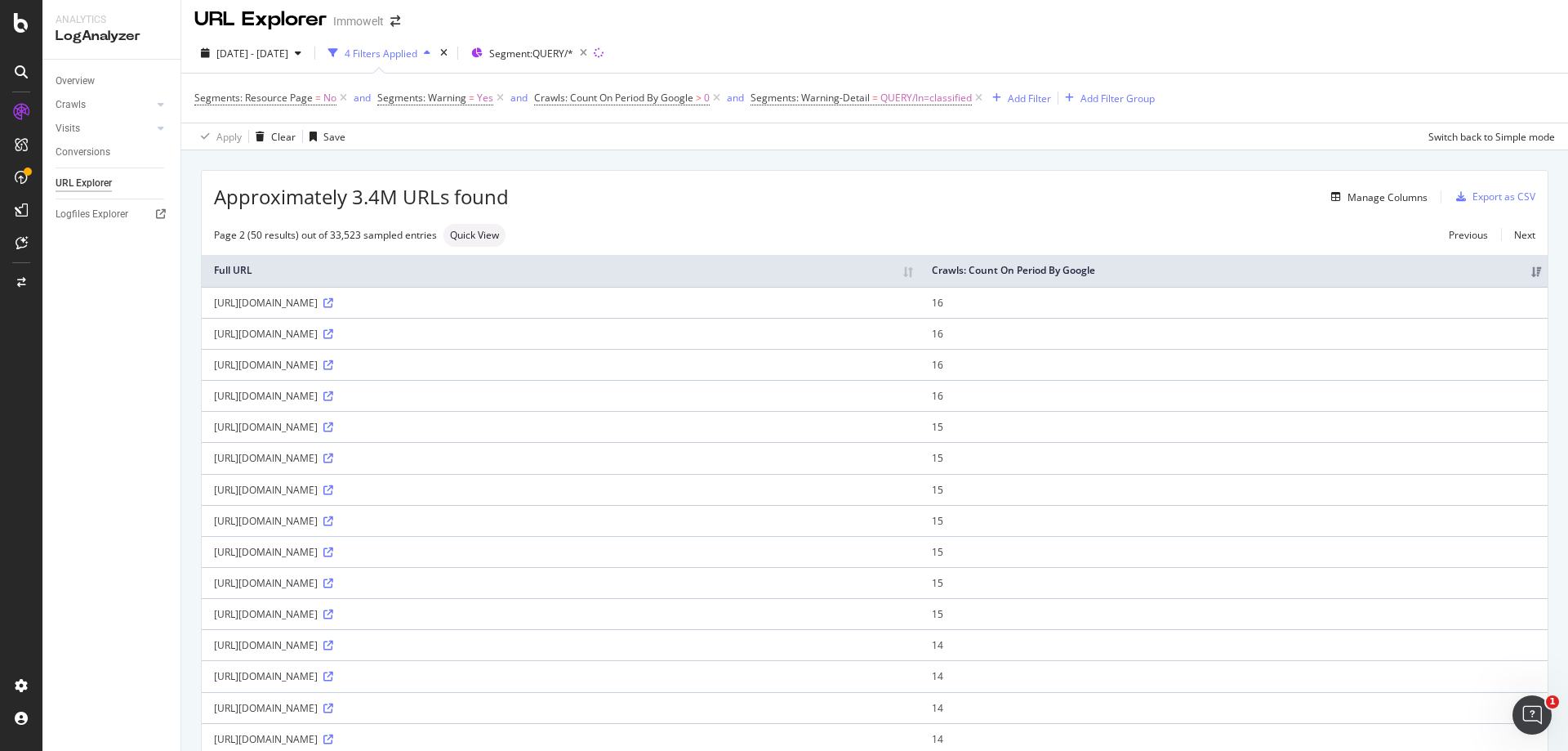
scroll to position [0, 0]
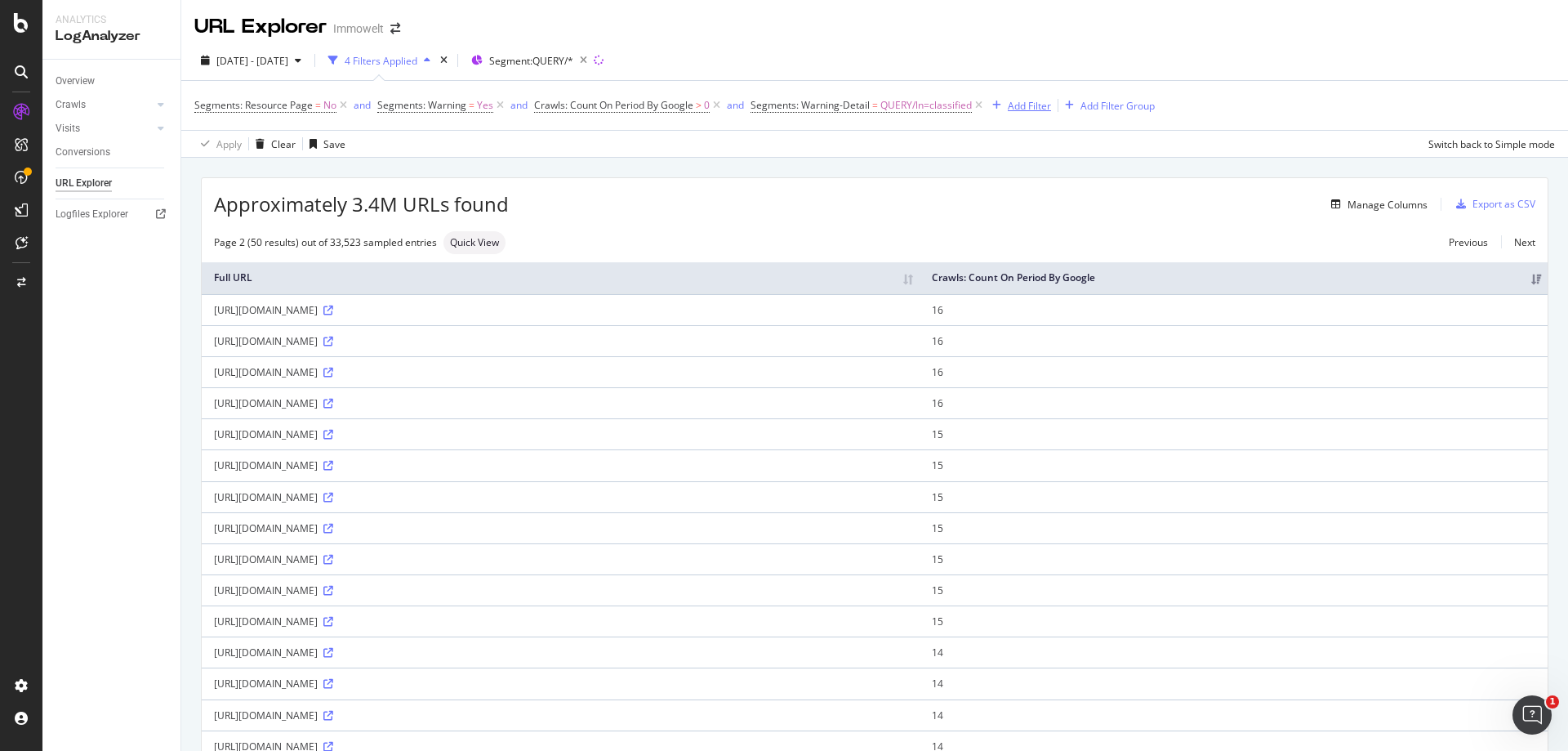
click at [1035, 109] on div "Add Filter" at bounding box center [1029, 106] width 44 height 14
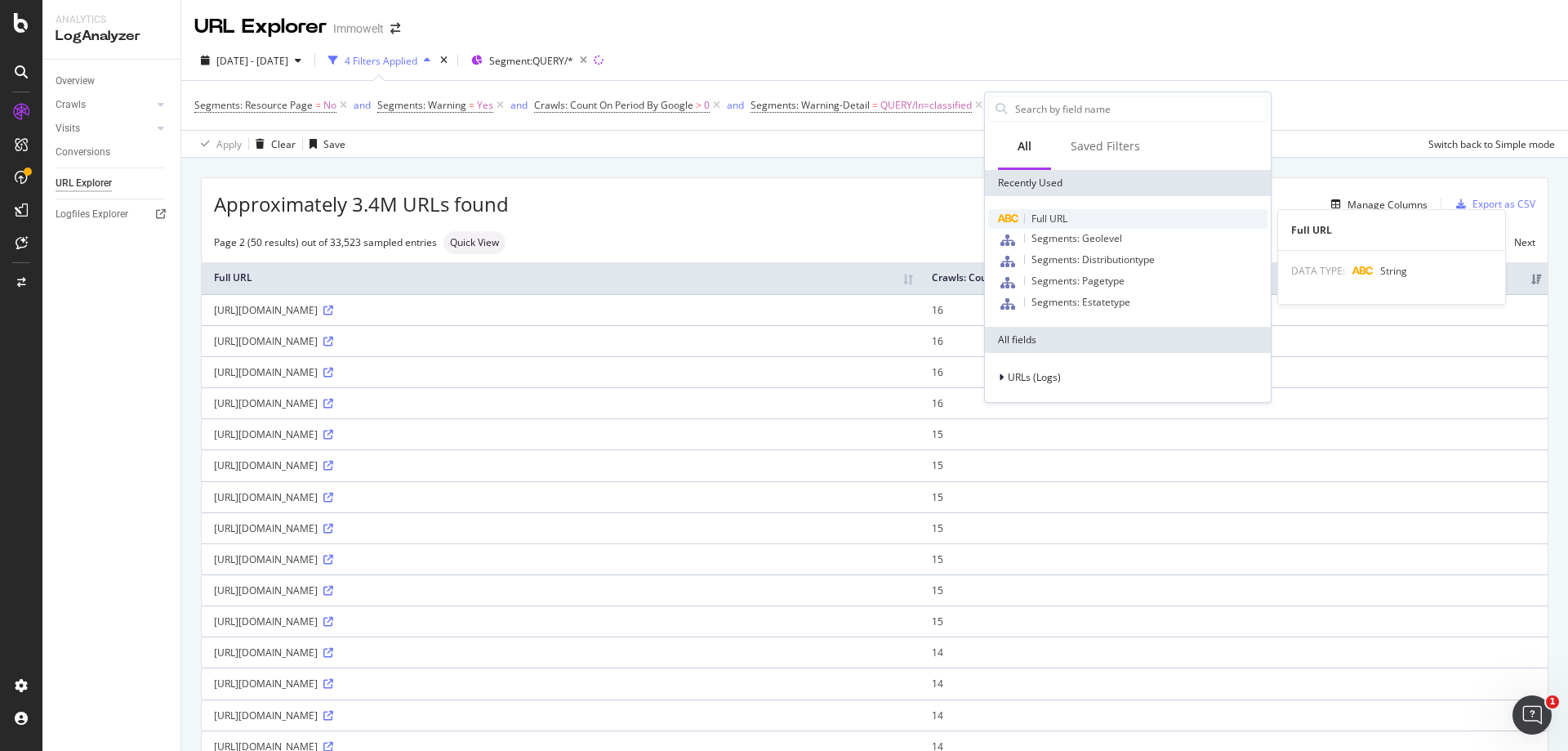
click at [1059, 220] on span "Full URL" at bounding box center [1049, 218] width 36 height 14
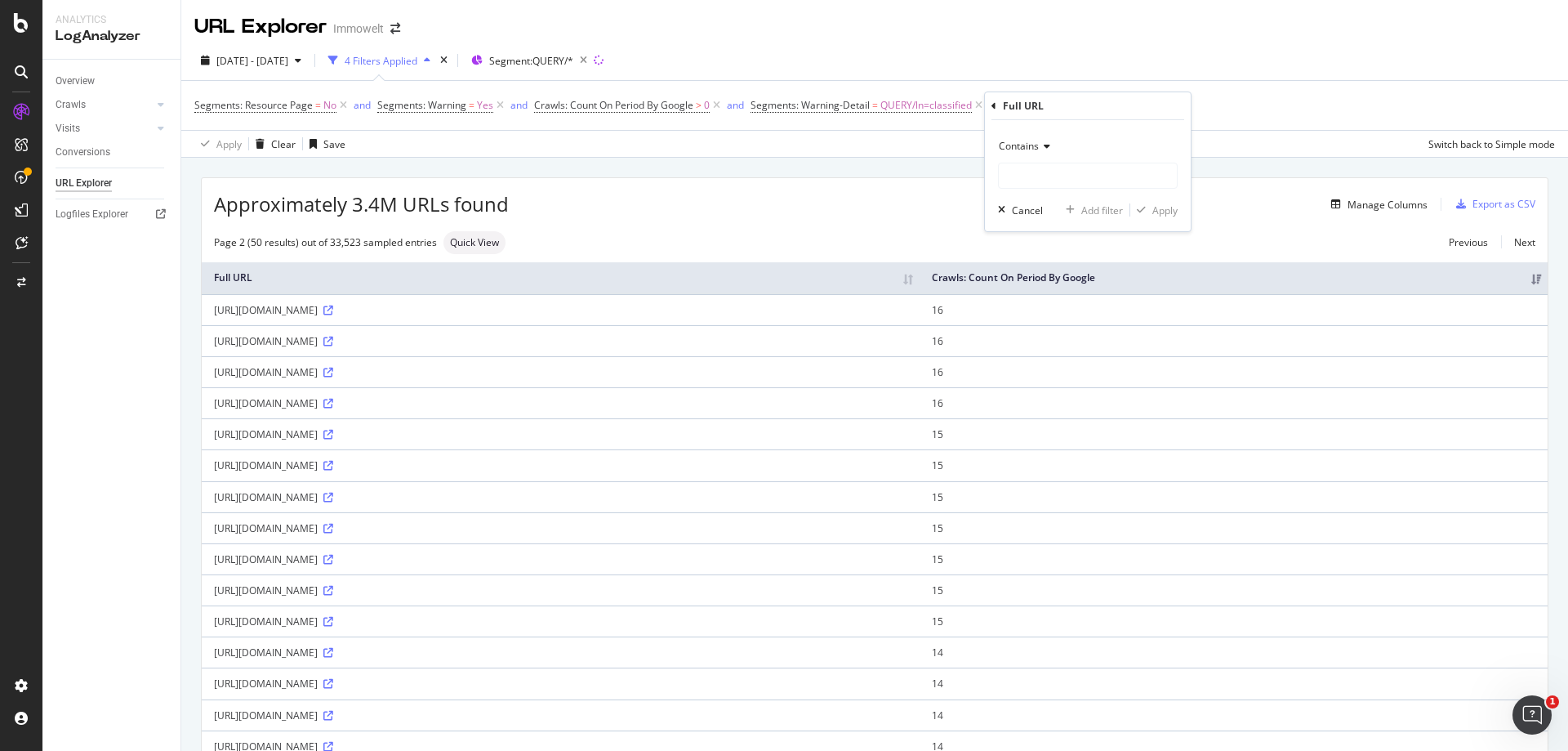
click at [1047, 151] on icon at bounding box center [1044, 145] width 11 height 9
click at [1071, 323] on span "Doesn't contain" at bounding box center [1041, 328] width 71 height 14
click at [1069, 180] on input "text" at bounding box center [1088, 175] width 178 height 27
type input "/"
type input "agency_card"
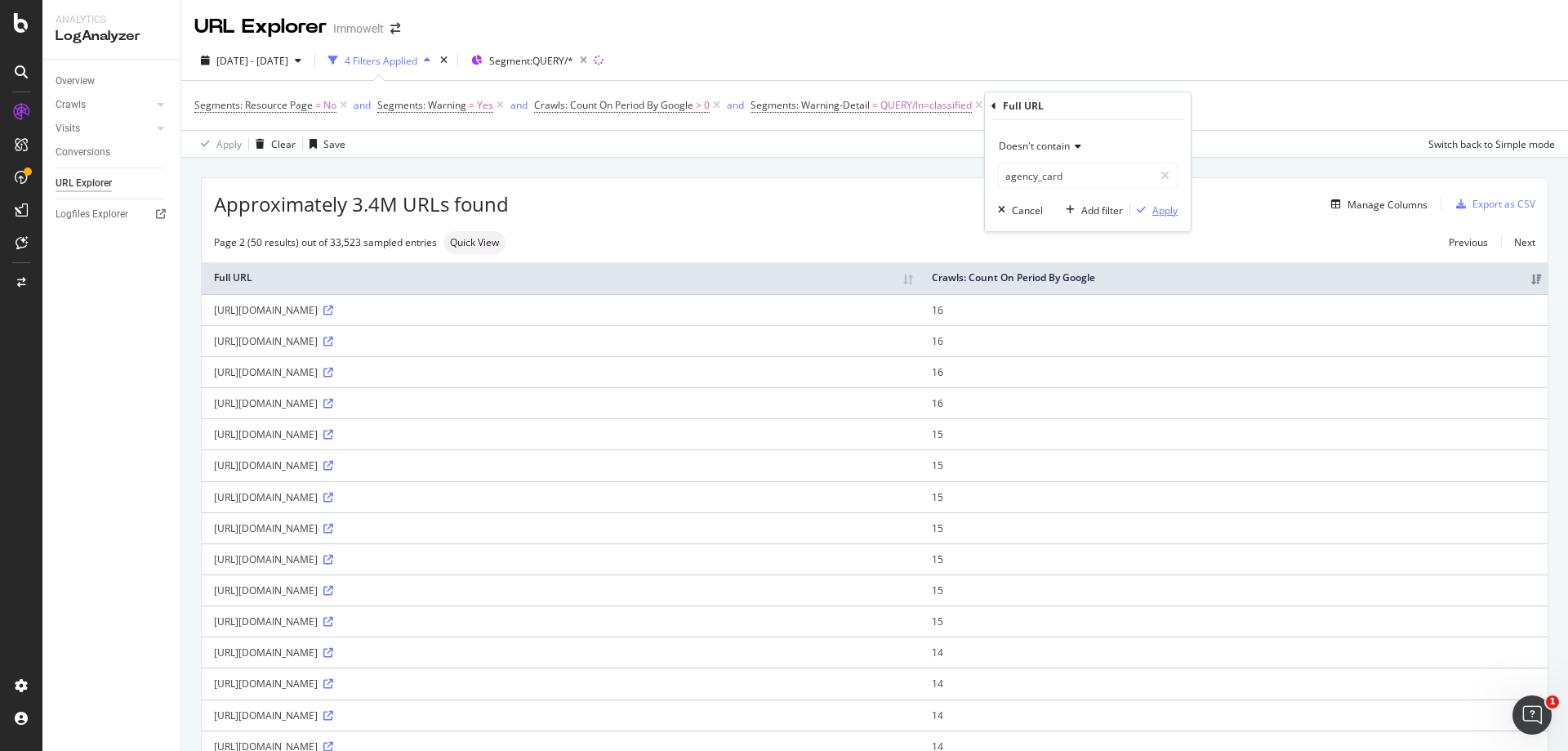
click at [1153, 208] on div "Apply" at bounding box center [1164, 210] width 26 height 14
click at [1152, 102] on icon at bounding box center [1151, 105] width 14 height 16
click at [333, 626] on icon at bounding box center [327, 621] width 9 height 9
click at [1025, 109] on div "Add Filter" at bounding box center [1029, 106] width 44 height 14
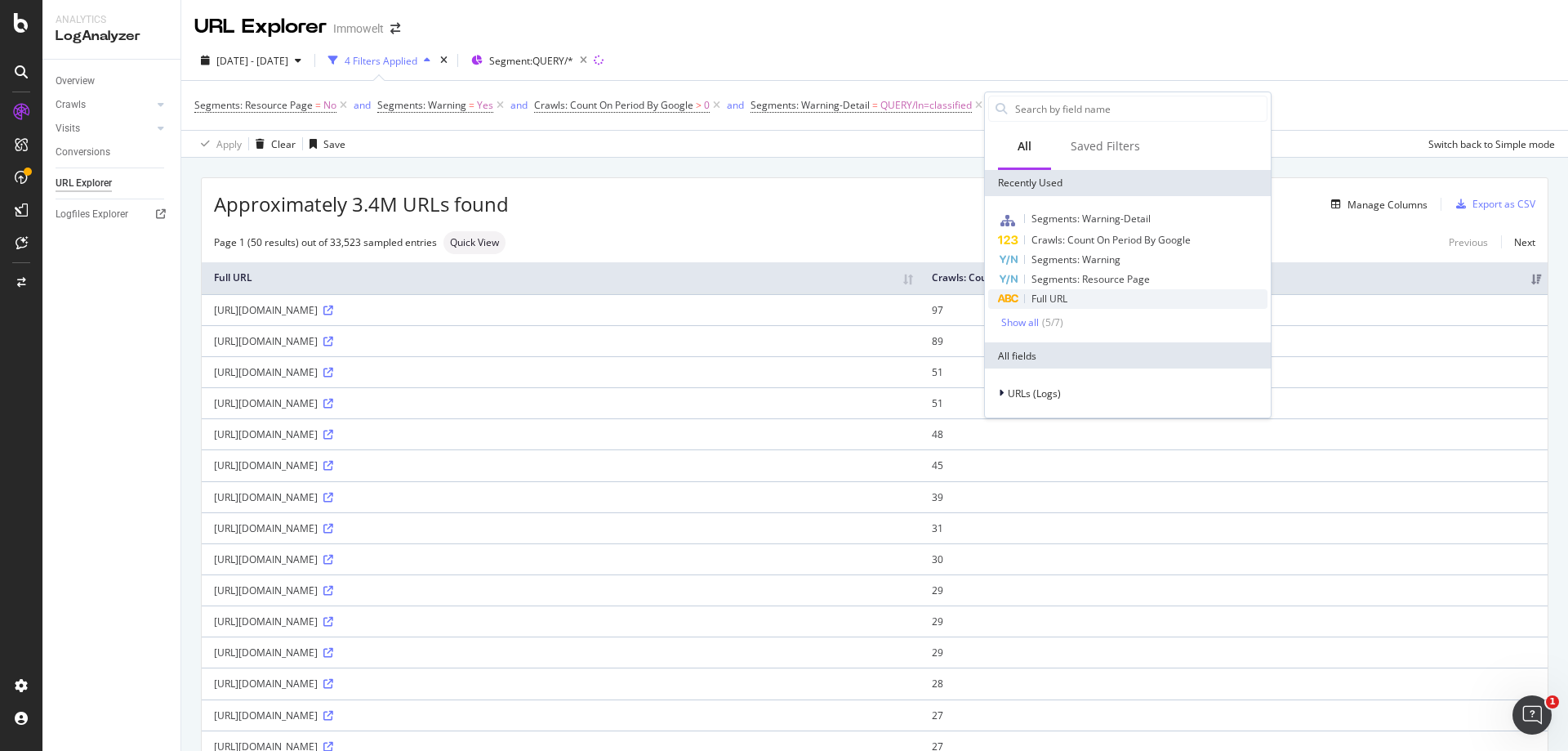
click at [1074, 296] on div "Full URL" at bounding box center [1128, 299] width 280 height 20
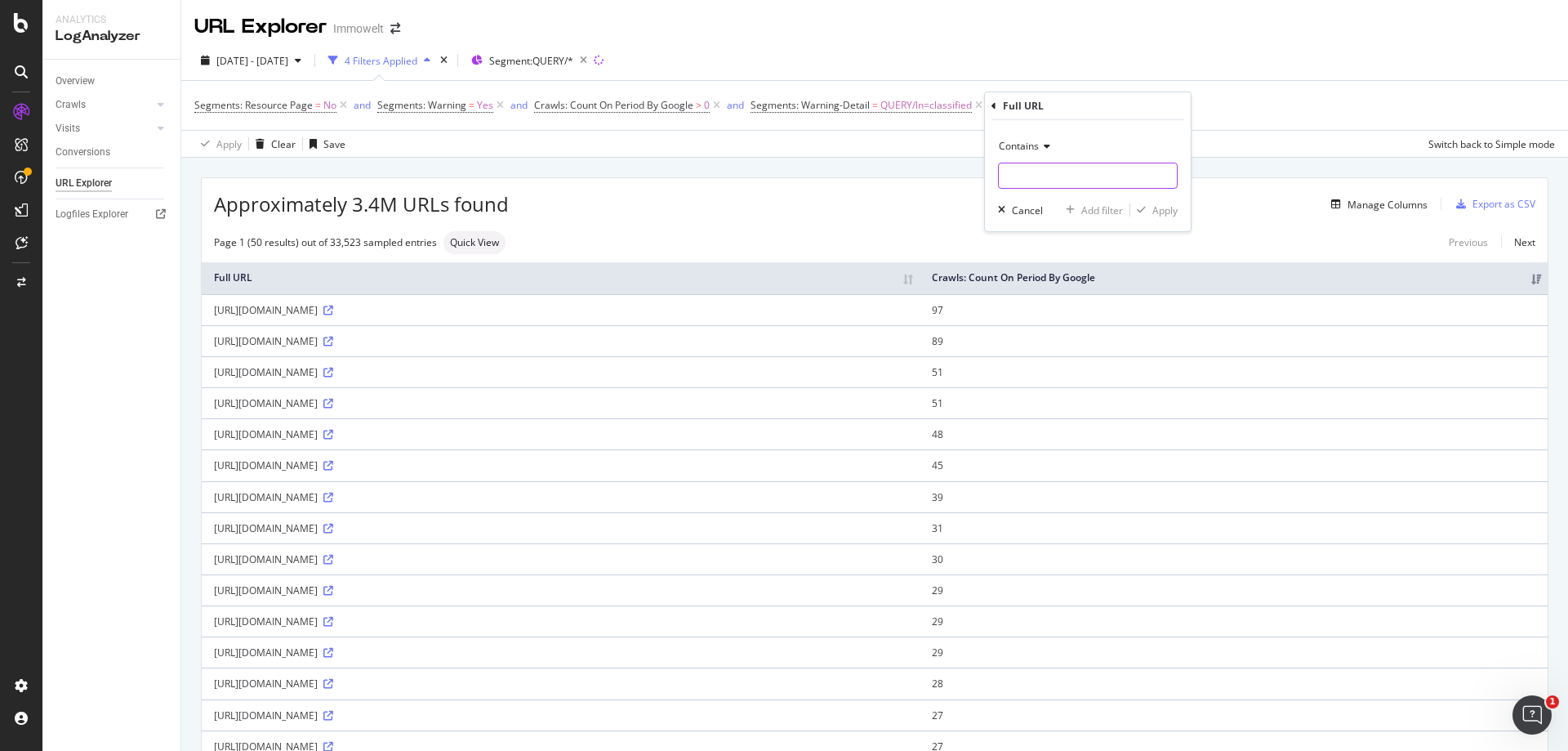
click at [1040, 178] on input "text" at bounding box center [1088, 175] width 178 height 27
type input "classified_search_results"
click at [1158, 216] on div "Apply" at bounding box center [1164, 210] width 26 height 14
click at [323, 377] on icon at bounding box center [327, 372] width 9 height 9
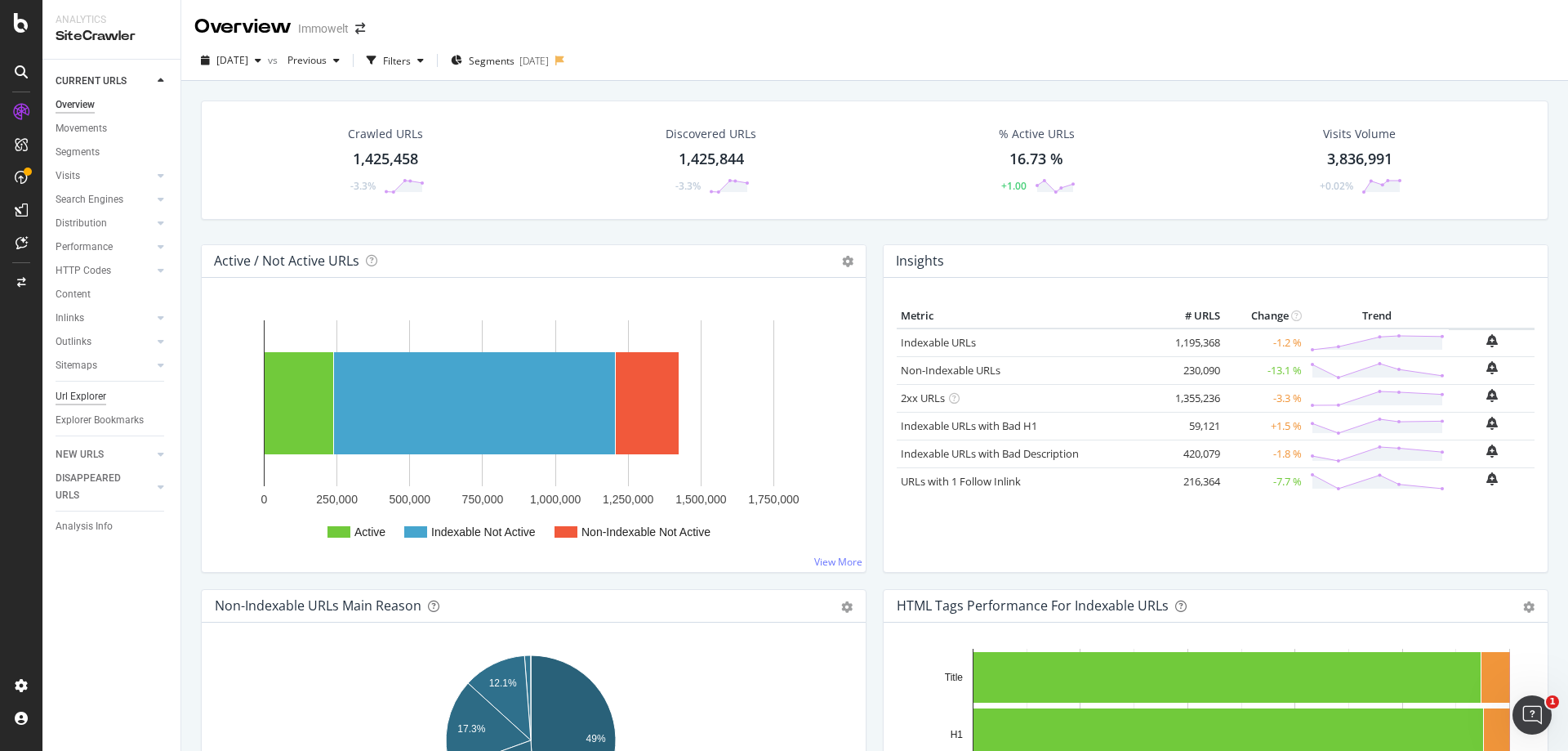
click at [80, 399] on div "Url Explorer" at bounding box center [80, 397] width 50 height 17
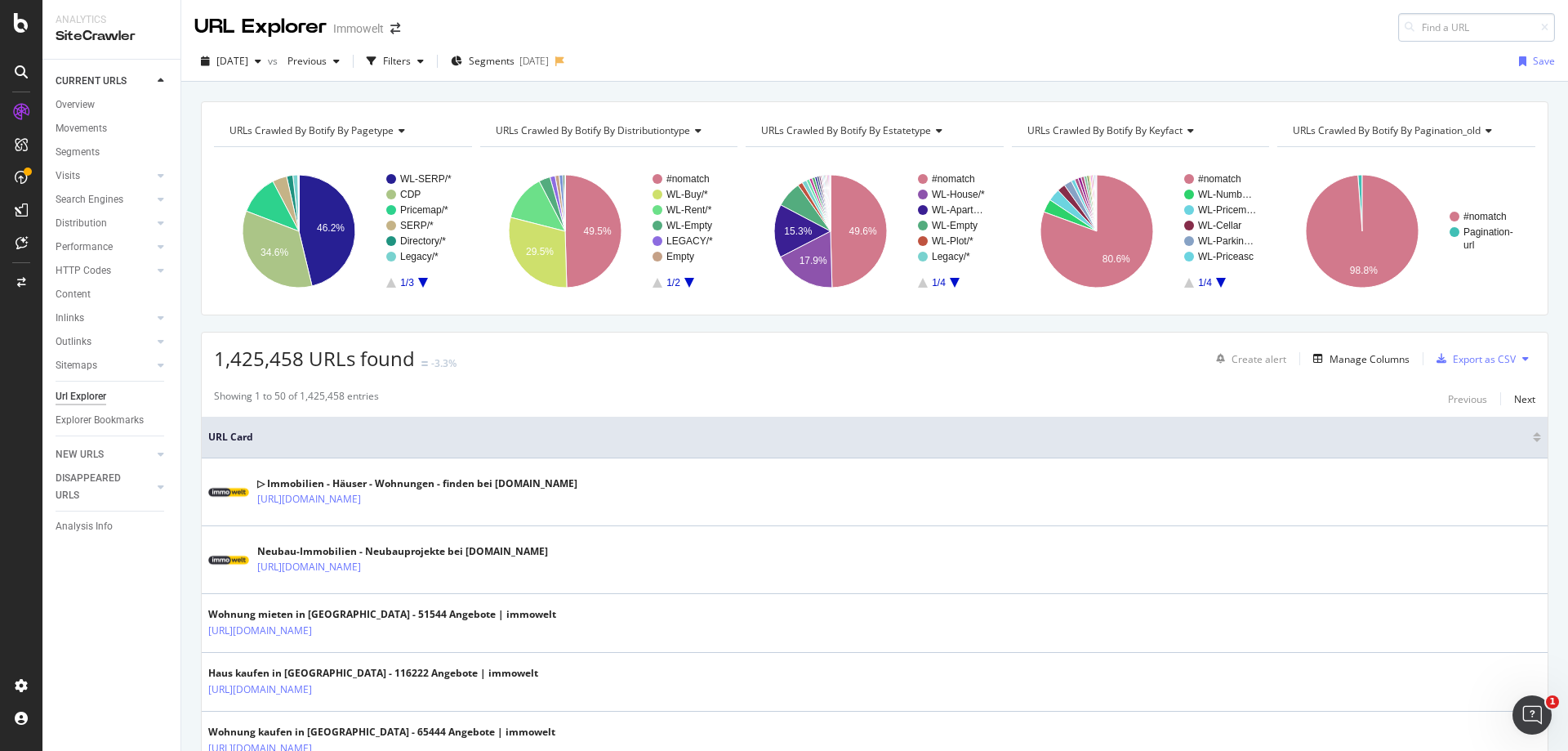
click at [1429, 29] on input at bounding box center [1476, 27] width 156 height 28
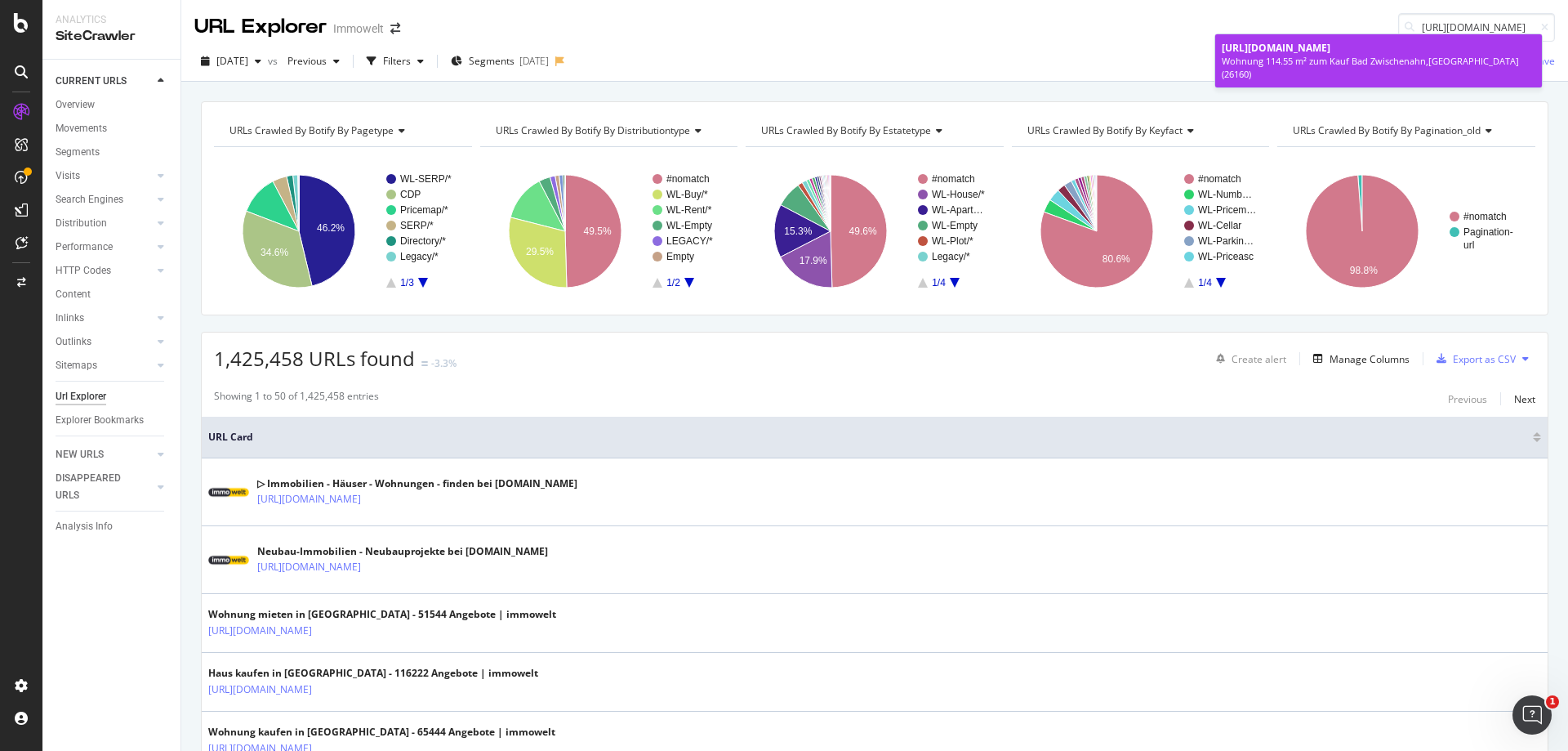
type input "[URL][DOMAIN_NAME]"
click at [1330, 52] on span "[URL][DOMAIN_NAME]" at bounding box center [1276, 48] width 109 height 14
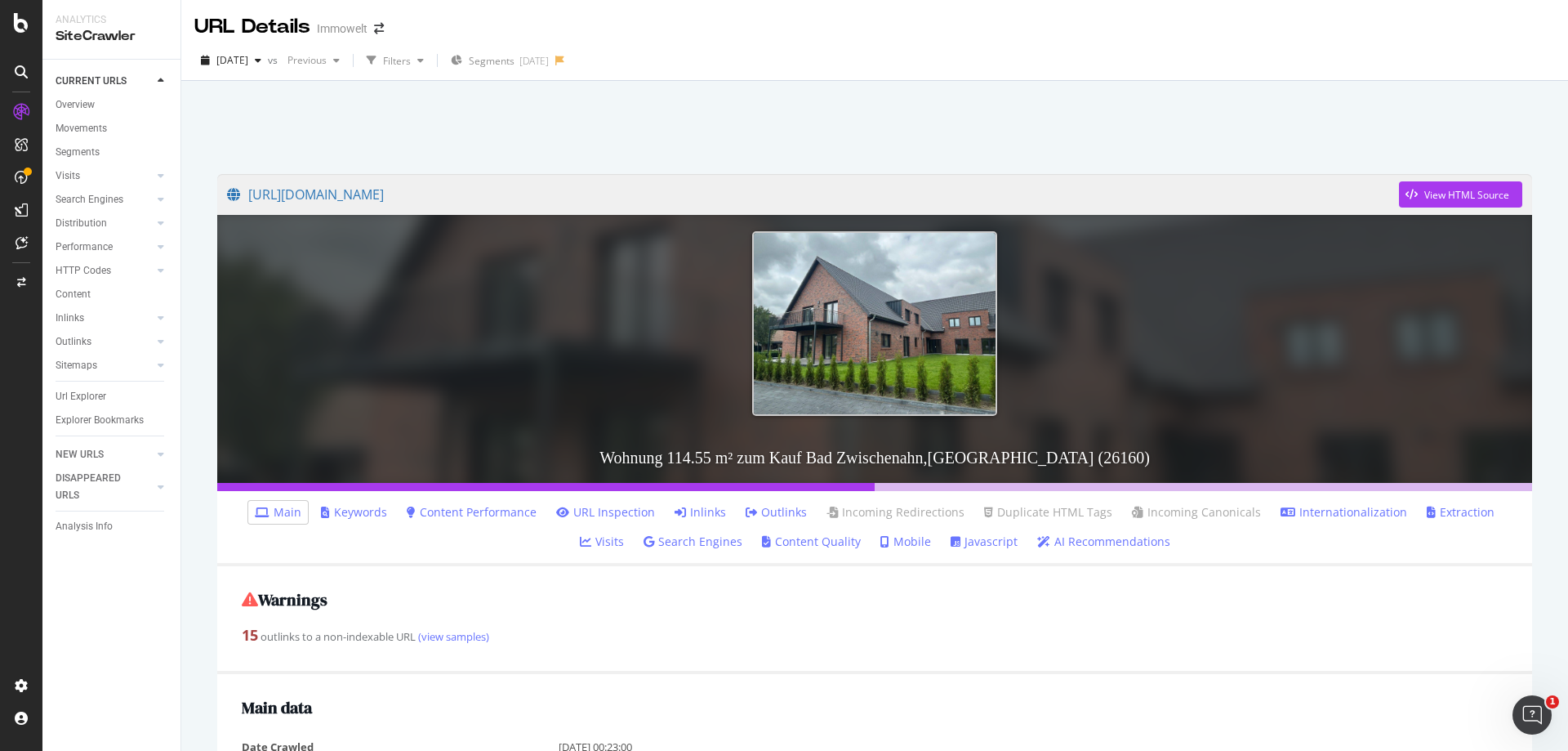
click at [687, 506] on link "Inlinks" at bounding box center [700, 512] width 51 height 16
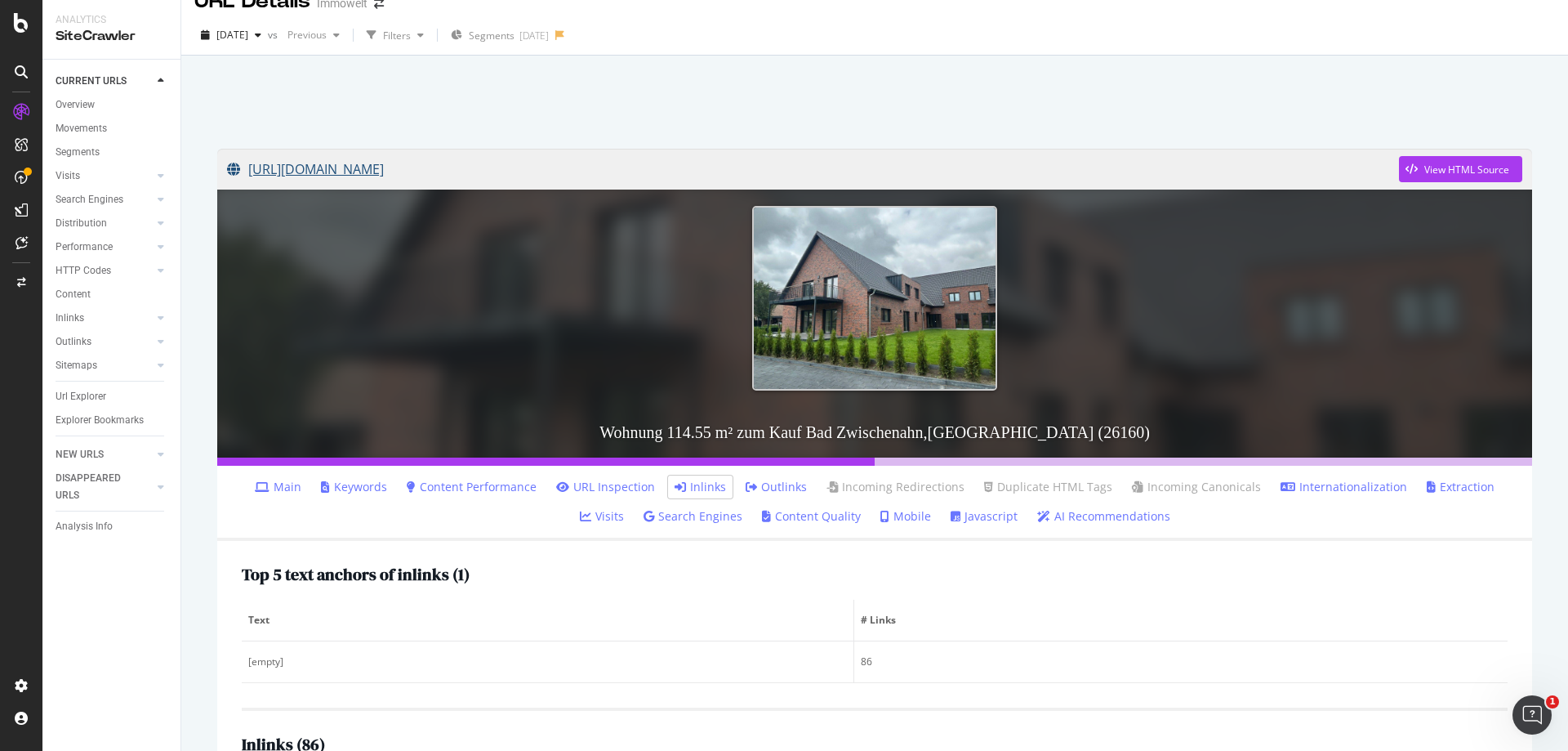
scroll to position [3, 0]
